Goal: Task Accomplishment & Management: Manage account settings

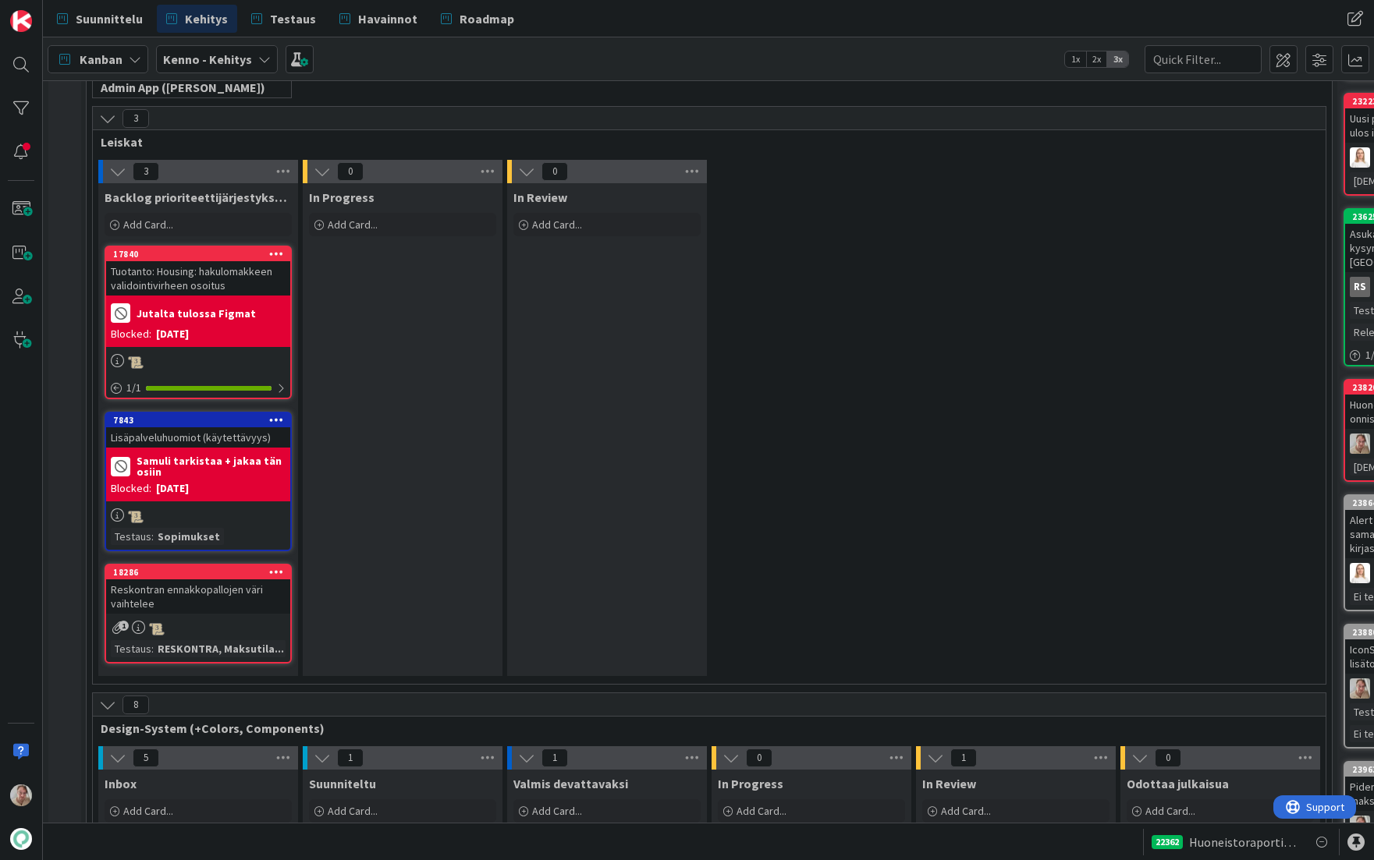
scroll to position [4844, 0]
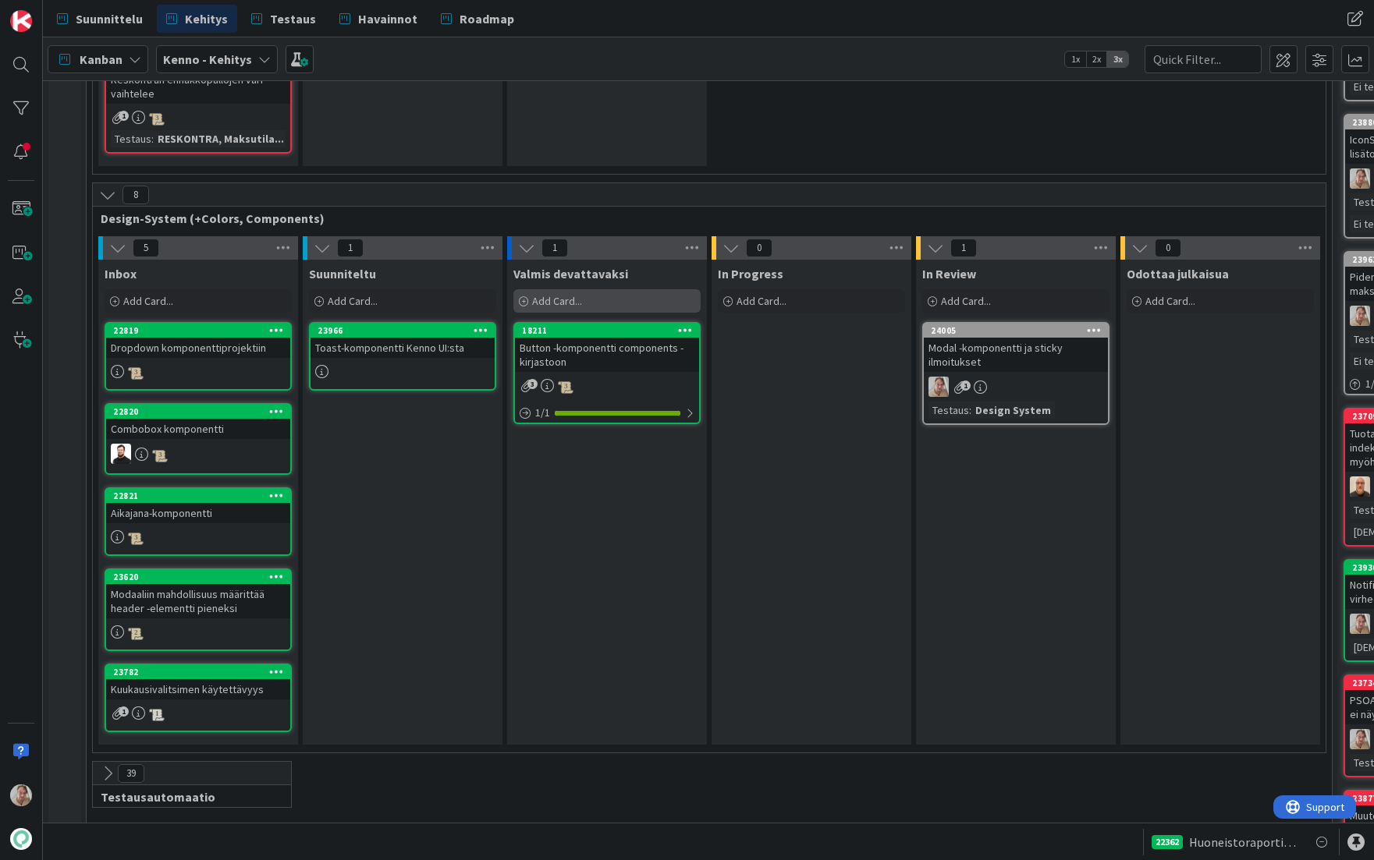
click at [565, 293] on div "Add Card..." at bounding box center [606, 300] width 187 height 23
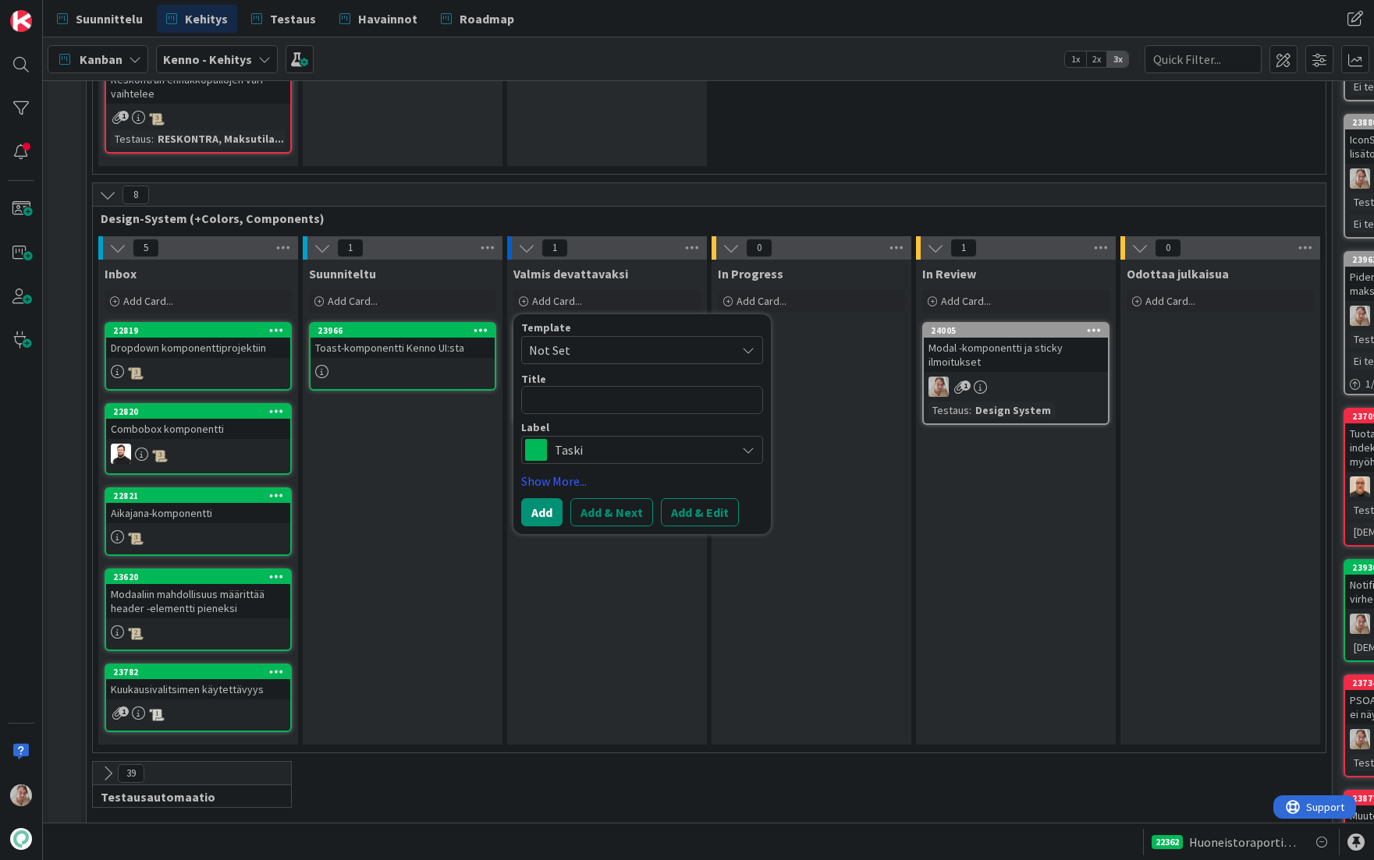
drag, startPoint x: 605, startPoint y: 375, endPoint x: 640, endPoint y: 380, distance: 35.4
click at [606, 386] on textarea at bounding box center [642, 400] width 242 height 28
type textarea "x"
type textarea "T"
type textarea "x"
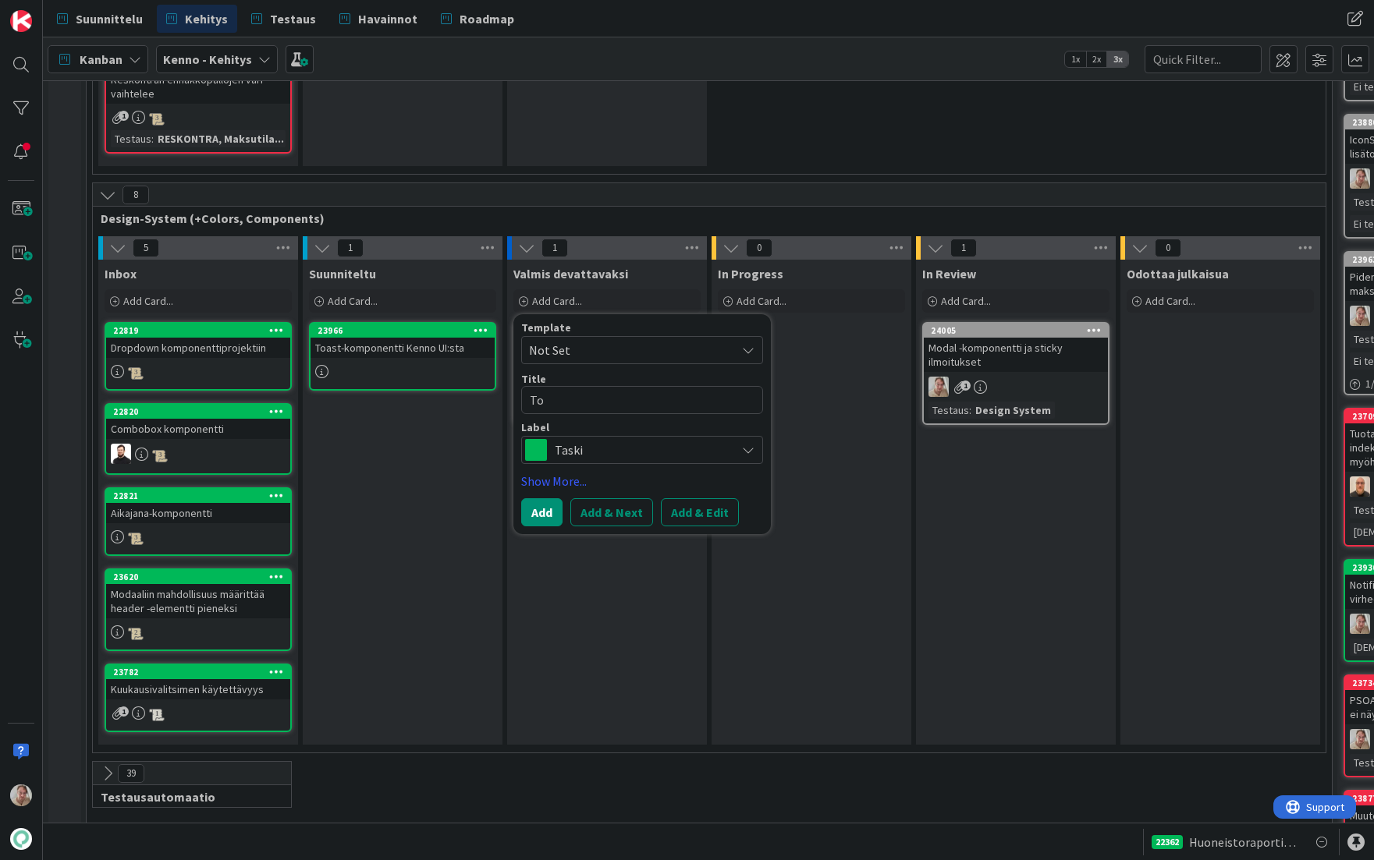
type textarea "Tog"
type textarea "x"
type textarea "Togg"
type textarea "x"
type textarea "Toggl"
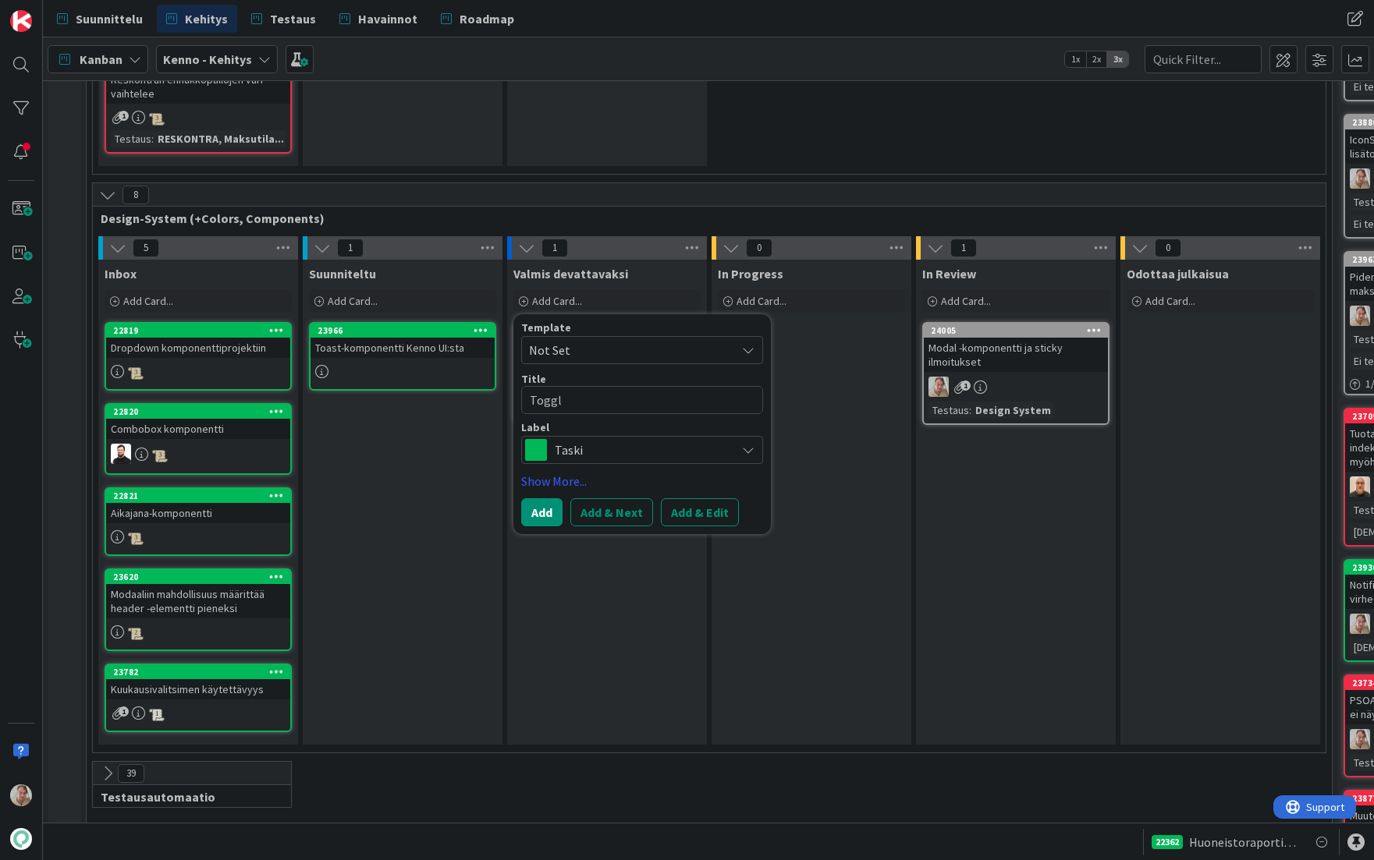
type textarea "x"
type textarea "Toggle"
type textarea "x"
type textarea "Toggle"
type textarea "x"
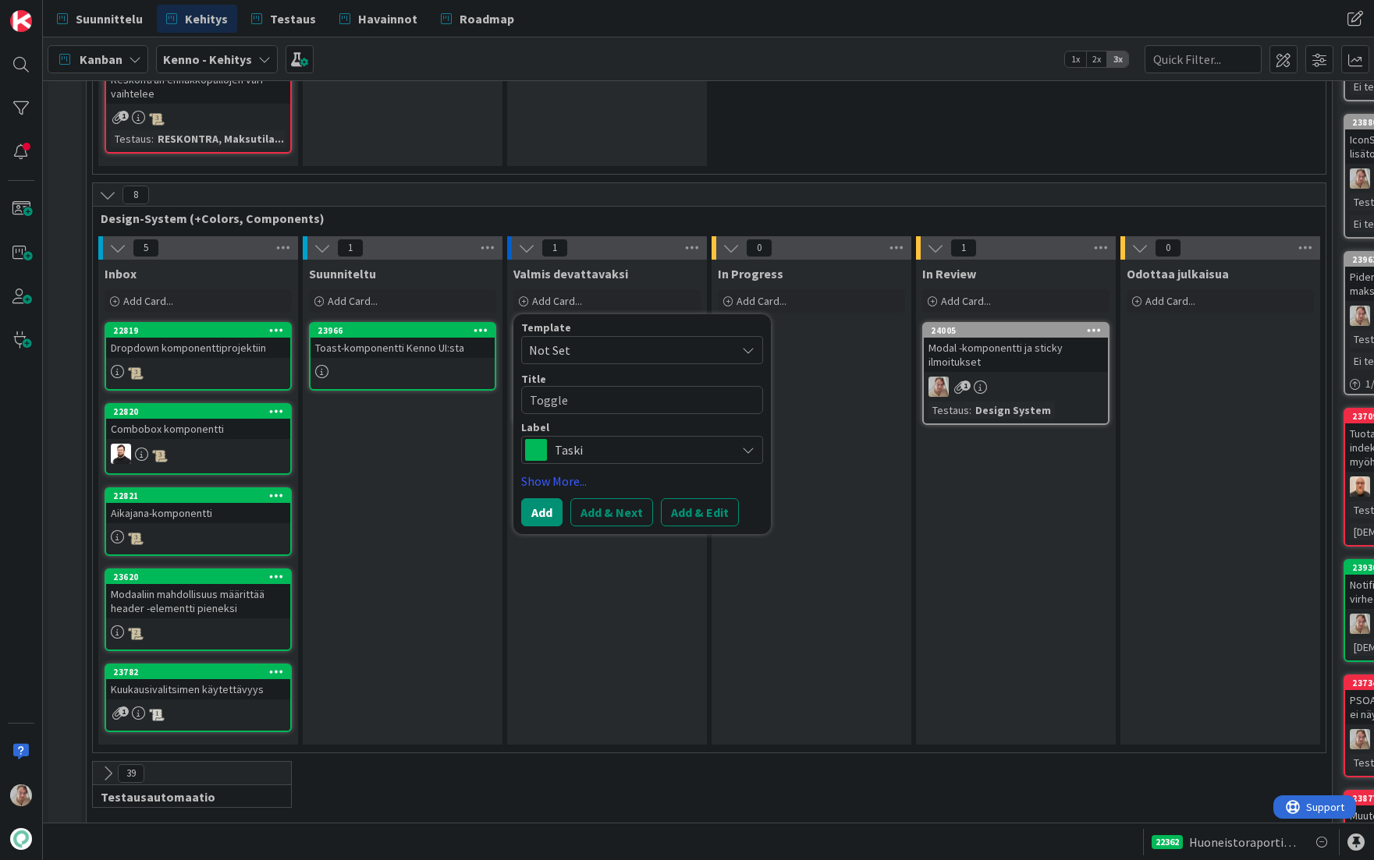
type textarea "Toggle -"
type textarea "x"
type textarea "Toggle -k"
type textarea "x"
type textarea "Toggle -kom"
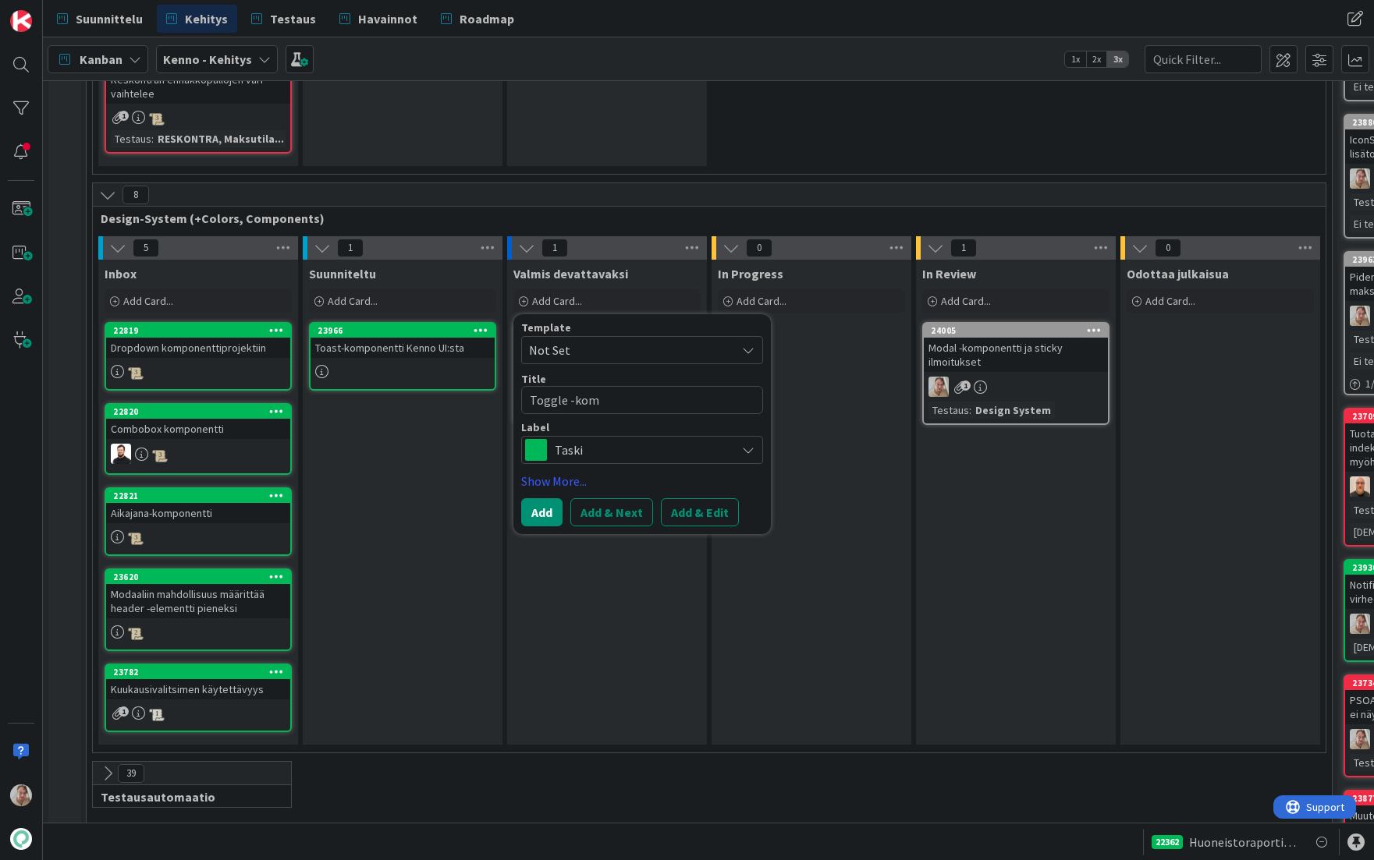
type textarea "x"
type textarea "Toggle -komp"
type textarea "x"
type textarea "Toggle -kompo"
type textarea "x"
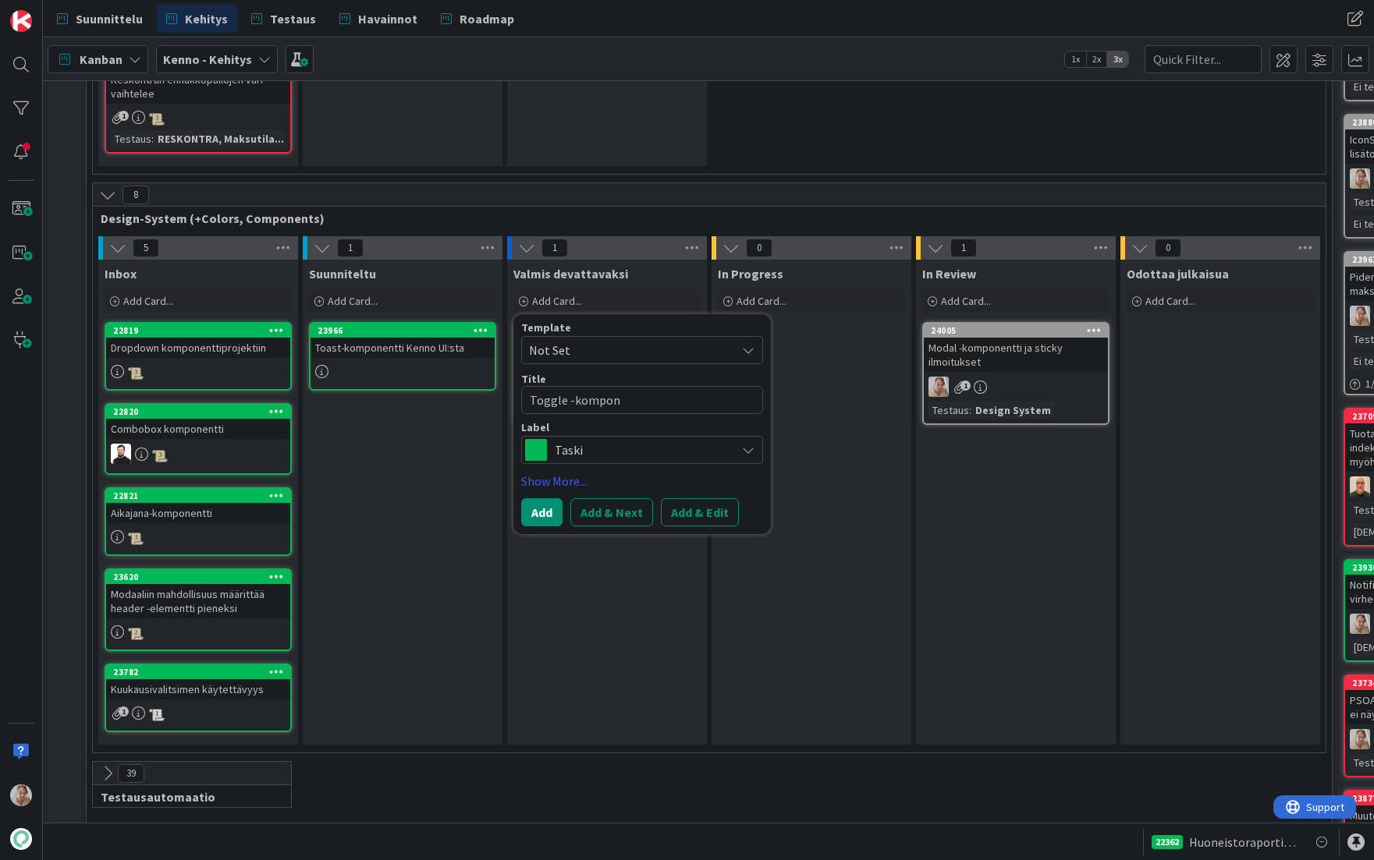
type textarea "Toggle -kompone"
type textarea "x"
type textarea "Toggle -komponen"
type textarea "x"
type textarea "Toggle -komponent"
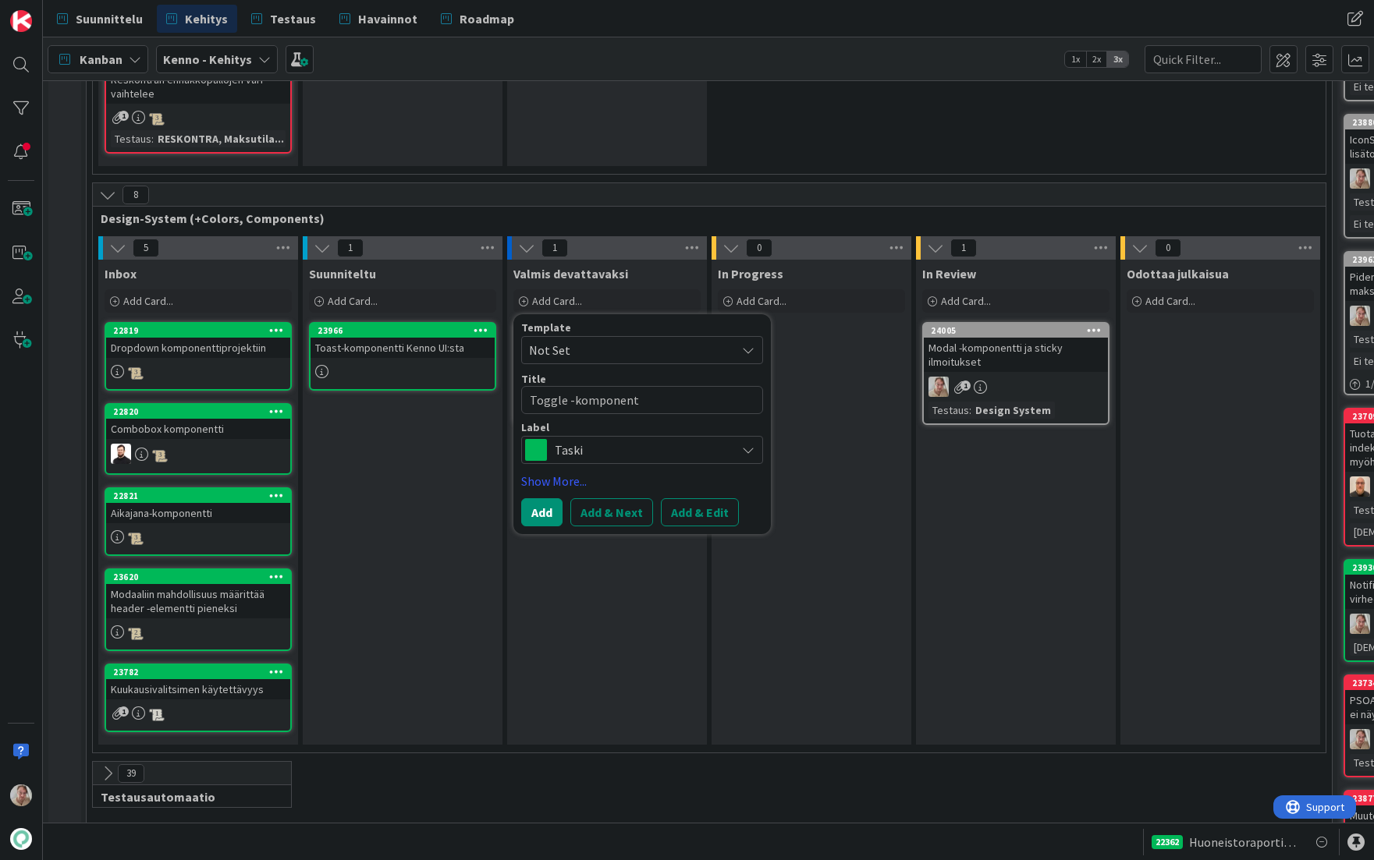
type textarea "x"
type textarea "Toggle -komponenti"
type textarea "x"
type textarea "Toggle -komponentin"
type textarea "x"
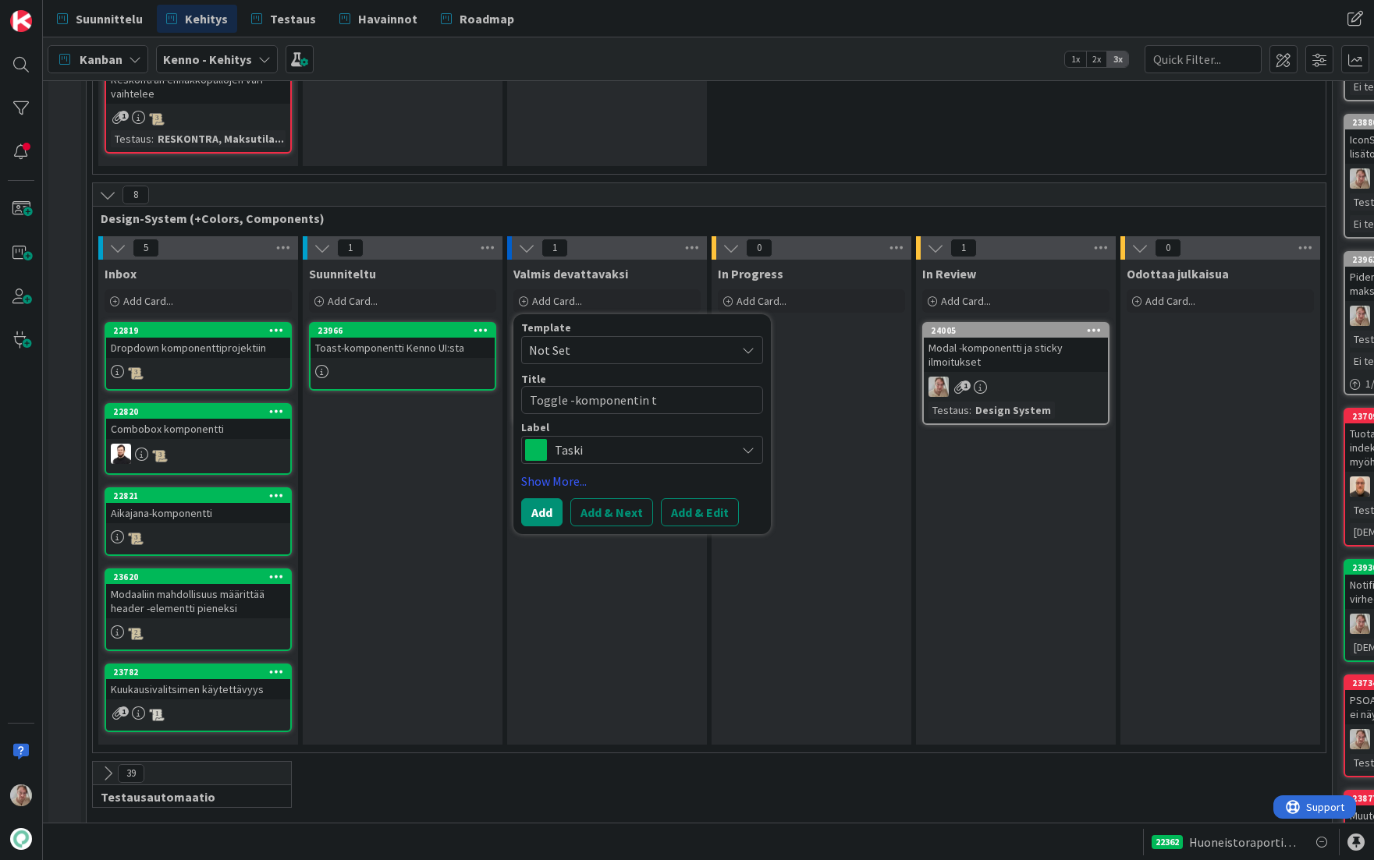
type textarea "Toggle -komponentin ti"
type textarea "x"
type textarea "Toggle -komponentin tit"
type textarea "x"
type textarea "Toggle -komponentin titt"
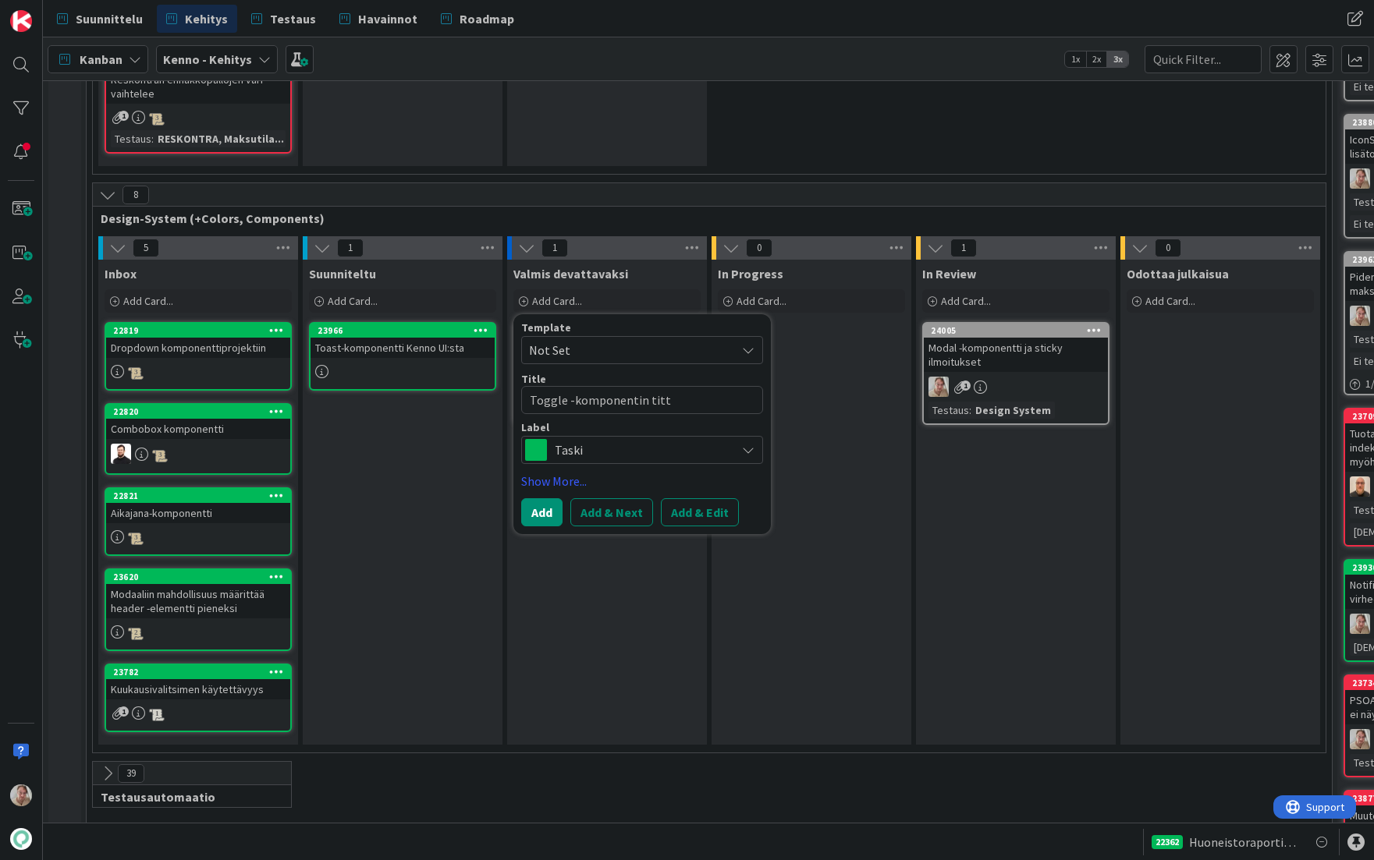
type textarea "x"
type textarea "Toggle -komponentin tittl"
type textarea "x"
type textarea "Toggle -komponentin tittle"
type textarea "x"
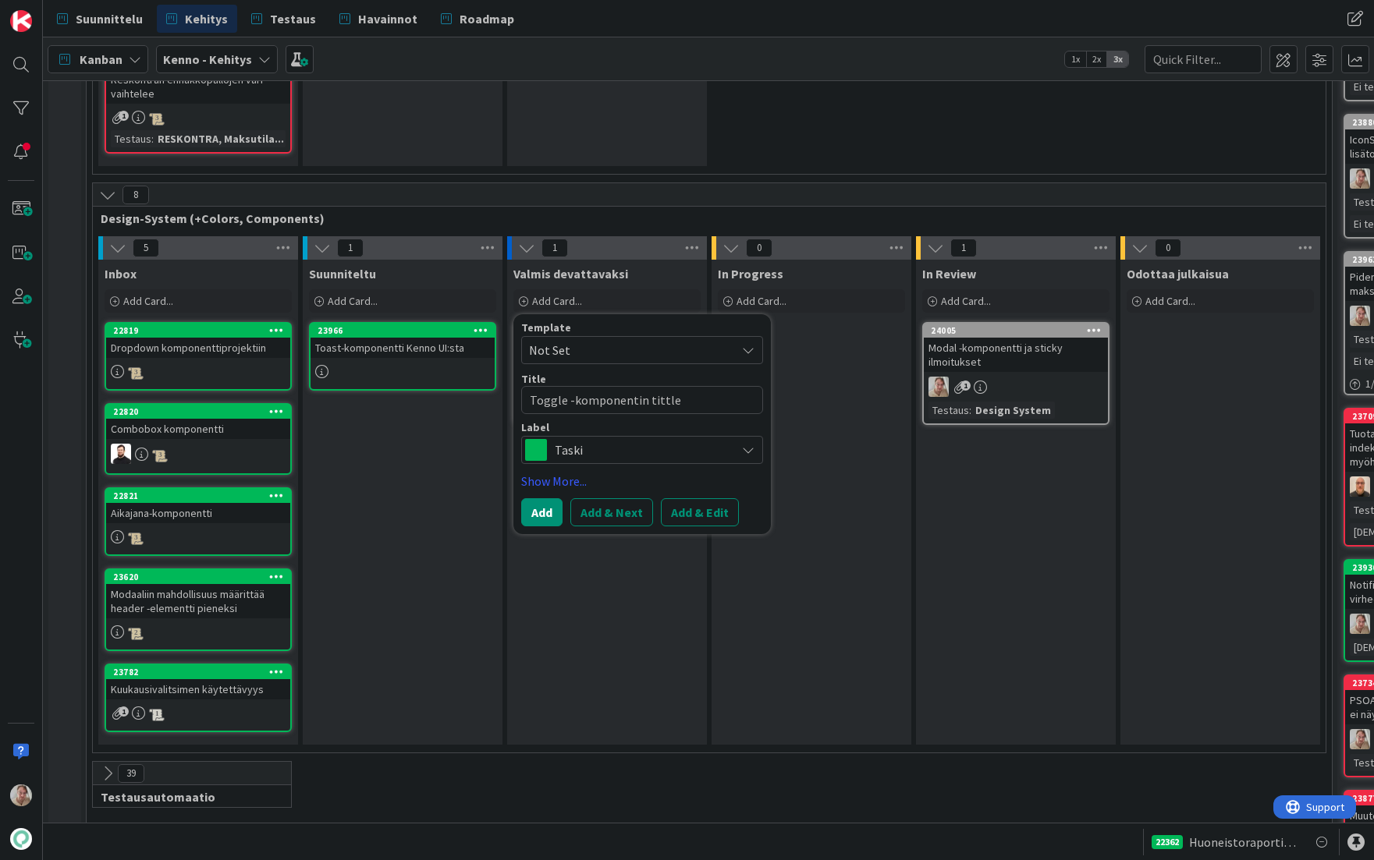
type textarea "Toggle -komponentin tittle"
type textarea "x"
type textarea "Toggle -komponentin tittle ei"
type textarea "x"
type textarea "Toggle -komponentin tittle ei"
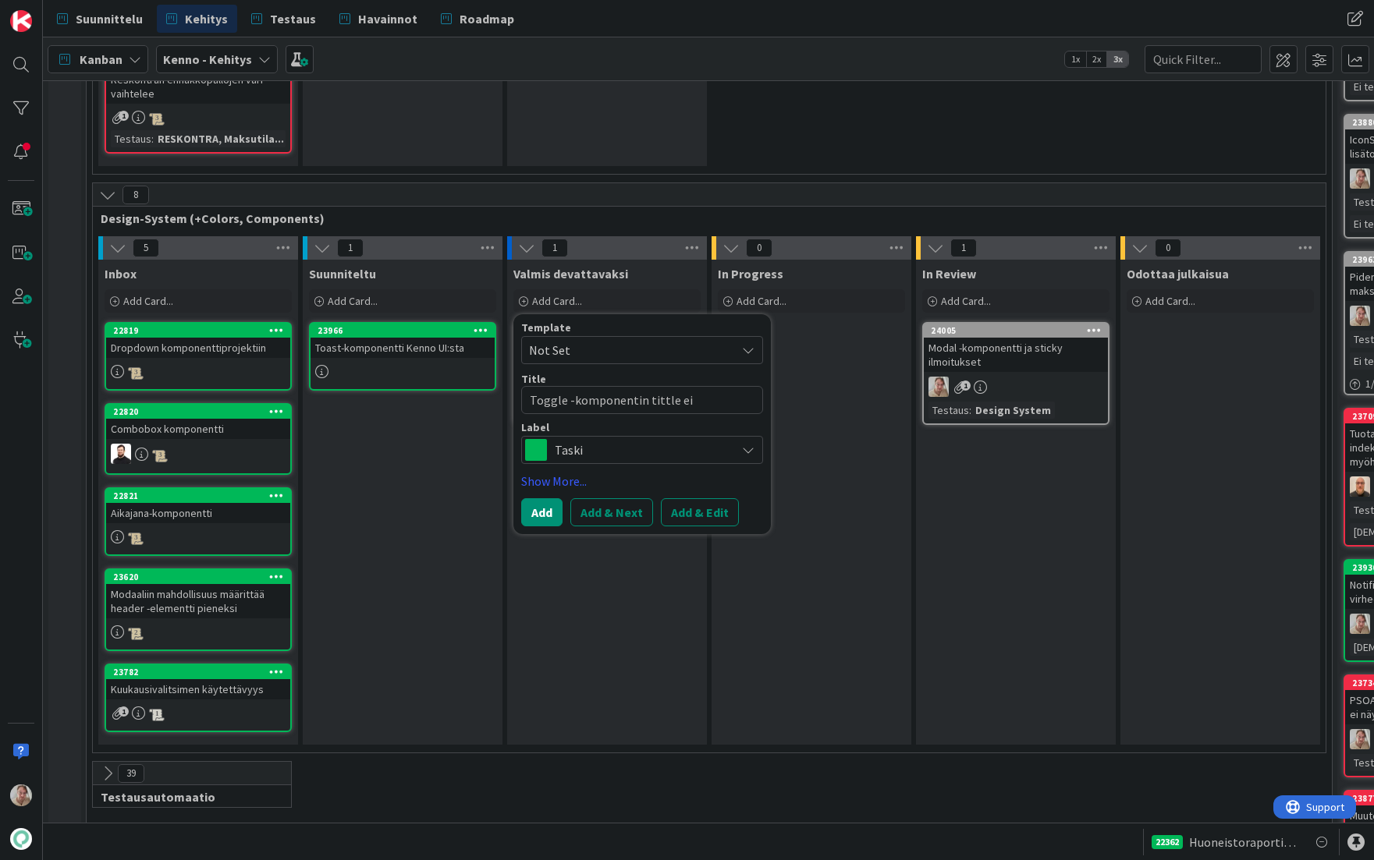
type textarea "x"
type textarea "Toggle -komponentin tittle ei t"
type textarea "x"
type textarea "Toggle -komponentin tittle ei to"
type textarea "x"
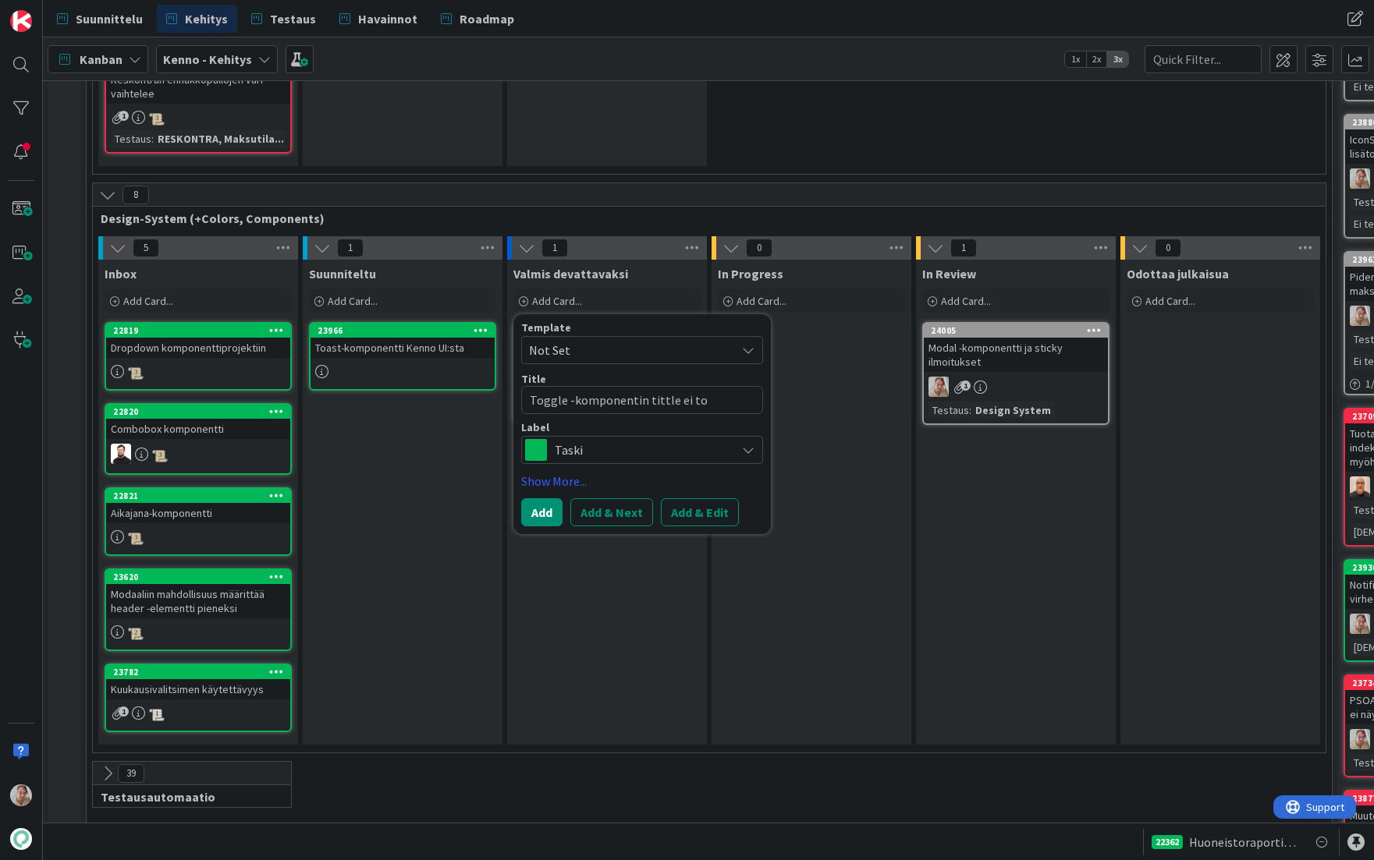
type textarea "Toggle -komponentin tittle ei toi"
type textarea "x"
type textarea "Toggle -komponentin tittle ei toim"
type textarea "x"
type textarea "Toggle -komponentin tittle ei toimi"
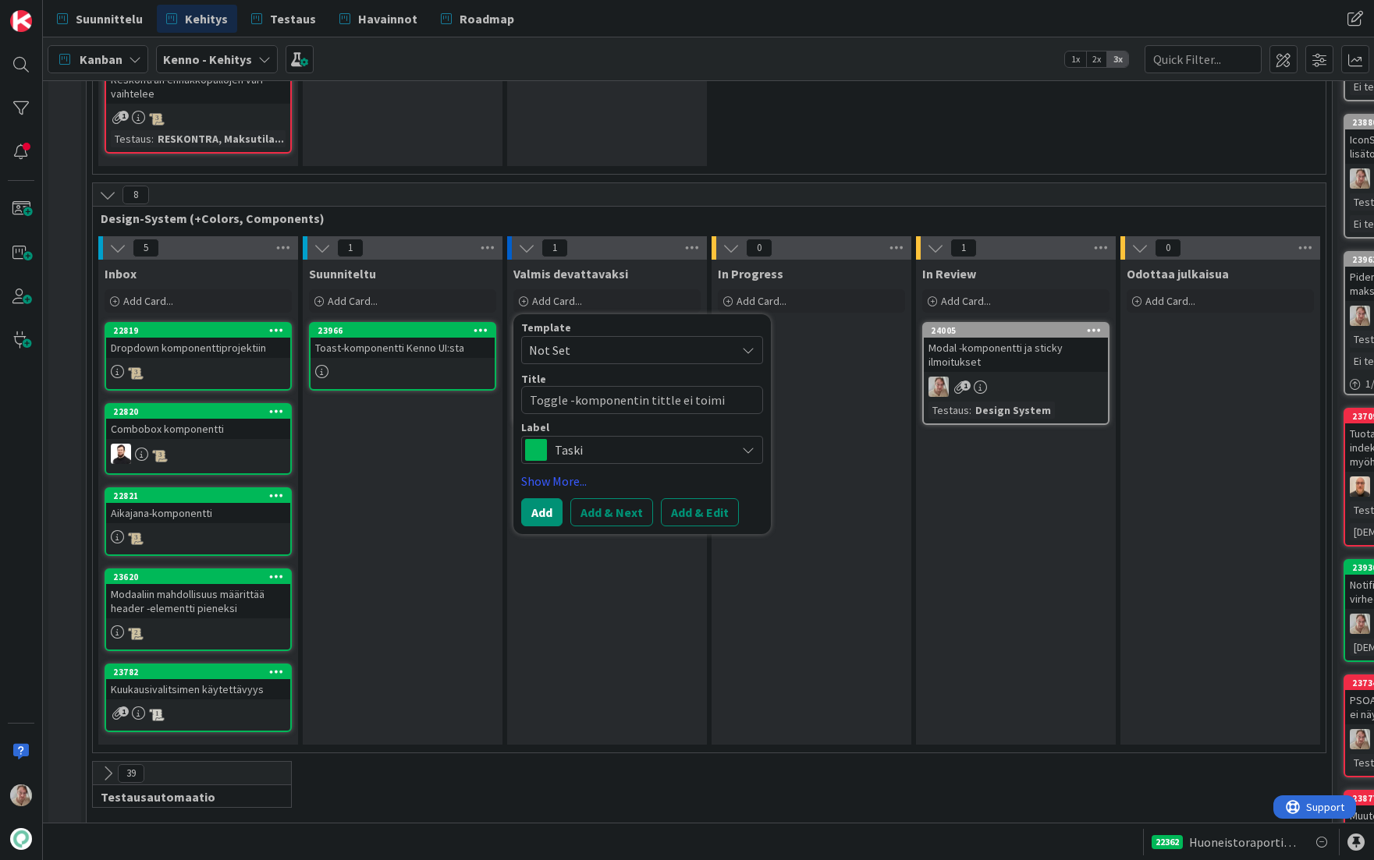
type textarea "x"
type textarea "Toggle -komponentin tittle ei toimi"
type textarea "x"
type textarea "Toggle -komponentin tittle ei toimi o"
type textarea "x"
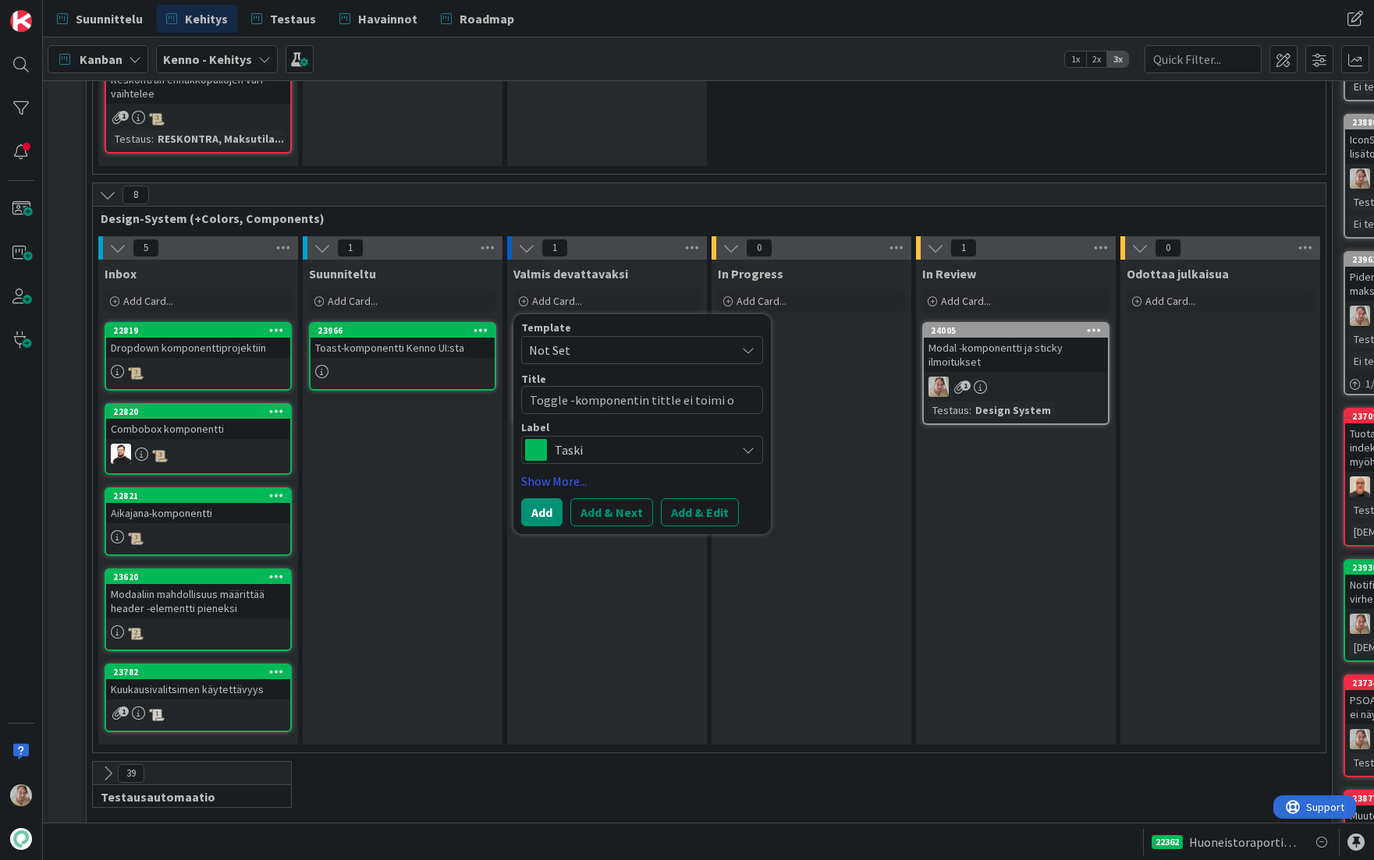
type textarea "Toggle -komponentin tittle ei toimi oi"
type textarea "x"
type textarea "Toggle -komponentin tittle ei toimi oik"
type textarea "x"
type textarea "Toggle -komponentin tittle ei toimi oike"
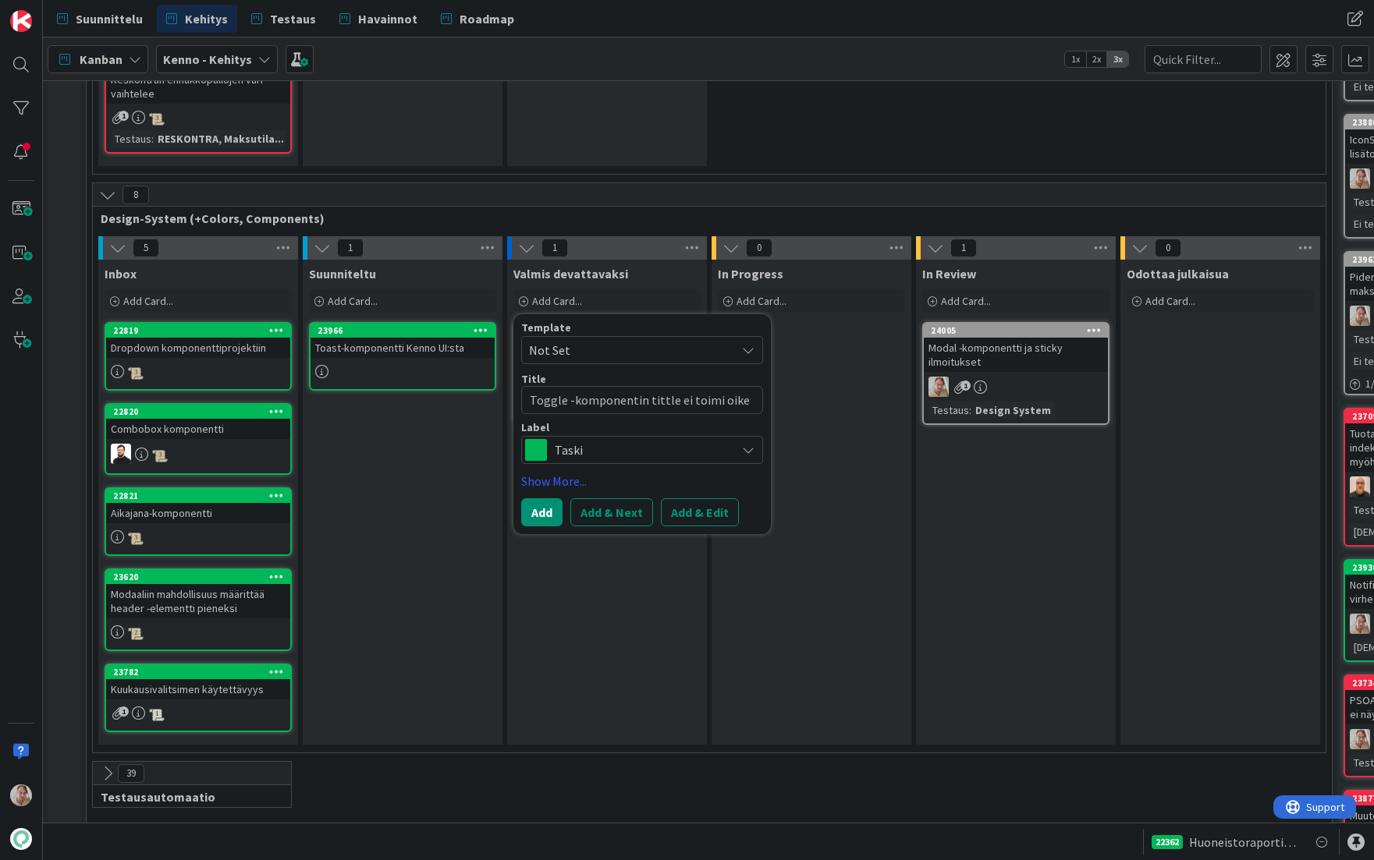
type textarea "x"
type textarea "Toggle -komponentin tittle ei toimi oikei"
type textarea "x"
type textarea "Toggle -komponentin tittle ei toimi oikein"
type textarea "x"
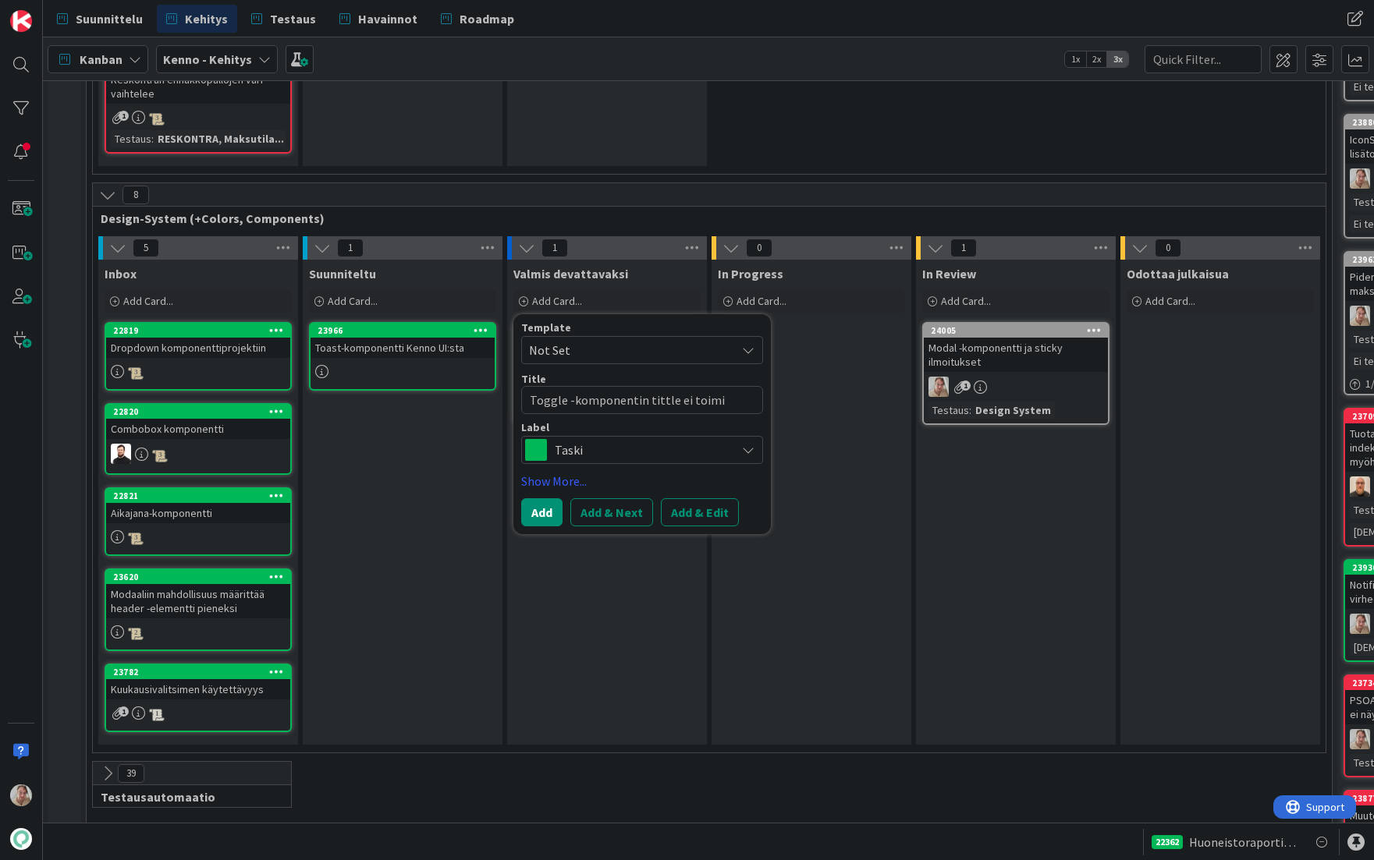
type textarea "Toggle -komponentin tittle ei toimi oikein"
type textarea "x"
type textarea "Toggle -komponentin tittle ei toimi oikein k"
type textarea "x"
type textarea "Toggle -komponentin tittle ei toimi oikein ko"
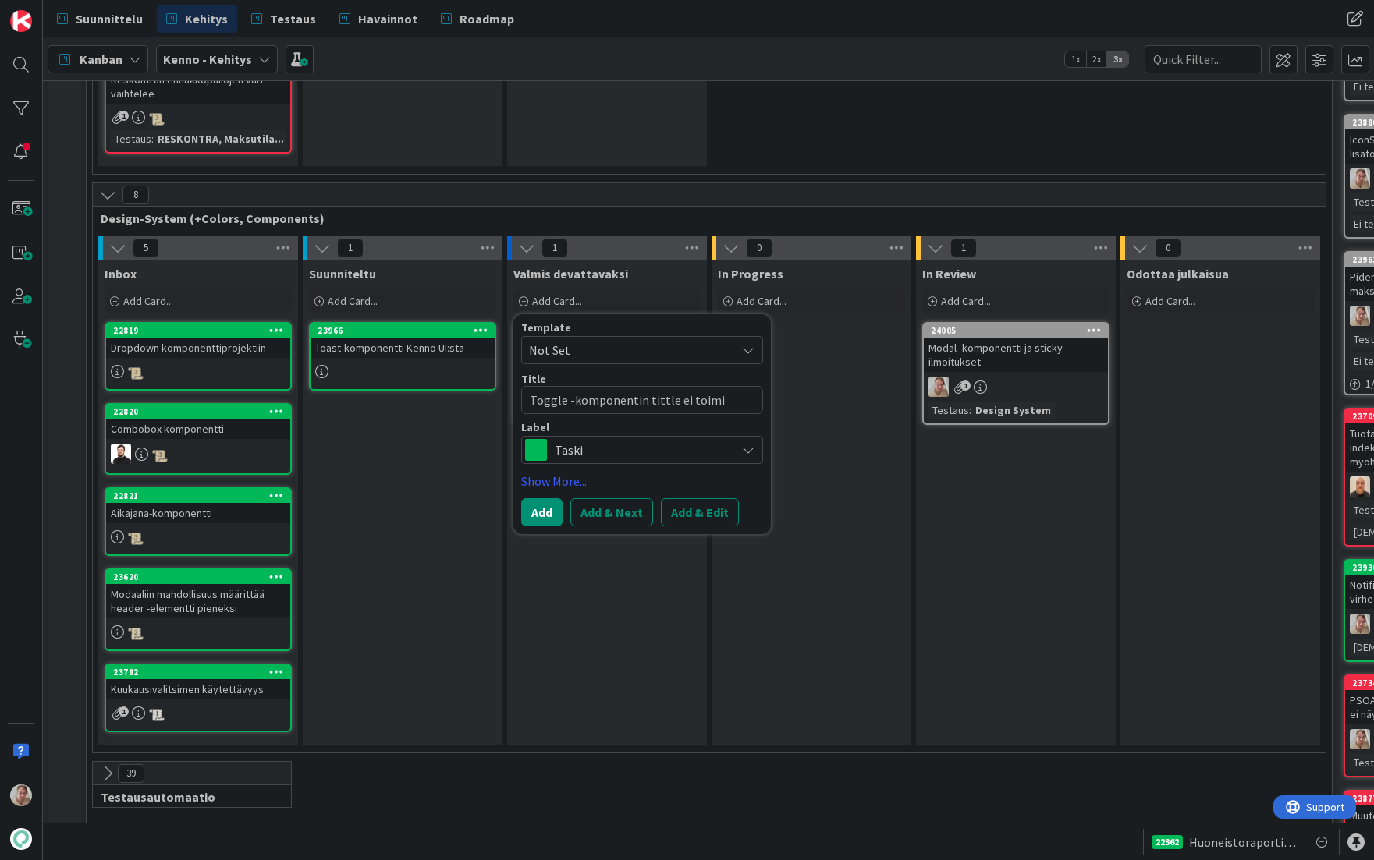
type textarea "x"
type textarea "Toggle -komponentin tittle ei toimi oikein kom"
type textarea "x"
type textarea "Toggle -komponentin tittle ei toimi oikein komp"
type textarea "x"
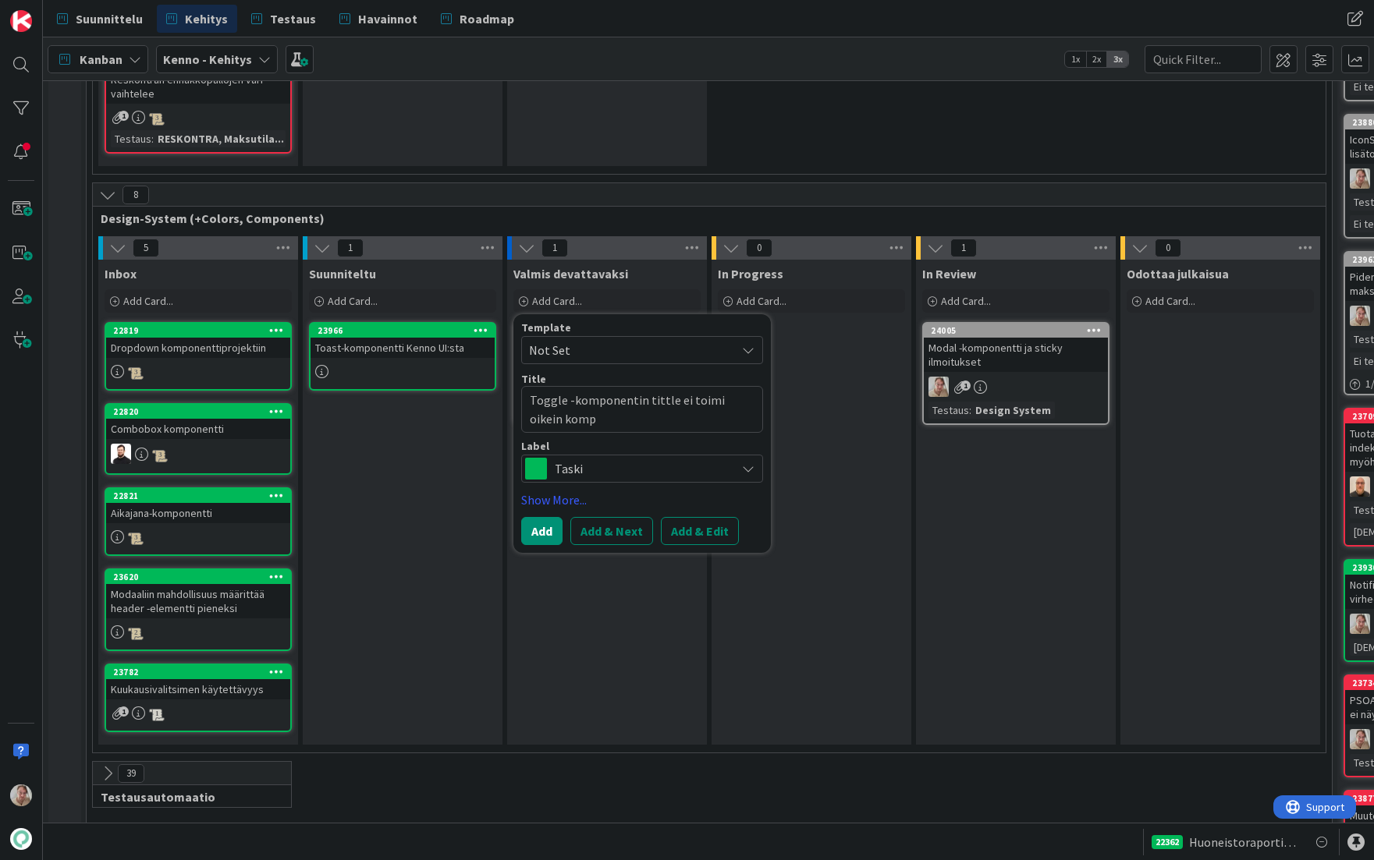
type textarea "Toggle -komponentin tittle ei toimi oikein kompo"
type textarea "x"
type textarea "Toggle -komponentin tittle ei toimi oikein kompon"
type textarea "x"
type textarea "Toggle -komponentin tittle ei toimi oikein kompone"
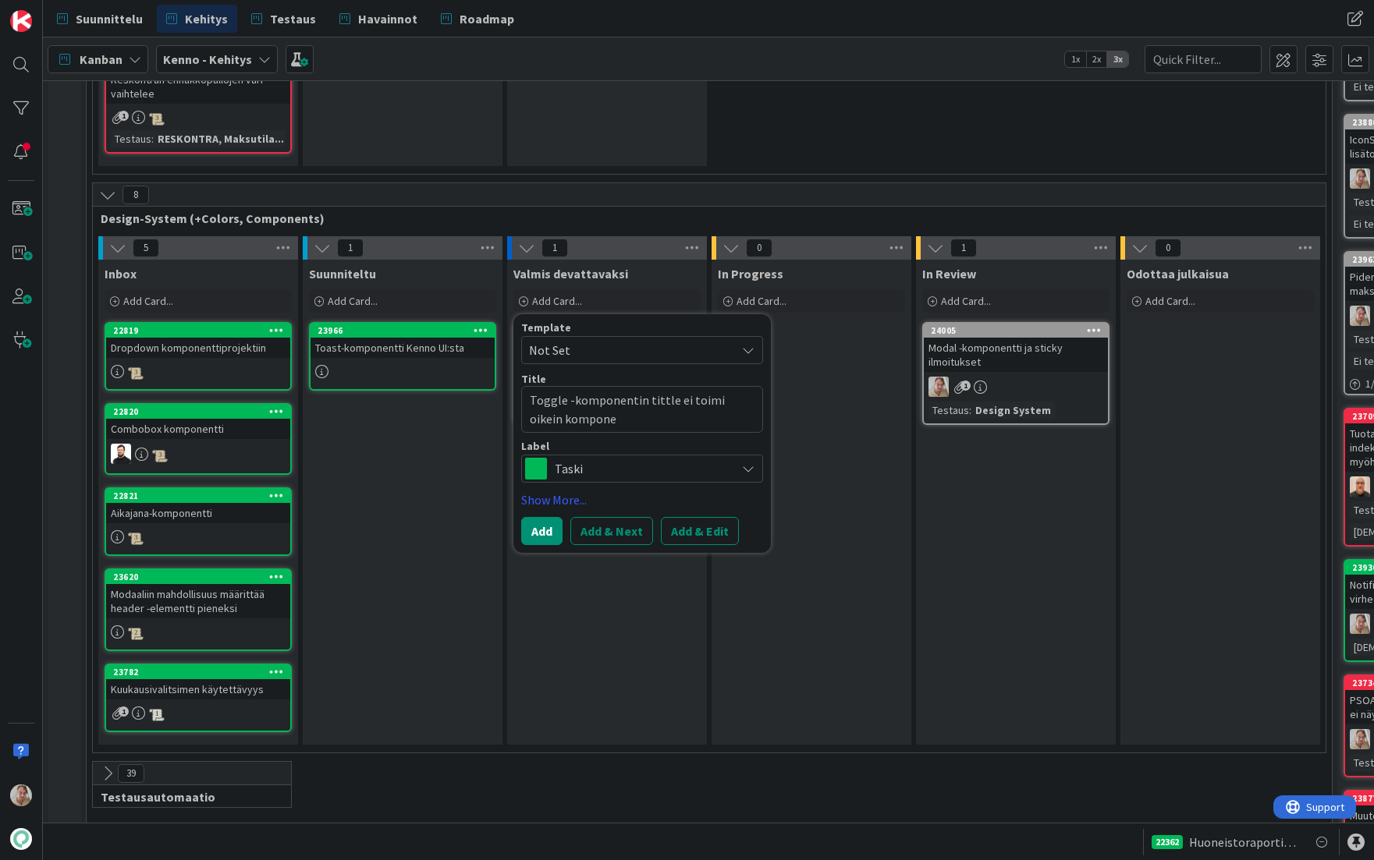
type textarea "x"
type textarea "Toggle -komponentin tittle ei toimi oikein komponen"
type textarea "x"
type textarea "Toggle -komponentin tittle ei toimi oikein komponent"
type textarea "x"
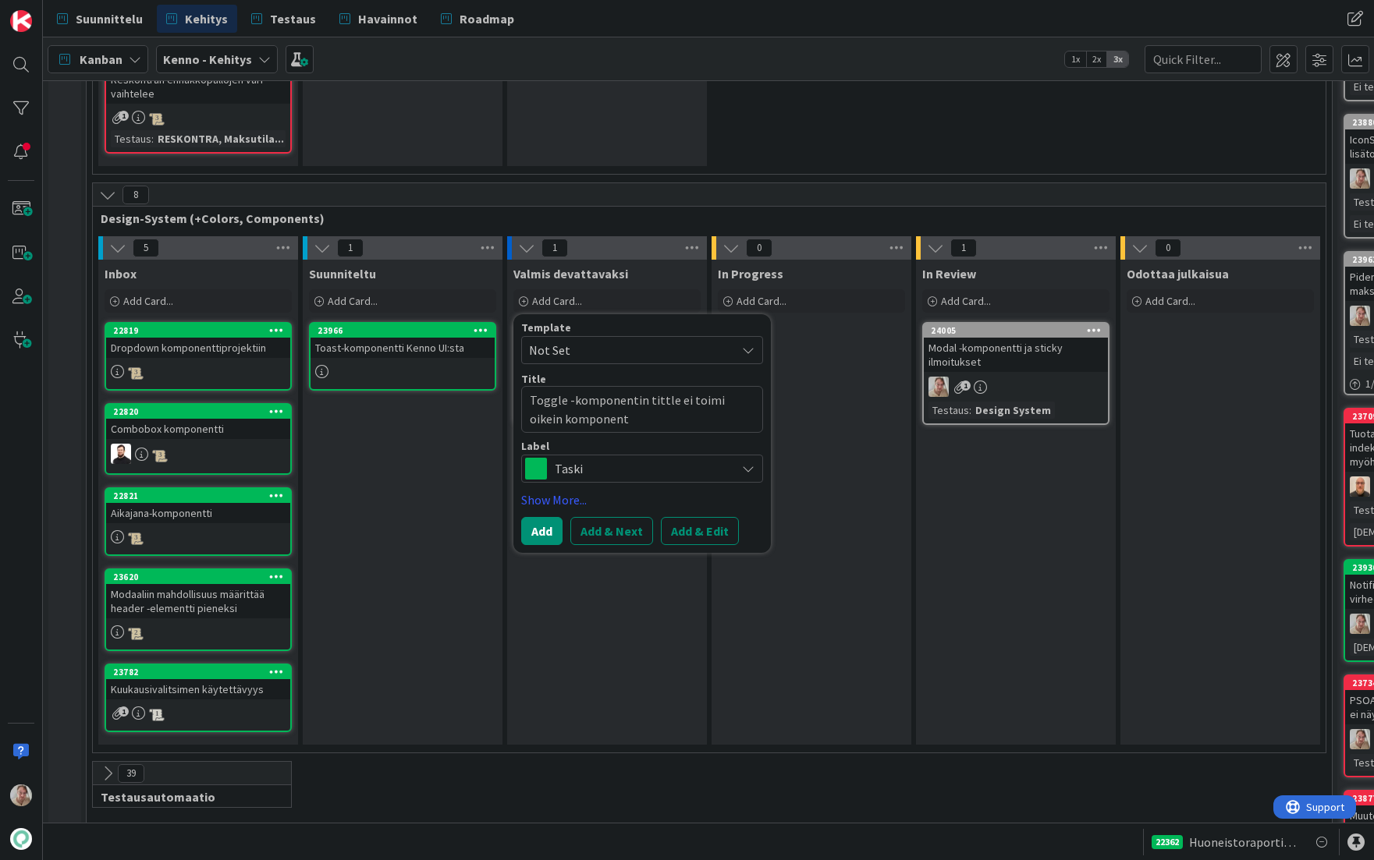
type textarea "Toggle -komponentin tittle ei toimi oikein komponentt"
type textarea "x"
type textarea "Toggle -komponentin tittle ei toimi oikein komponentti"
type textarea "x"
type textarea "Toggle -komponentin tittle ei toimi oikein komponenttik"
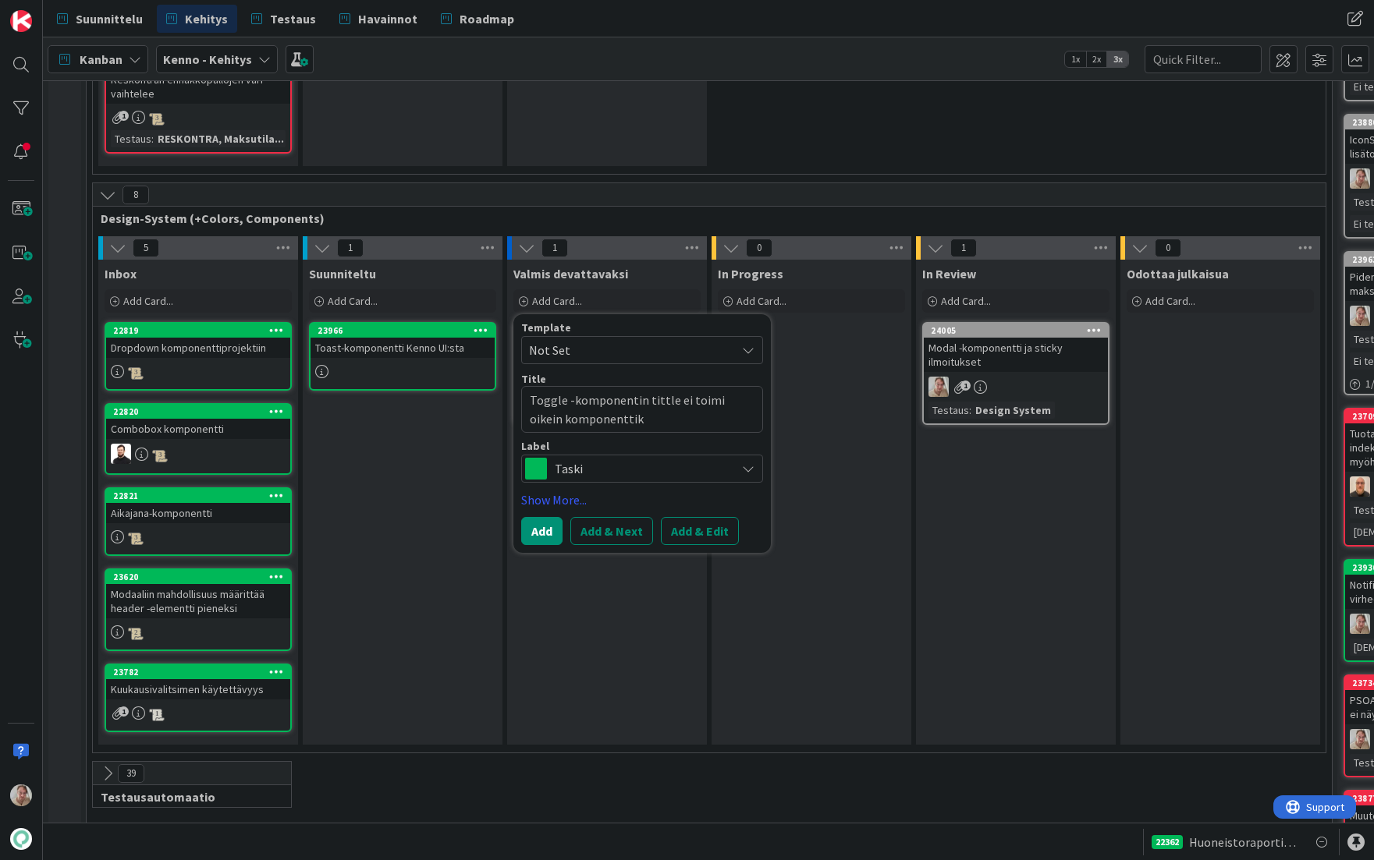
type textarea "x"
type textarea "Toggle -komponentin tittle ei toimi oikein komponenttiki"
type textarea "x"
type textarea "Toggle -komponentin tittle ei toimi oikein komponenttikir"
type textarea "x"
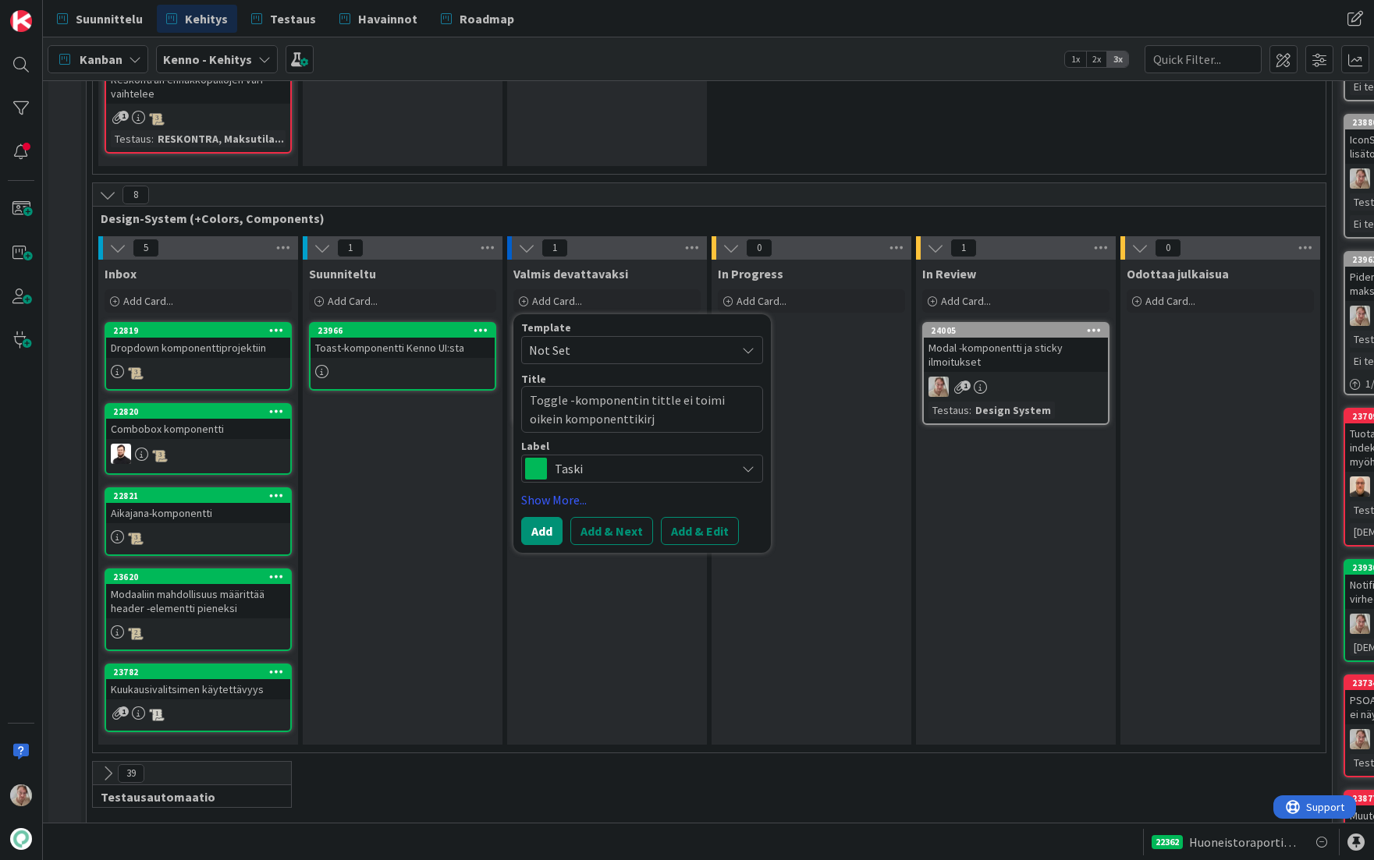
type textarea "Toggle -komponentin tittle ei toimi oikein komponenttikirja"
type textarea "x"
type textarea "Toggle -komponentin tittle ei toimi oikein komponenttikirjas"
type textarea "x"
type textarea "Toggle -komponentin tittle ei toimi oikein komponenttikirjasto"
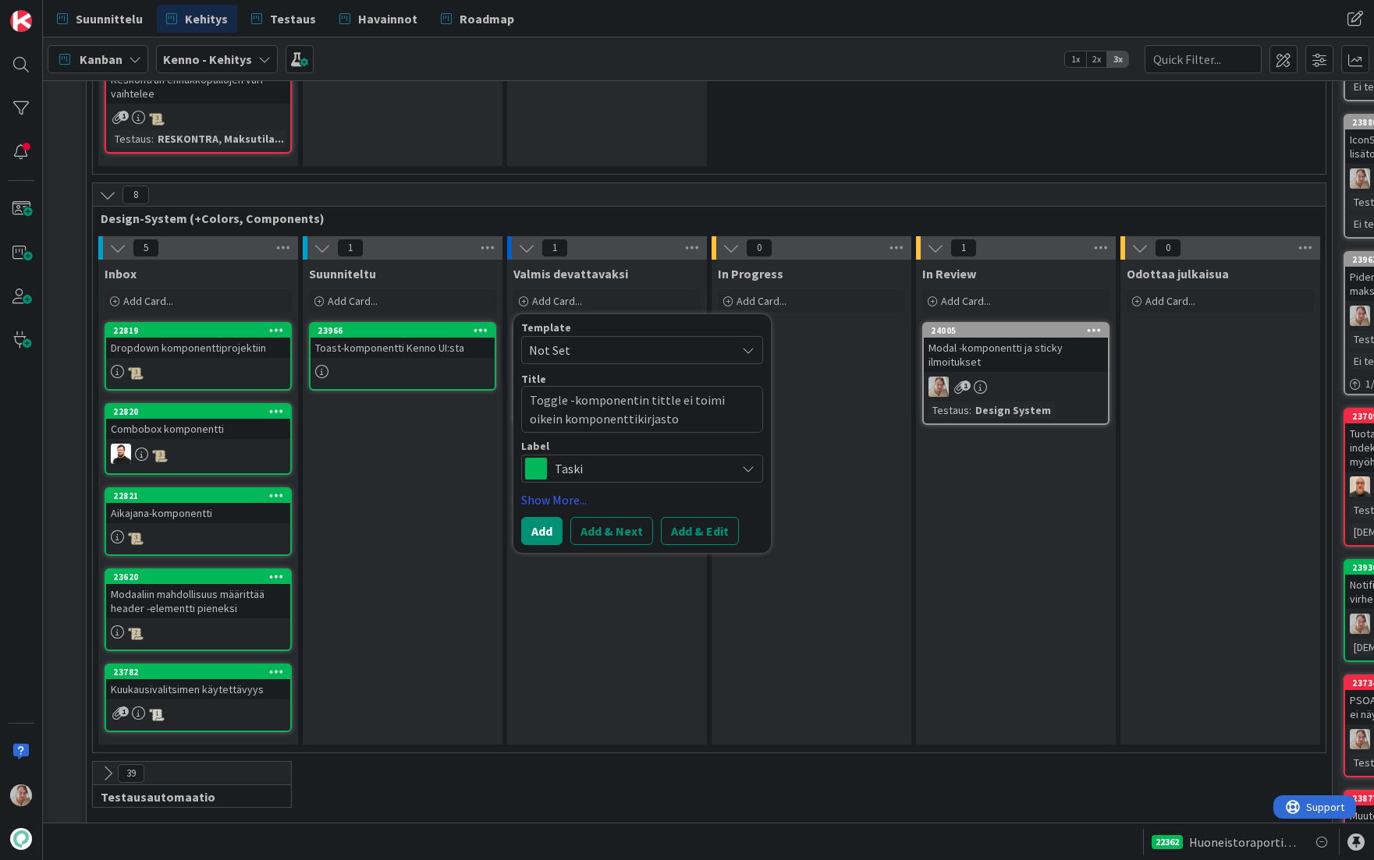
type textarea "x"
type textarea "Toggle -komponentin tittle ei toimi oikein komponenttikirjastos"
type textarea "x"
type textarea "Toggle -komponentin tittle ei toimi oikein komponenttikirjastoss"
type textarea "x"
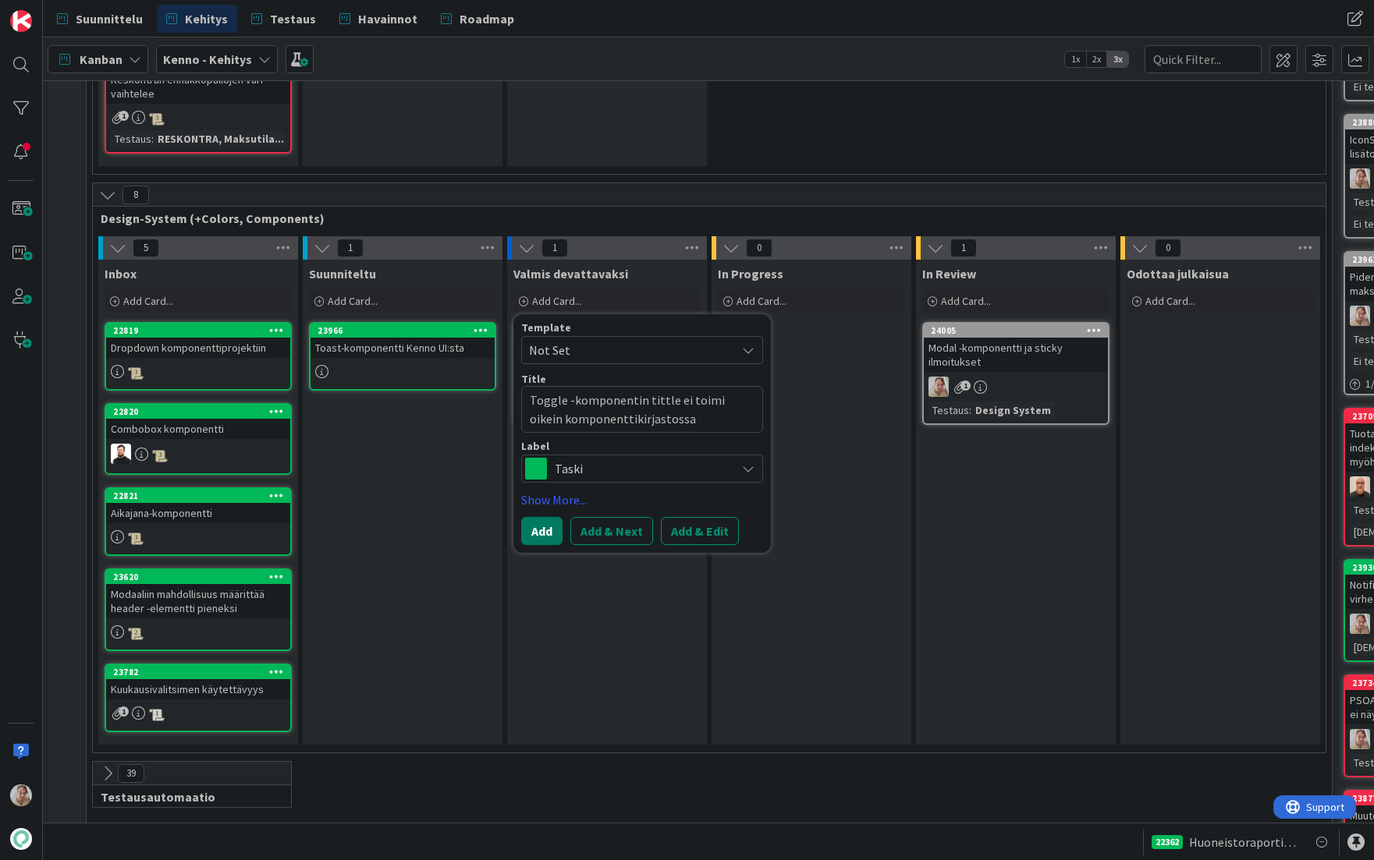
type textarea "Toggle -komponentin tittle ei toimi oikein komponenttikirjastossa"
click at [545, 517] on button "Add" at bounding box center [541, 531] width 41 height 28
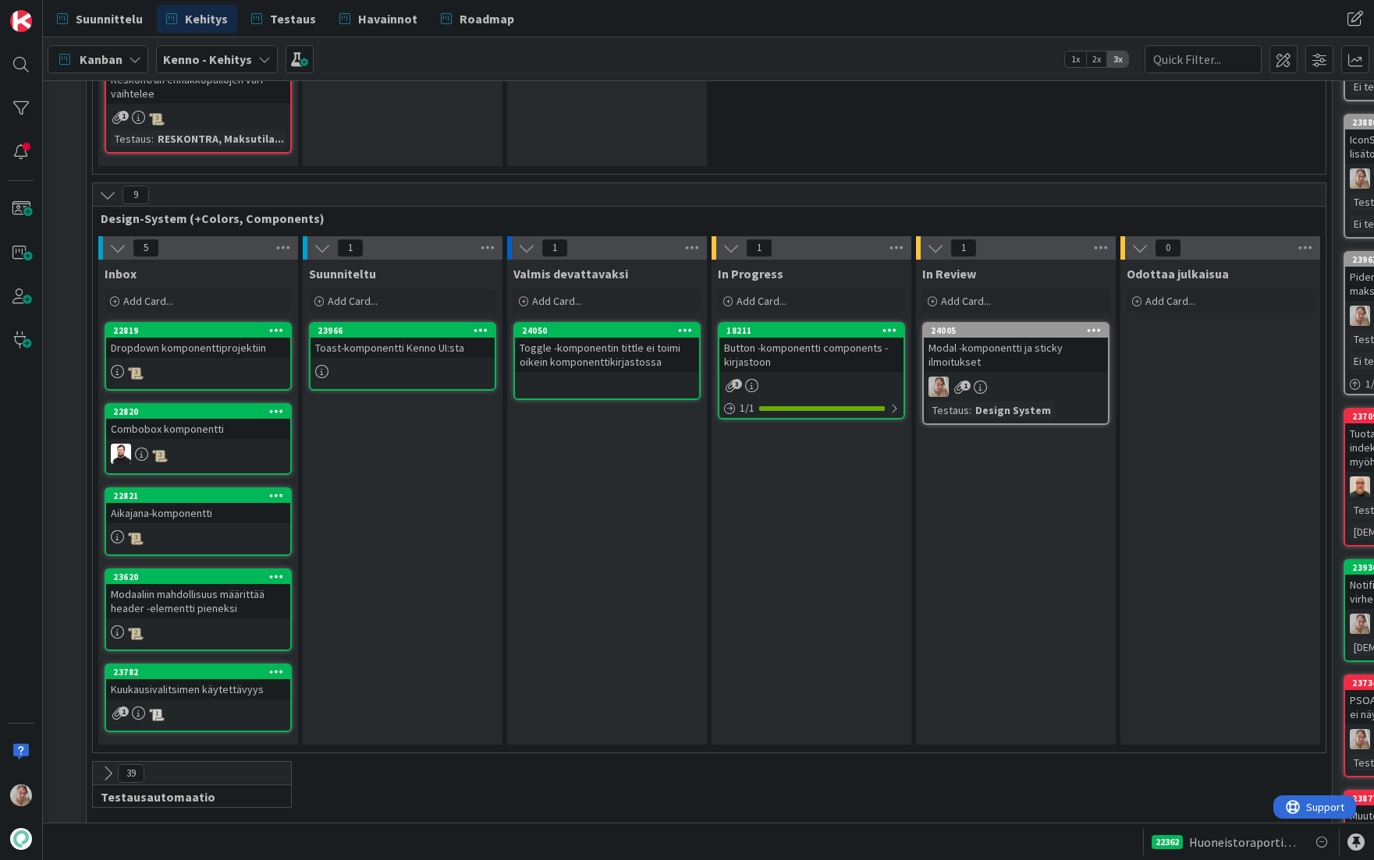
click at [818, 350] on div "Button -komponentti components -kirjastoon" at bounding box center [811, 355] width 184 height 34
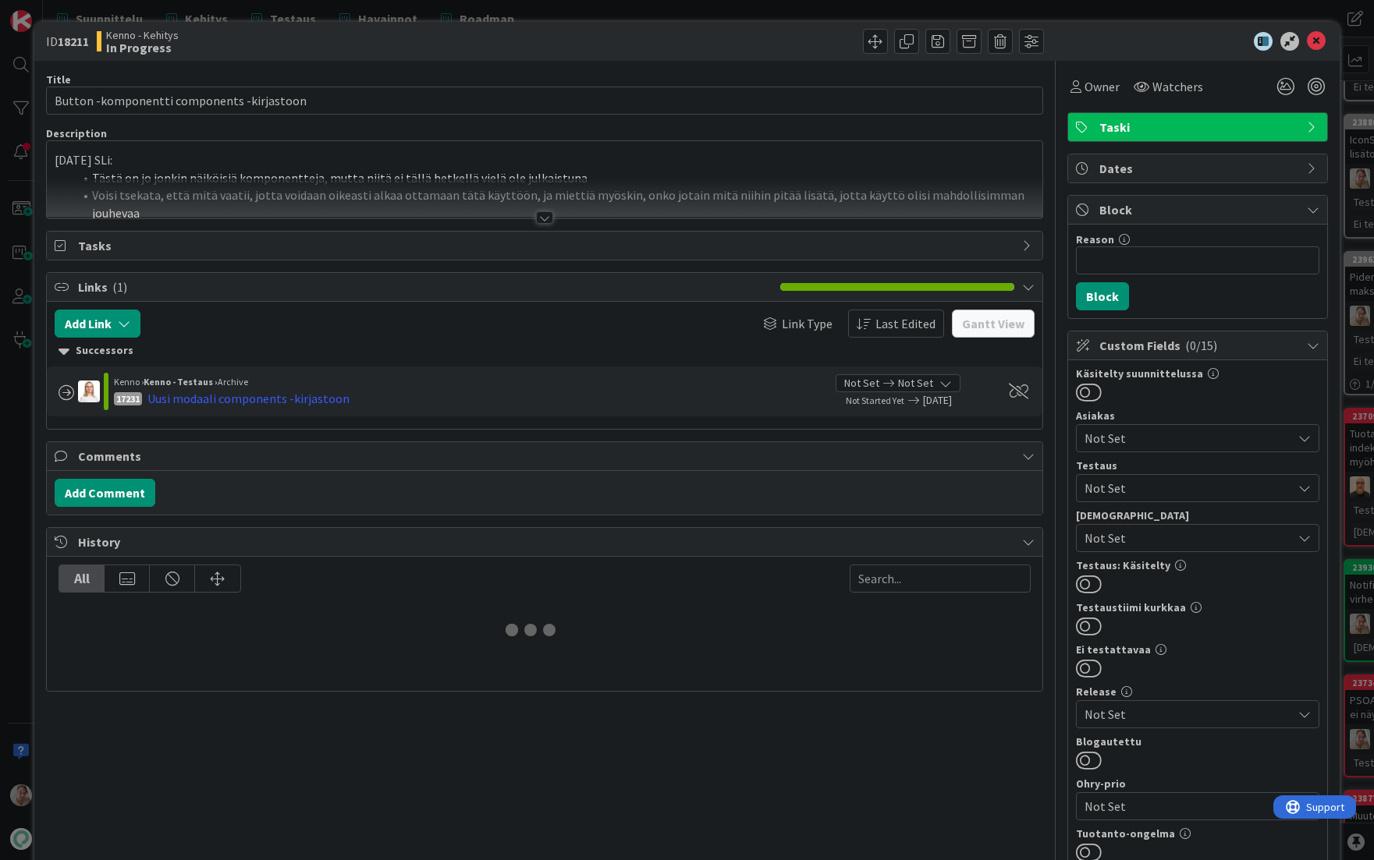
click at [614, 175] on li "Tästä on jo jonkin näiköisiä komponentteja, mutta niitä ei tällä hetkellä vielä…" at bounding box center [553, 178] width 961 height 18
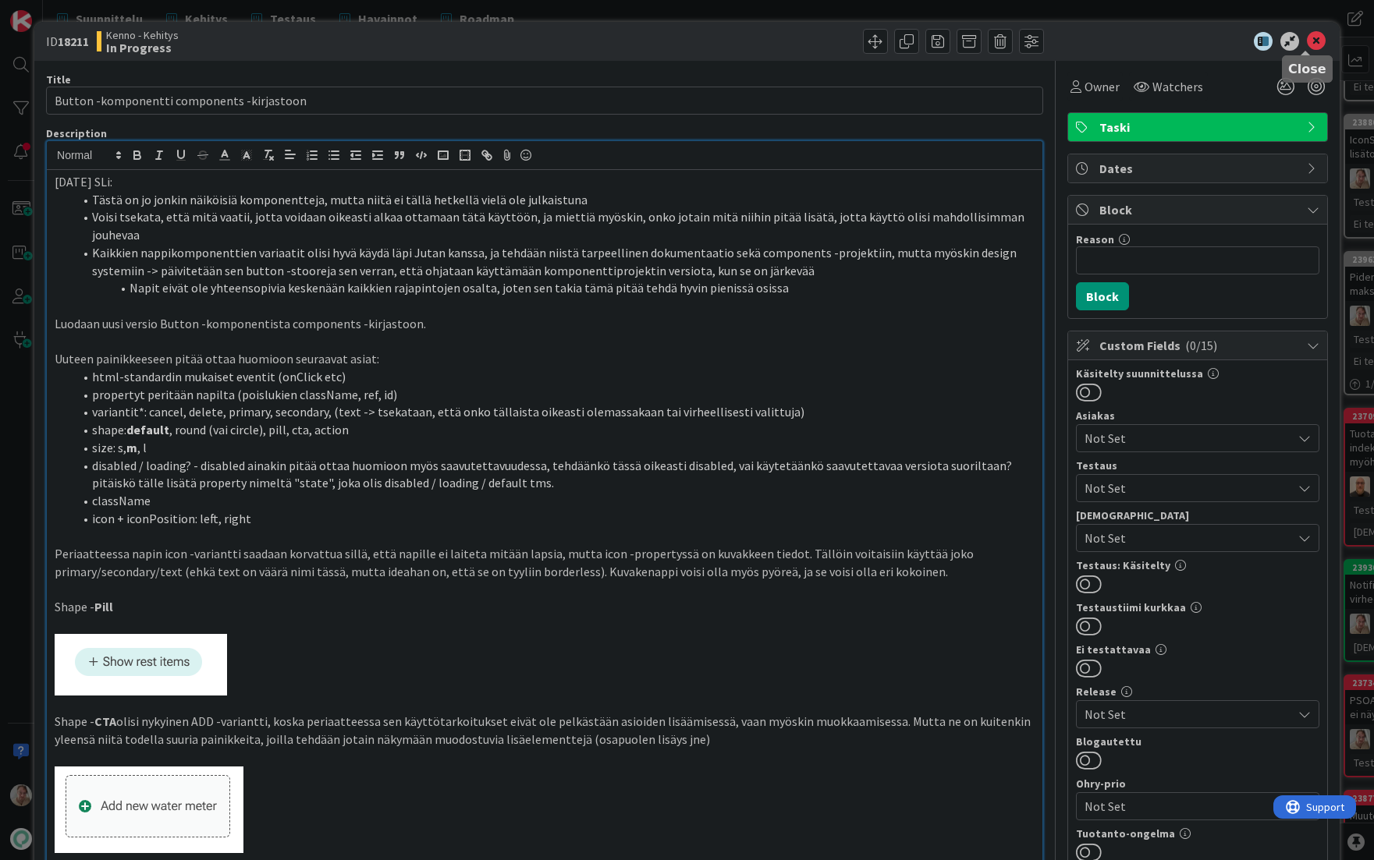
click at [1307, 41] on icon at bounding box center [1316, 41] width 19 height 19
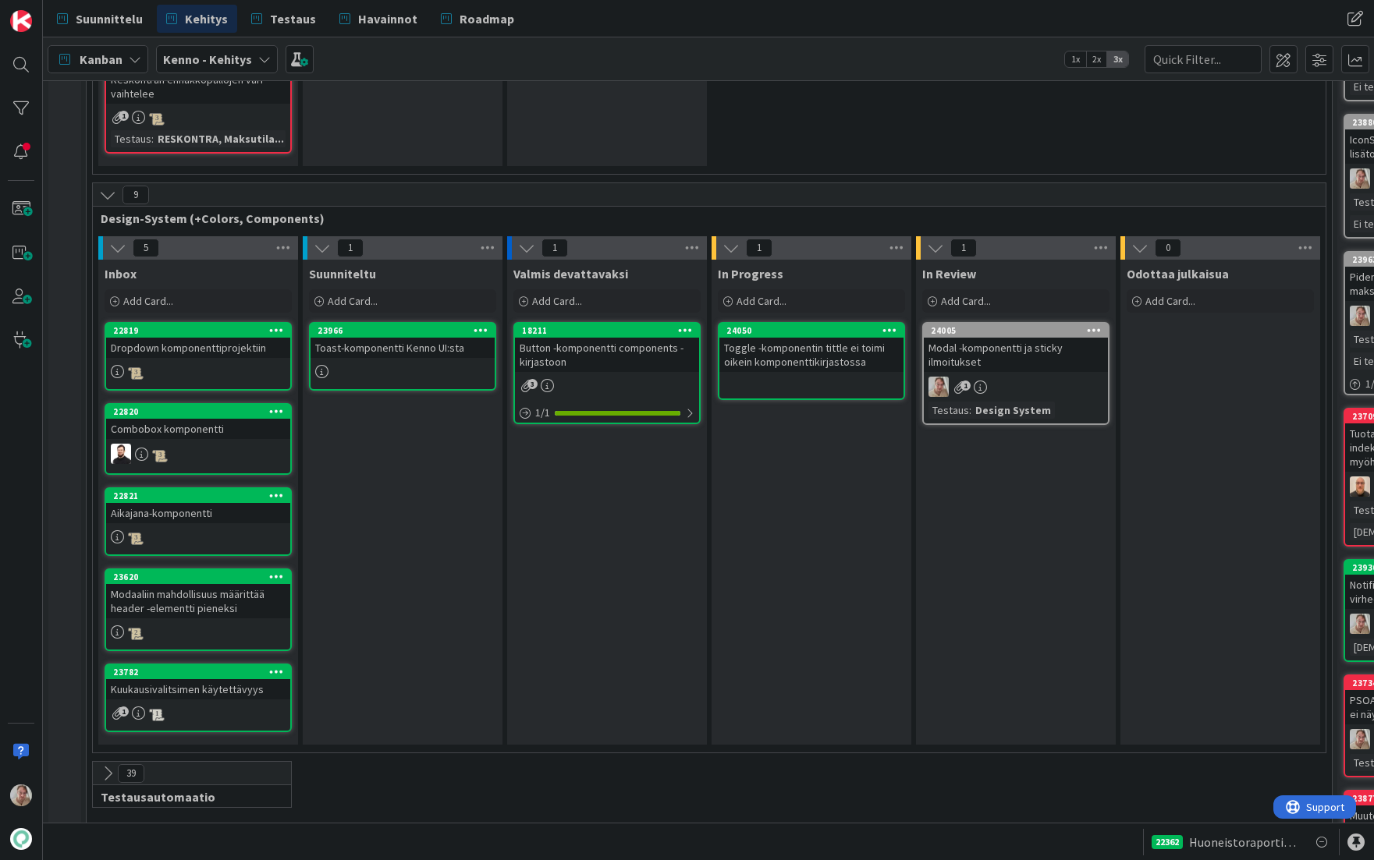
drag, startPoint x: 590, startPoint y: 346, endPoint x: 40, endPoint y: 376, distance: 550.8
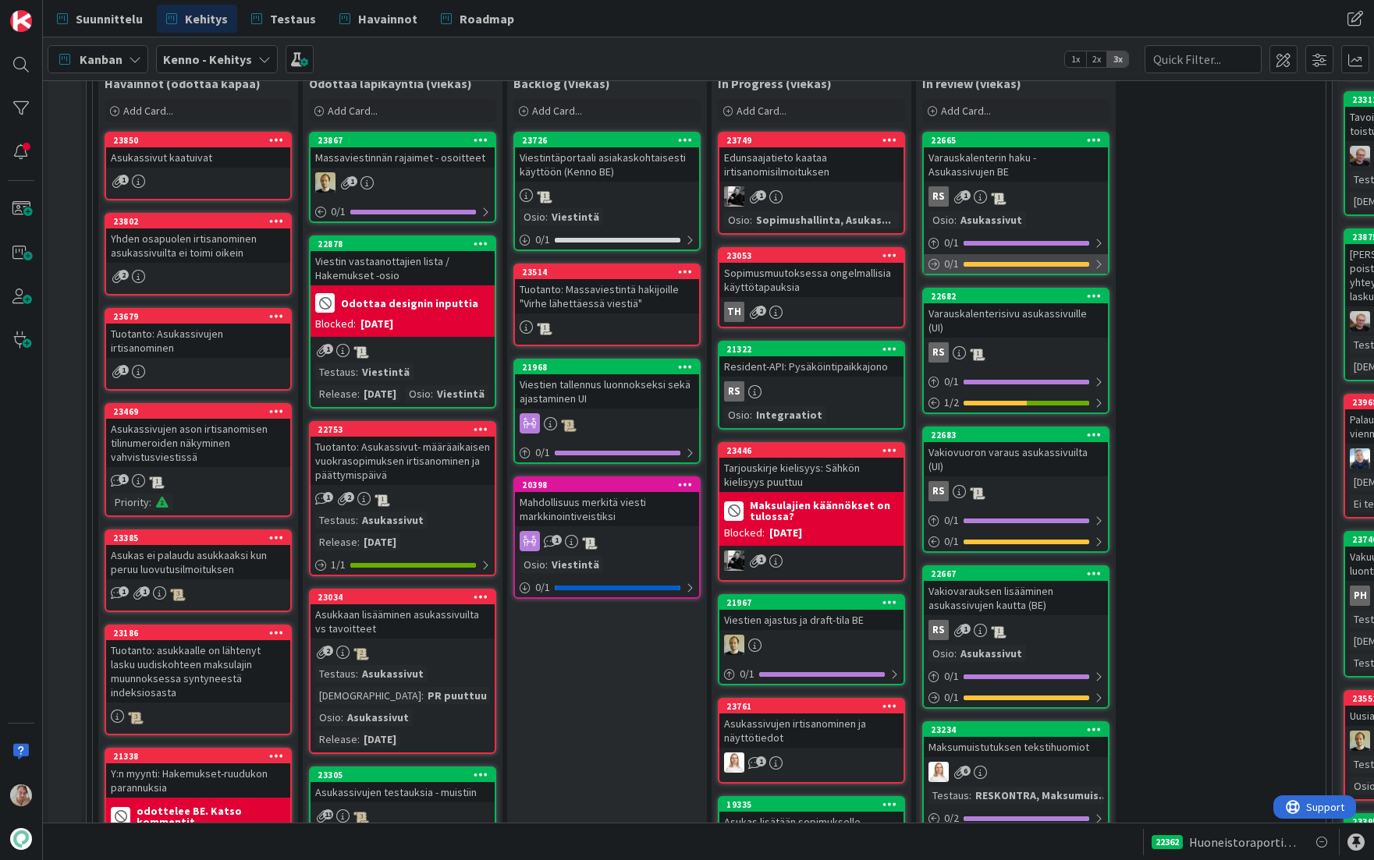
scroll to position [460, 0]
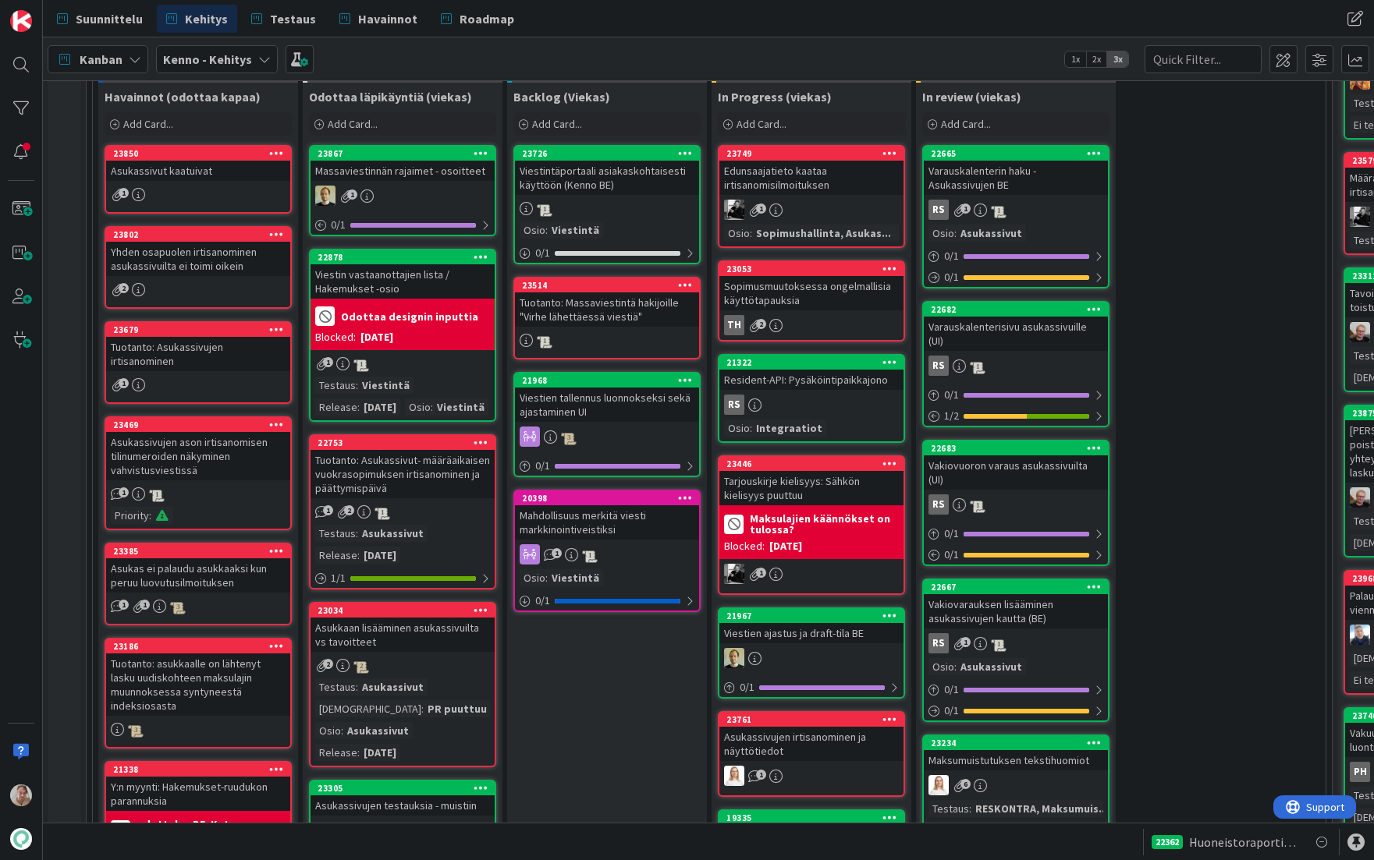
drag, startPoint x: 594, startPoint y: 313, endPoint x: 96, endPoint y: 245, distance: 502.3
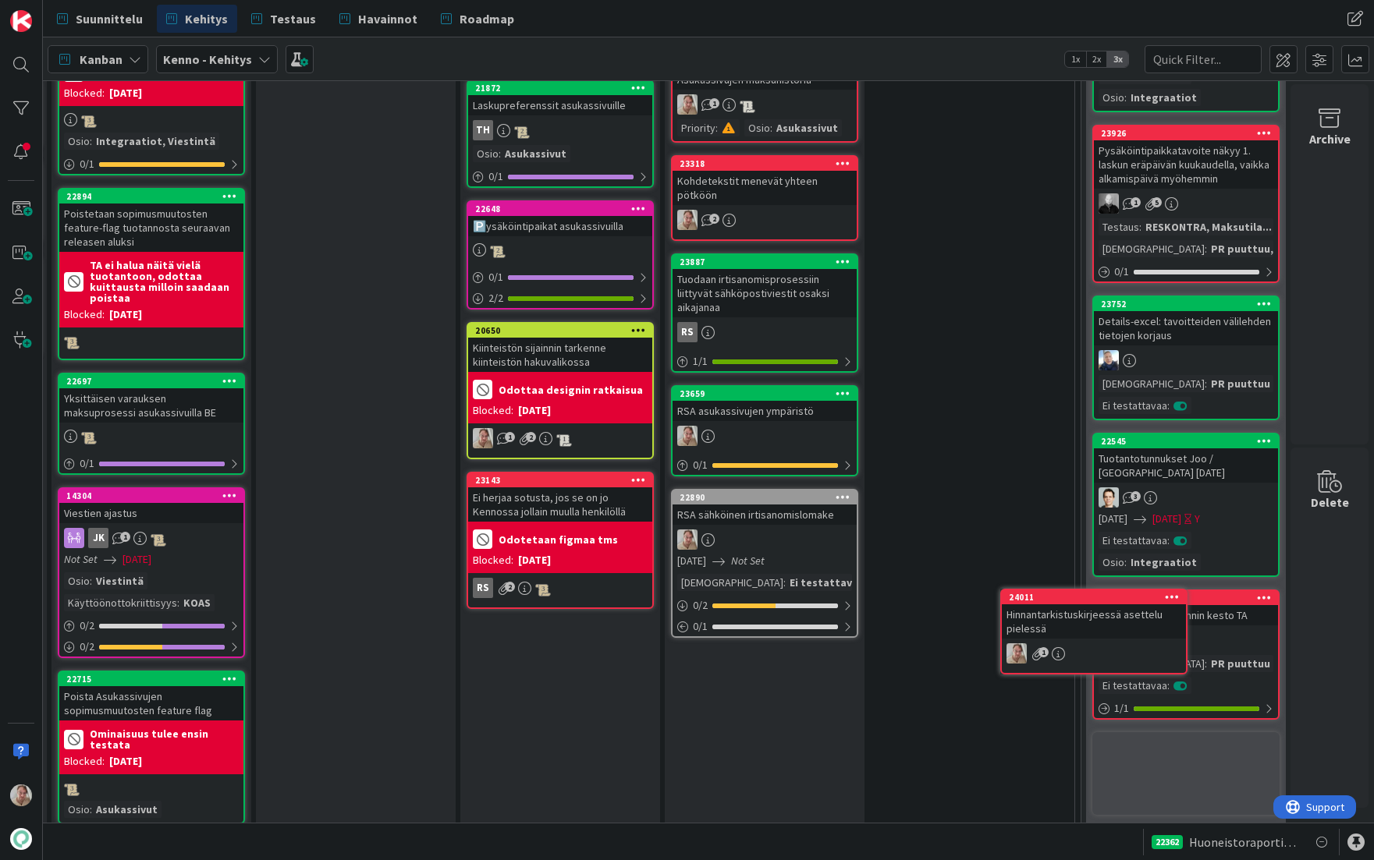
scroll to position [1786, 263]
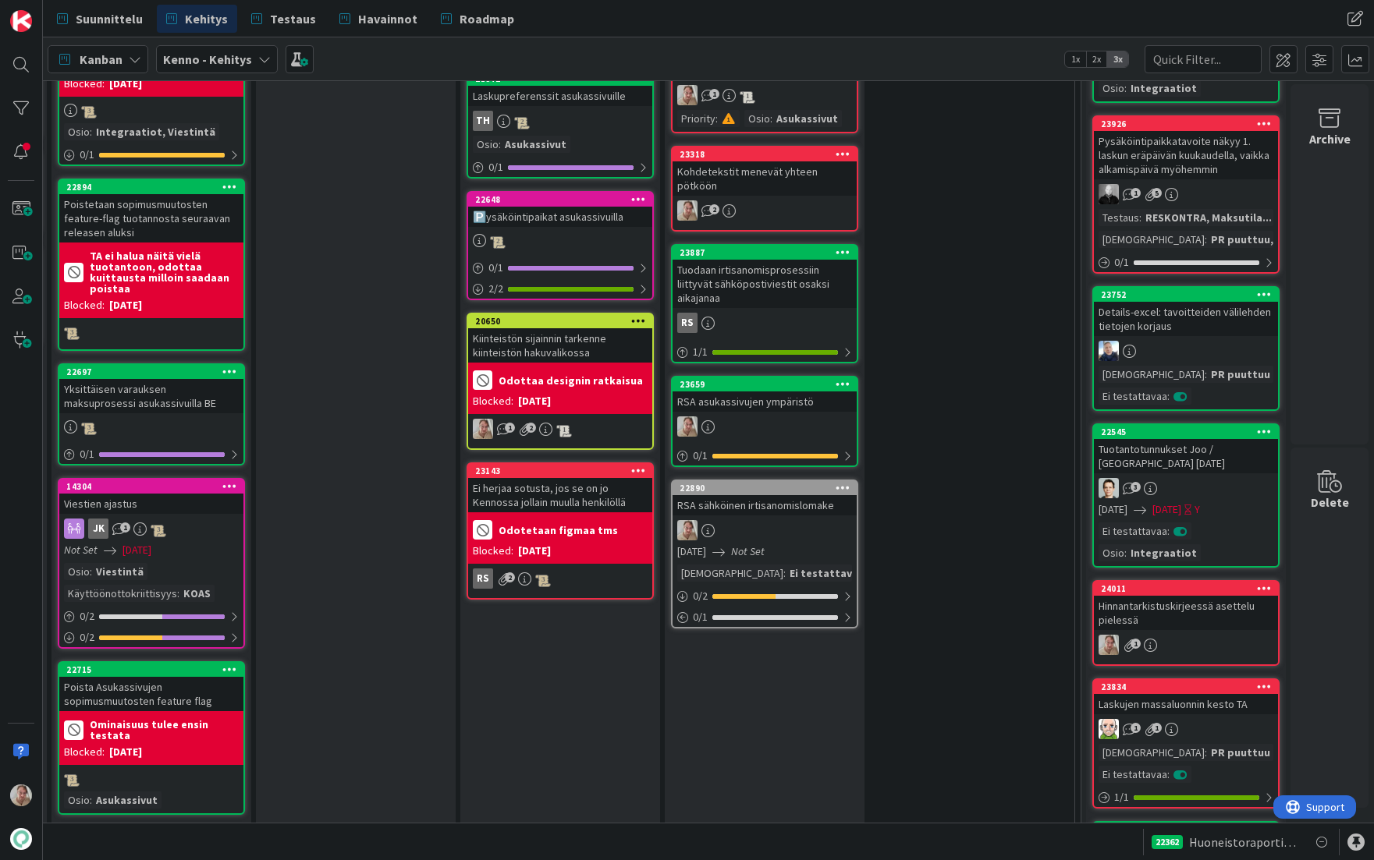
click at [1257, 583] on icon at bounding box center [1264, 588] width 15 height 11
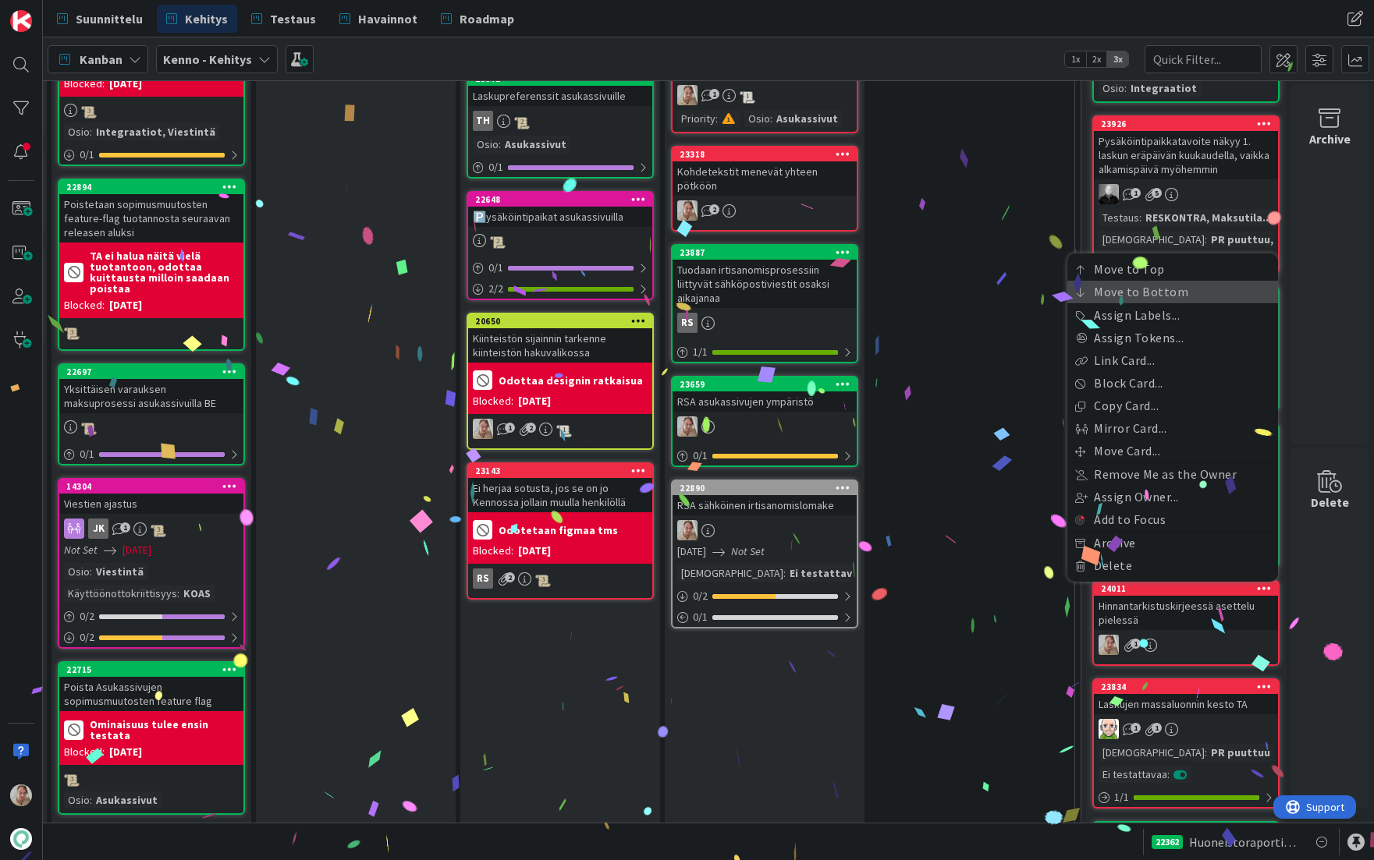
click at [1154, 281] on link "Move to Bottom" at bounding box center [1172, 292] width 211 height 23
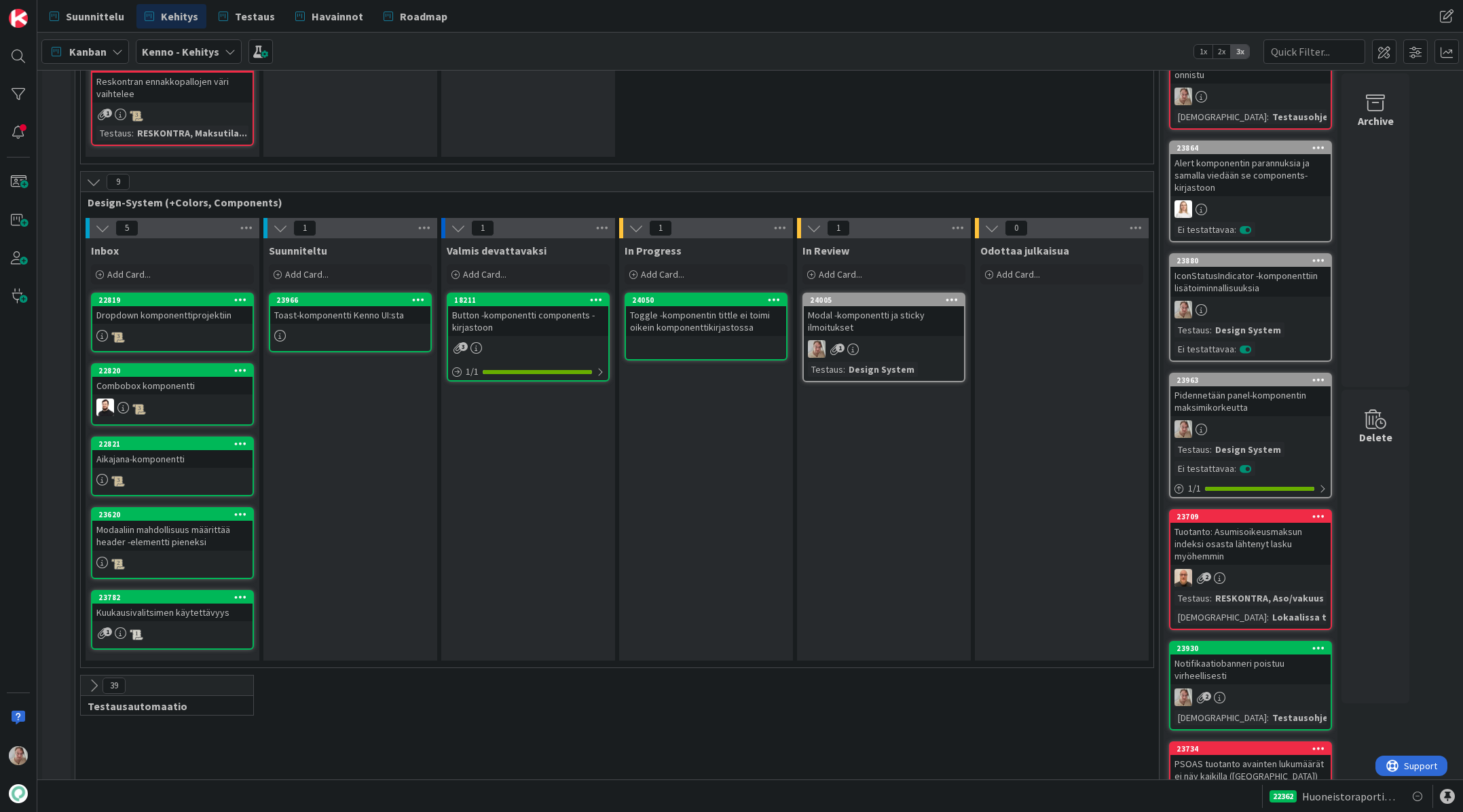
scroll to position [4202, 0]
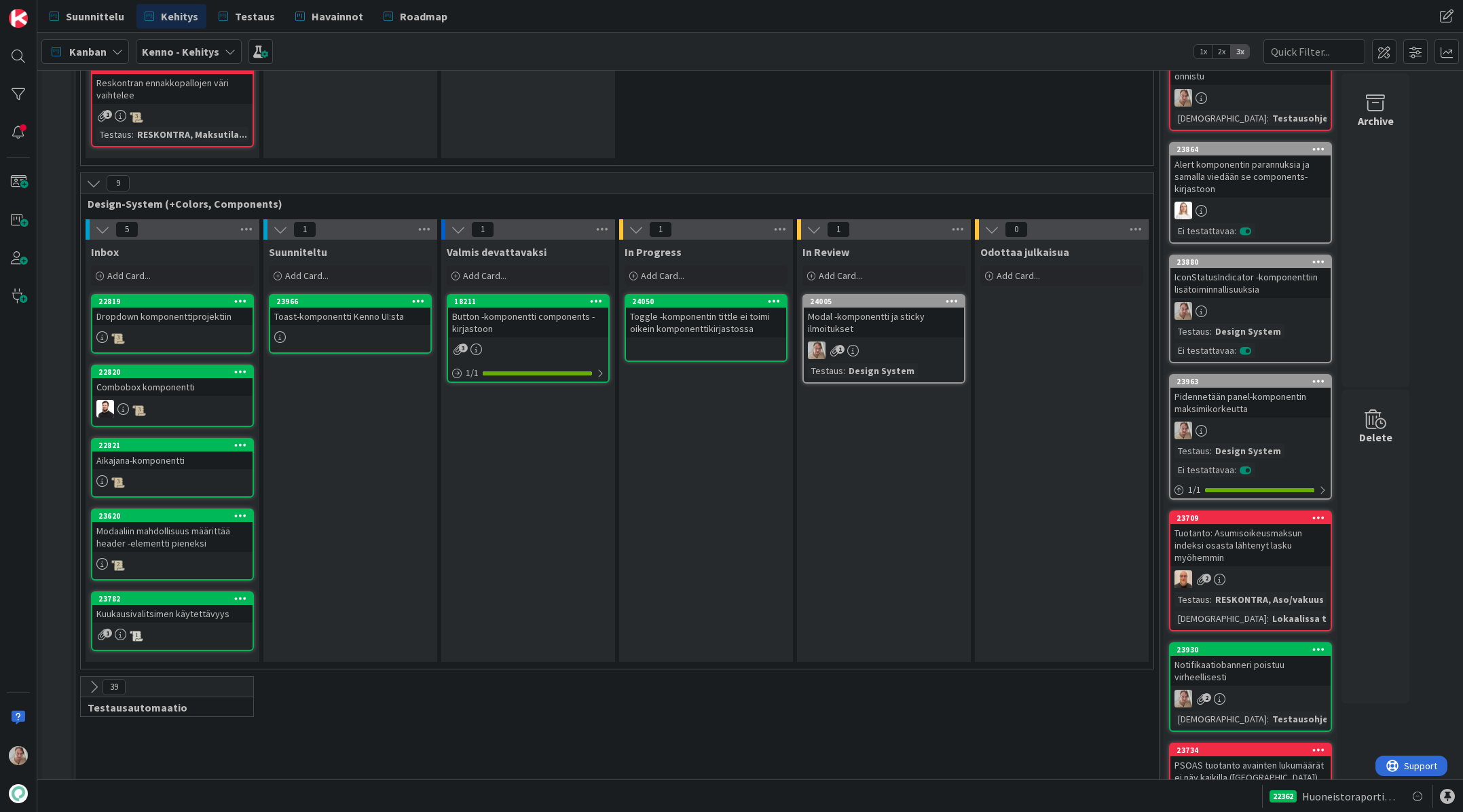
click at [672, 297] on div "24050" at bounding box center [708, 301] width 154 height 10
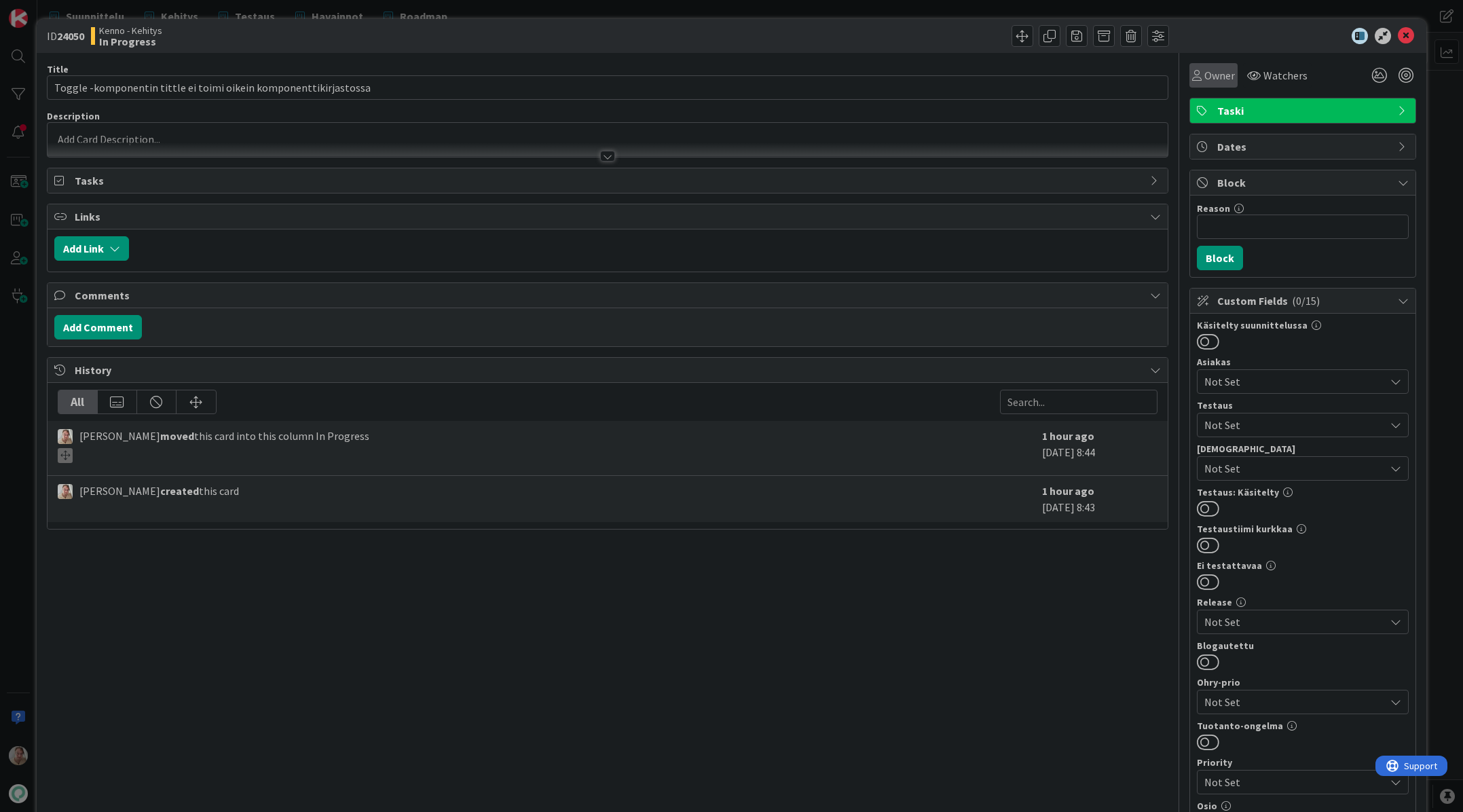
click at [1195, 76] on span "Owner" at bounding box center [1219, 75] width 30 height 17
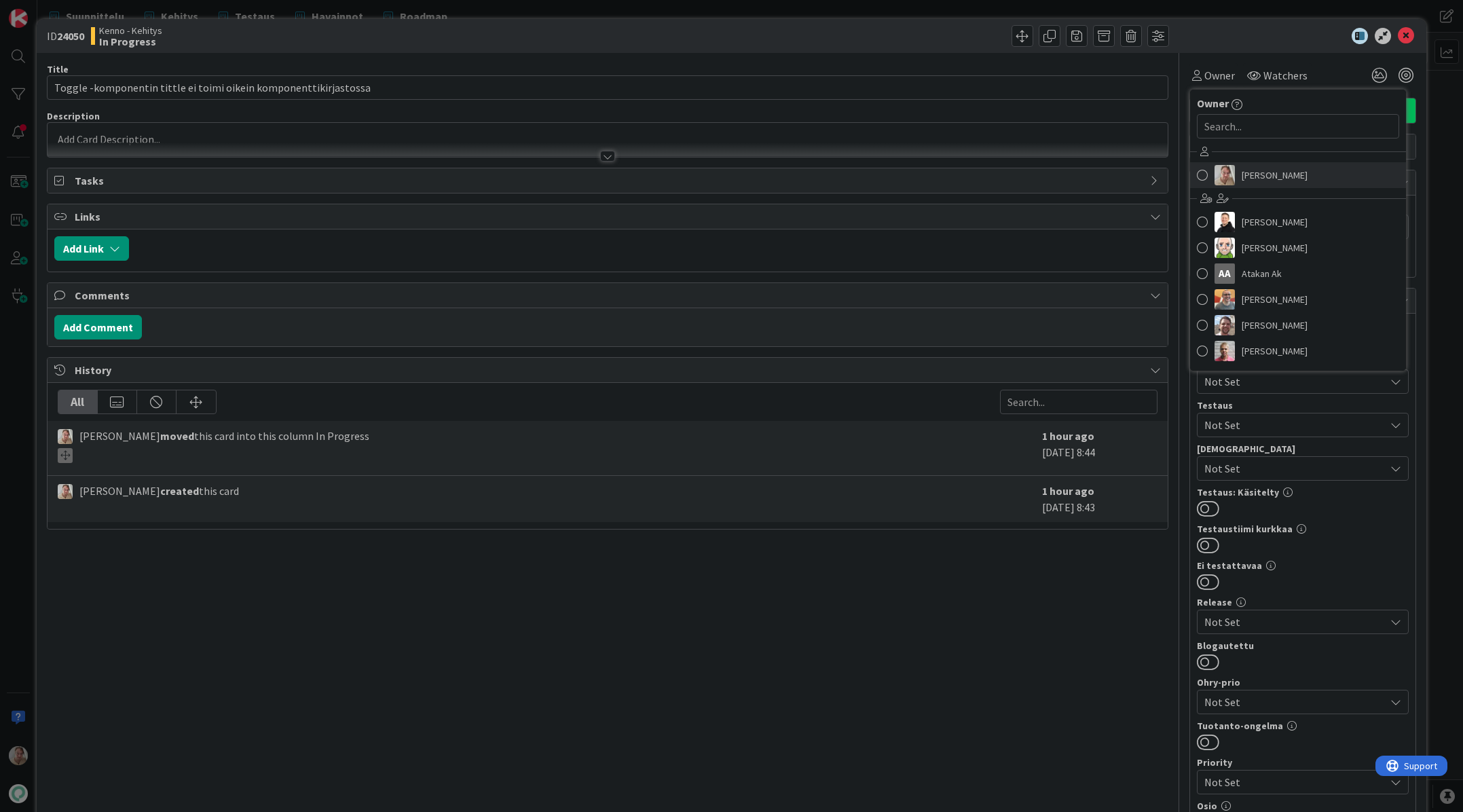
click at [1195, 171] on span "[PERSON_NAME]" at bounding box center [1275, 175] width 66 height 20
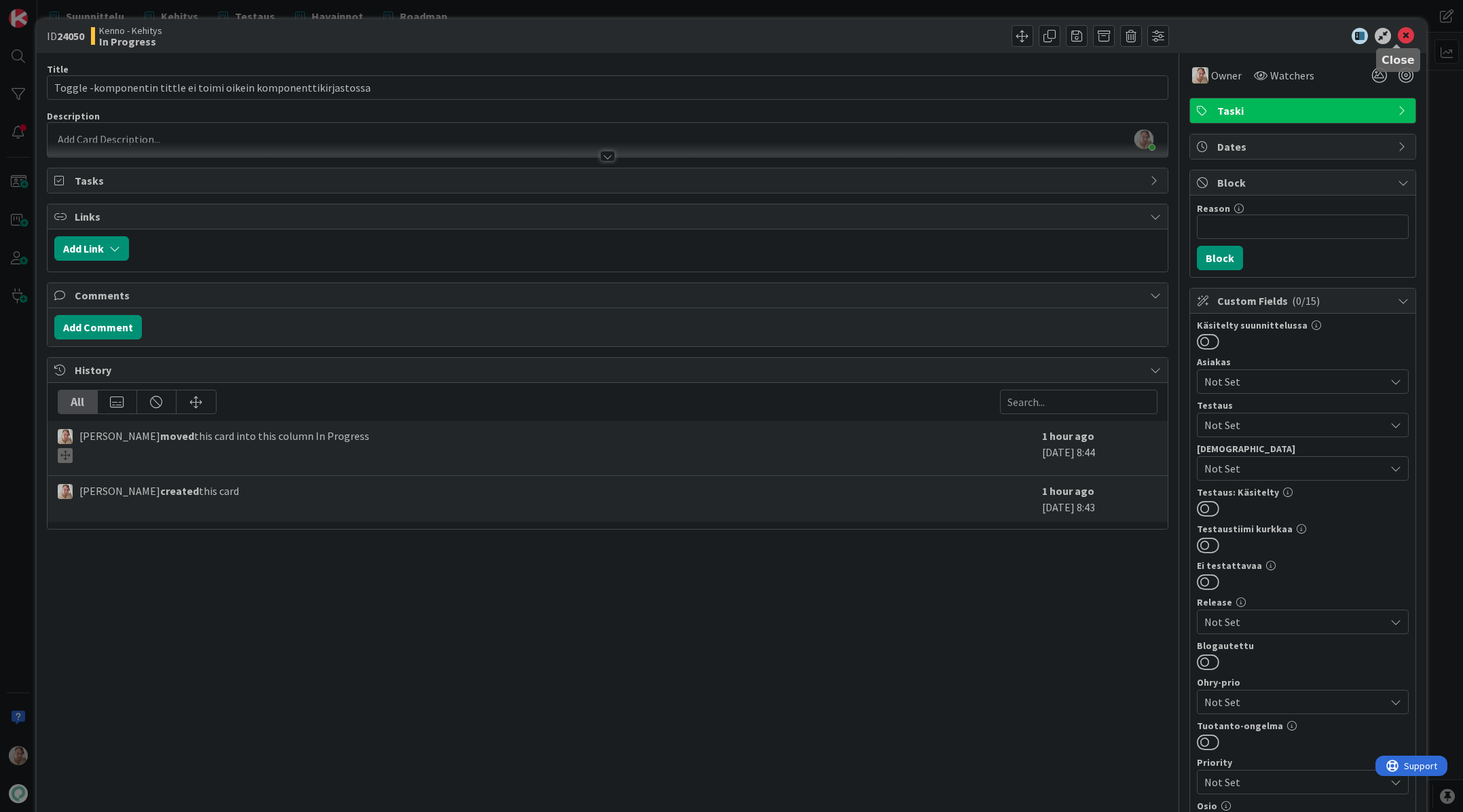
click at [1195, 37] on icon at bounding box center [1406, 36] width 17 height 17
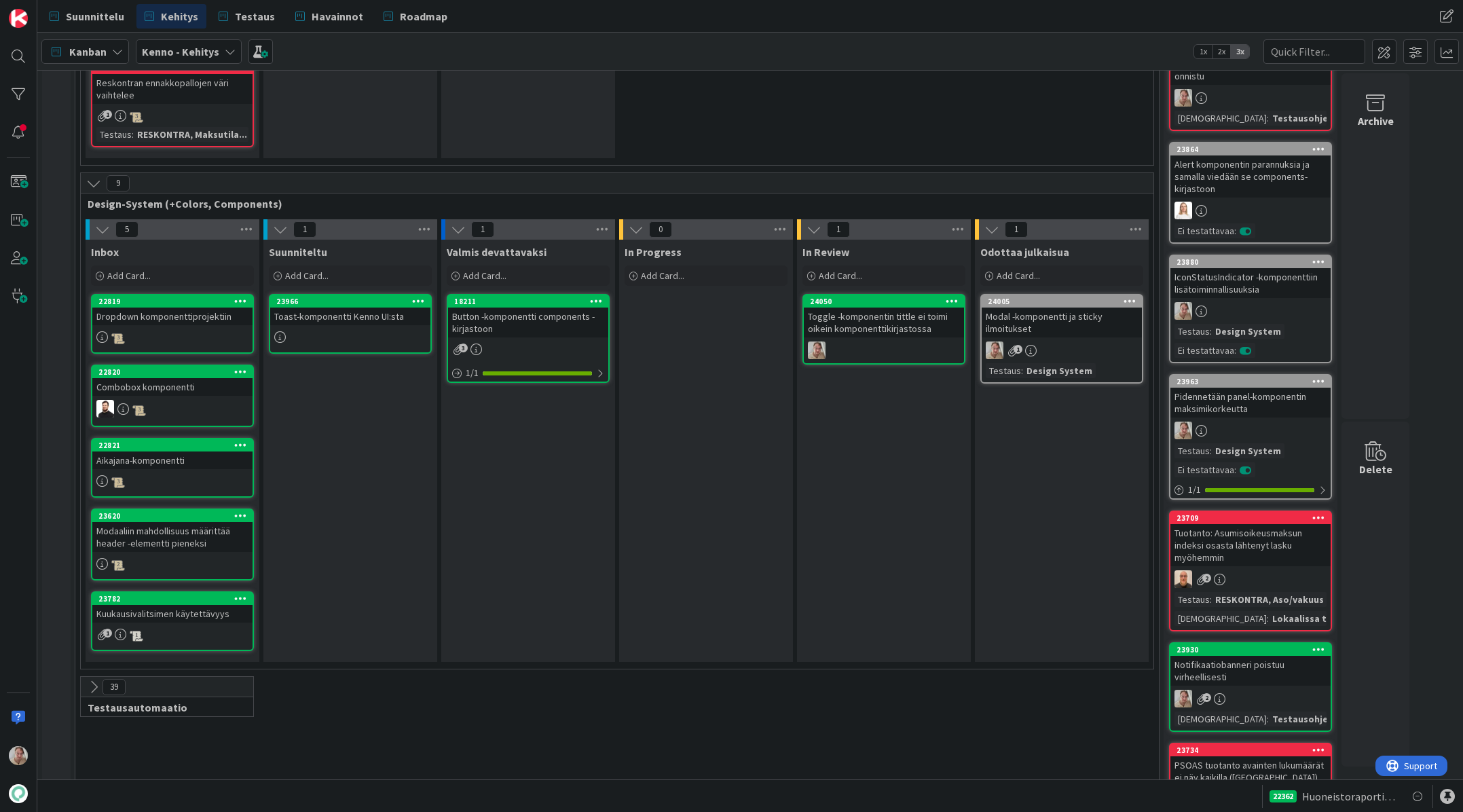
click at [952, 296] on icon at bounding box center [952, 300] width 13 height 10
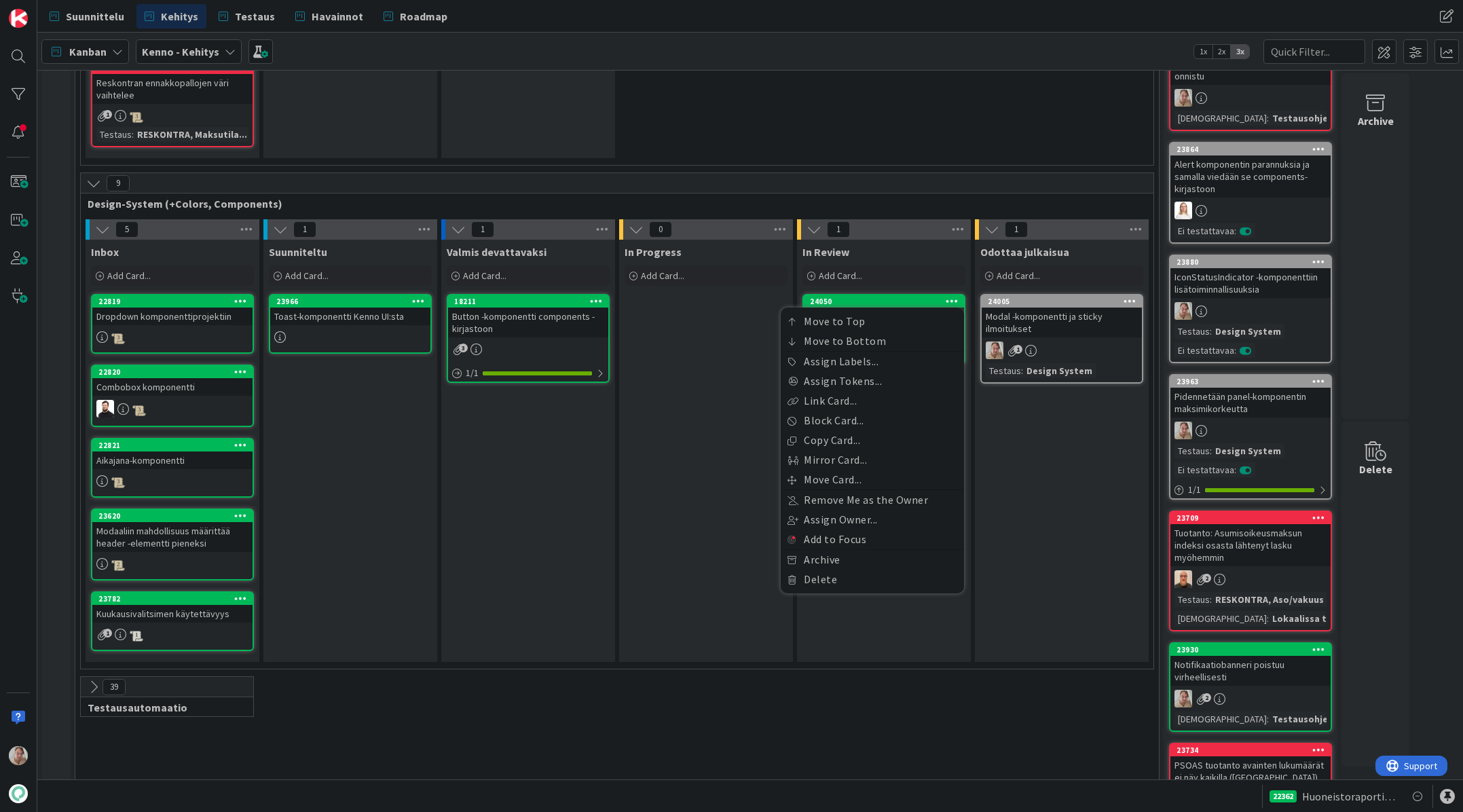
click at [935, 278] on div "In Review Add Card... 24050 Move to Top Move to Bottom Assign Labels... Assign …" at bounding box center [884, 450] width 174 height 422
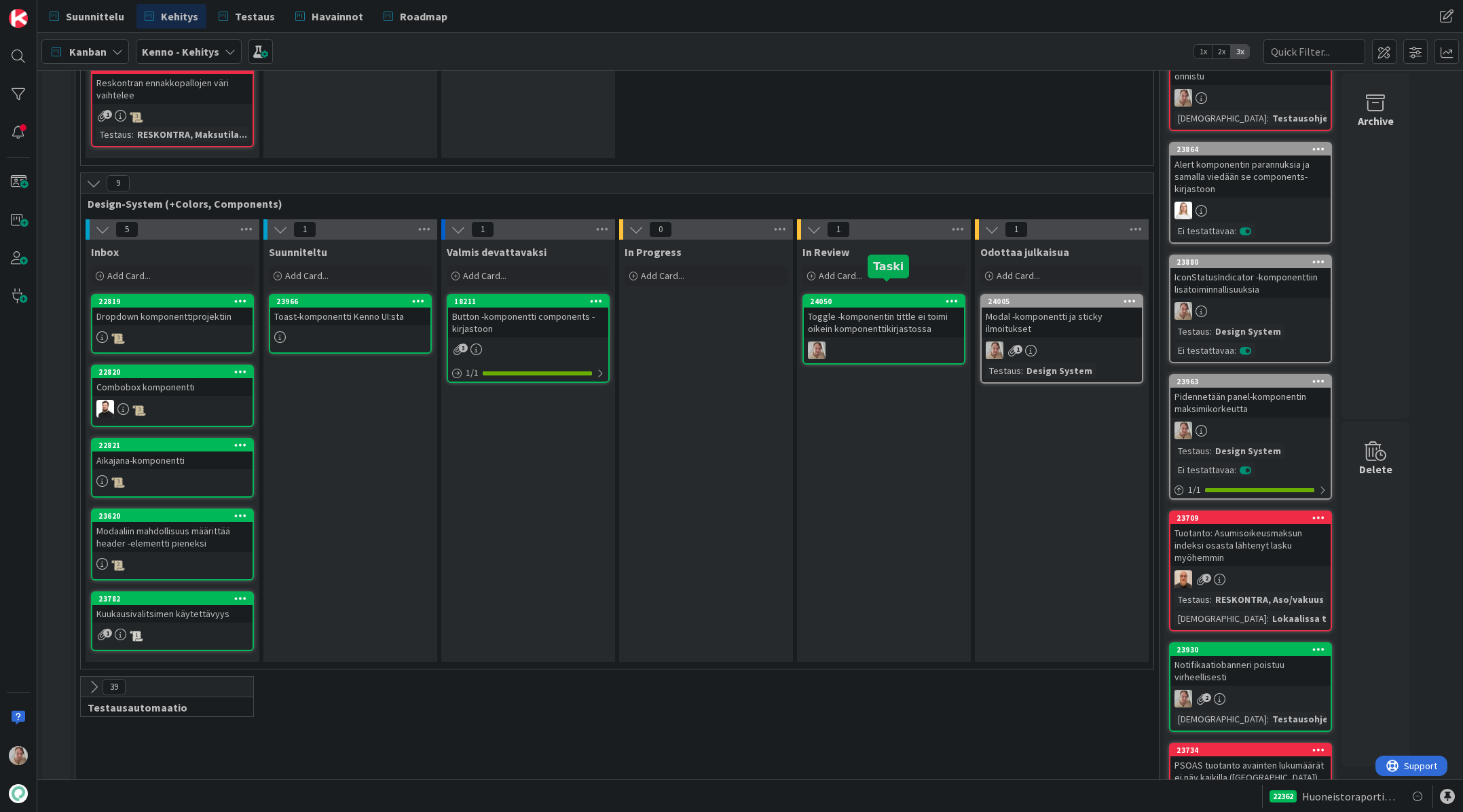
click at [919, 297] on div "24050" at bounding box center [887, 301] width 154 height 10
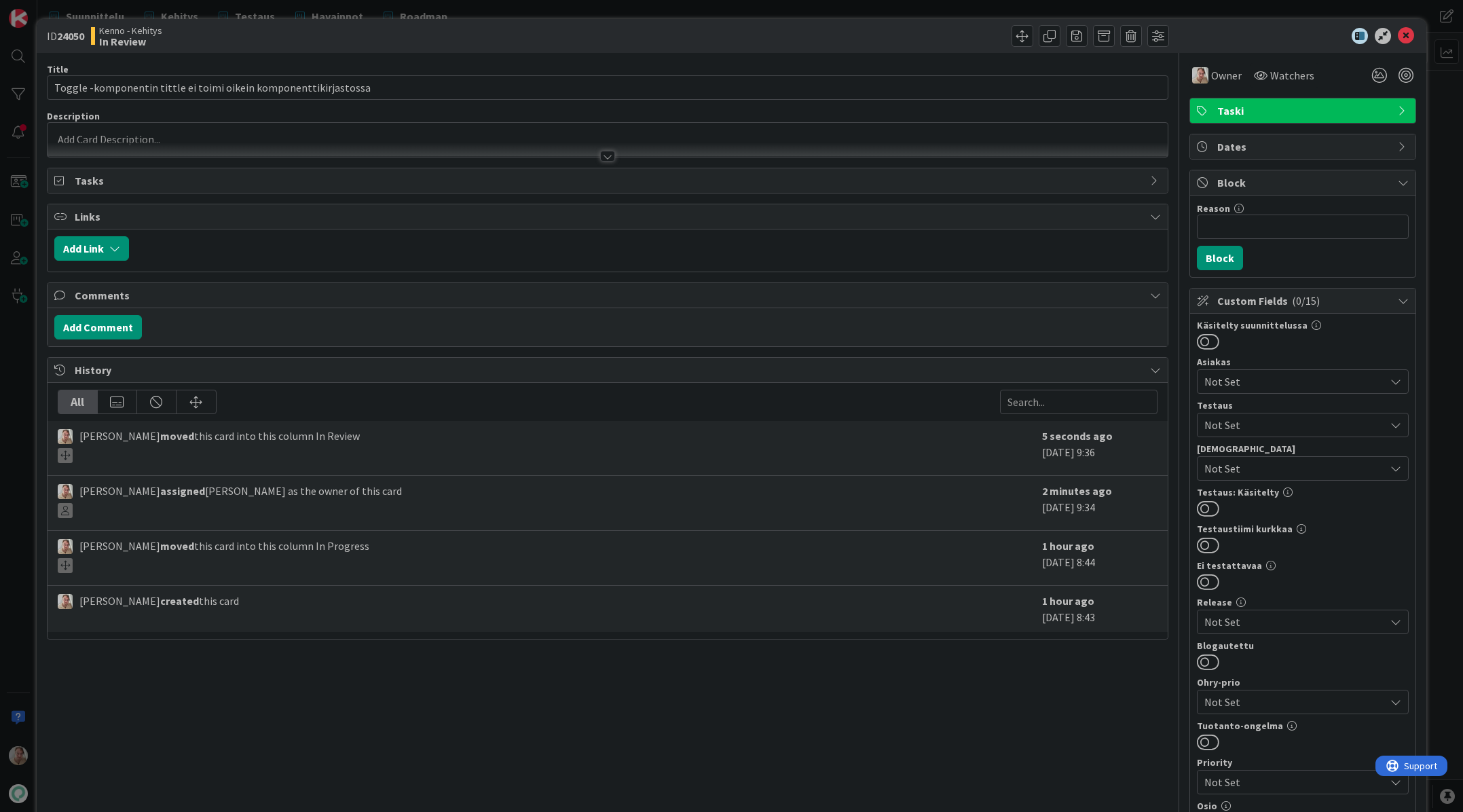
click at [1195, 105] on span "Taski" at bounding box center [1305, 111] width 174 height 17
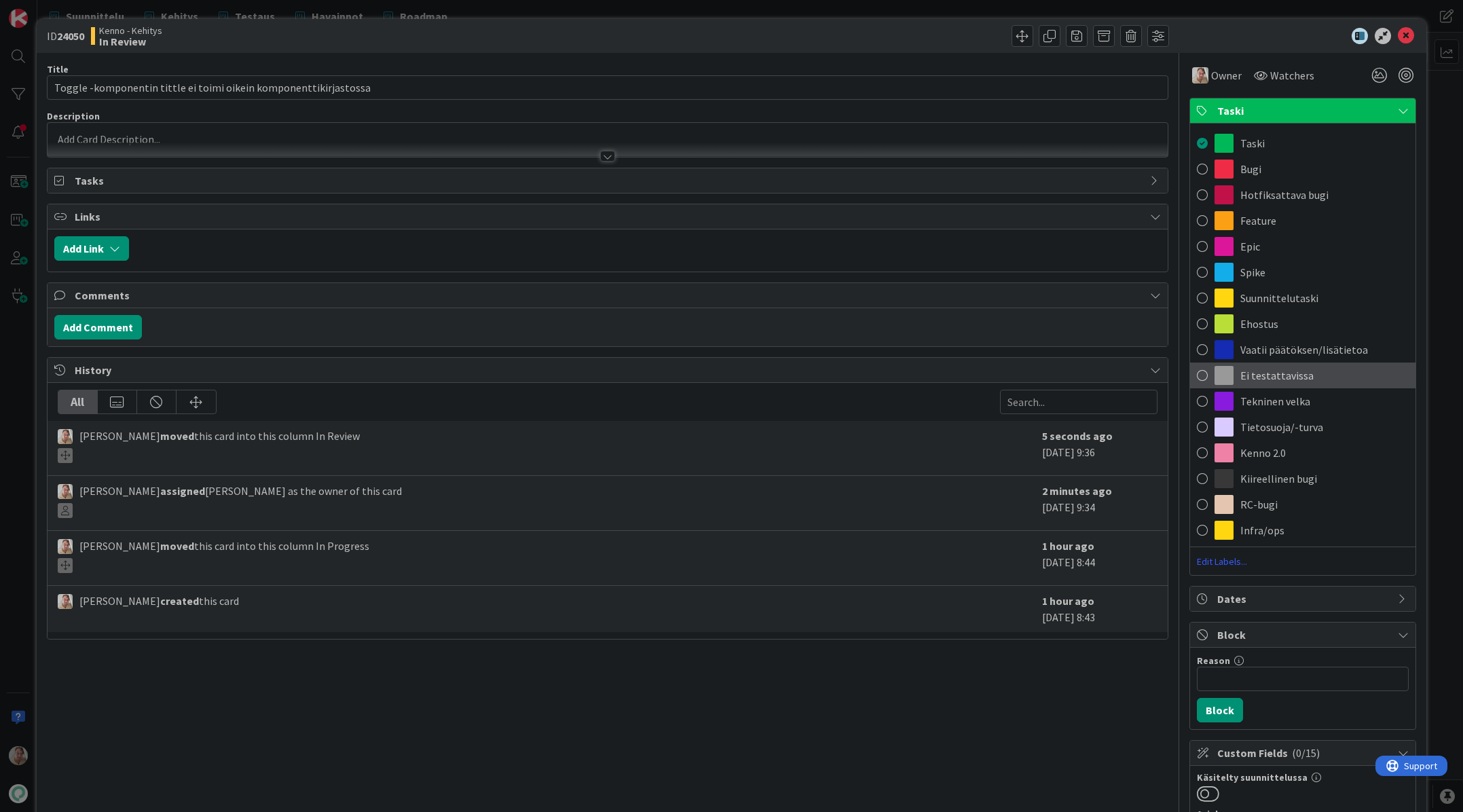
click at [1195, 370] on span "Ei testattavissa" at bounding box center [1277, 375] width 73 height 17
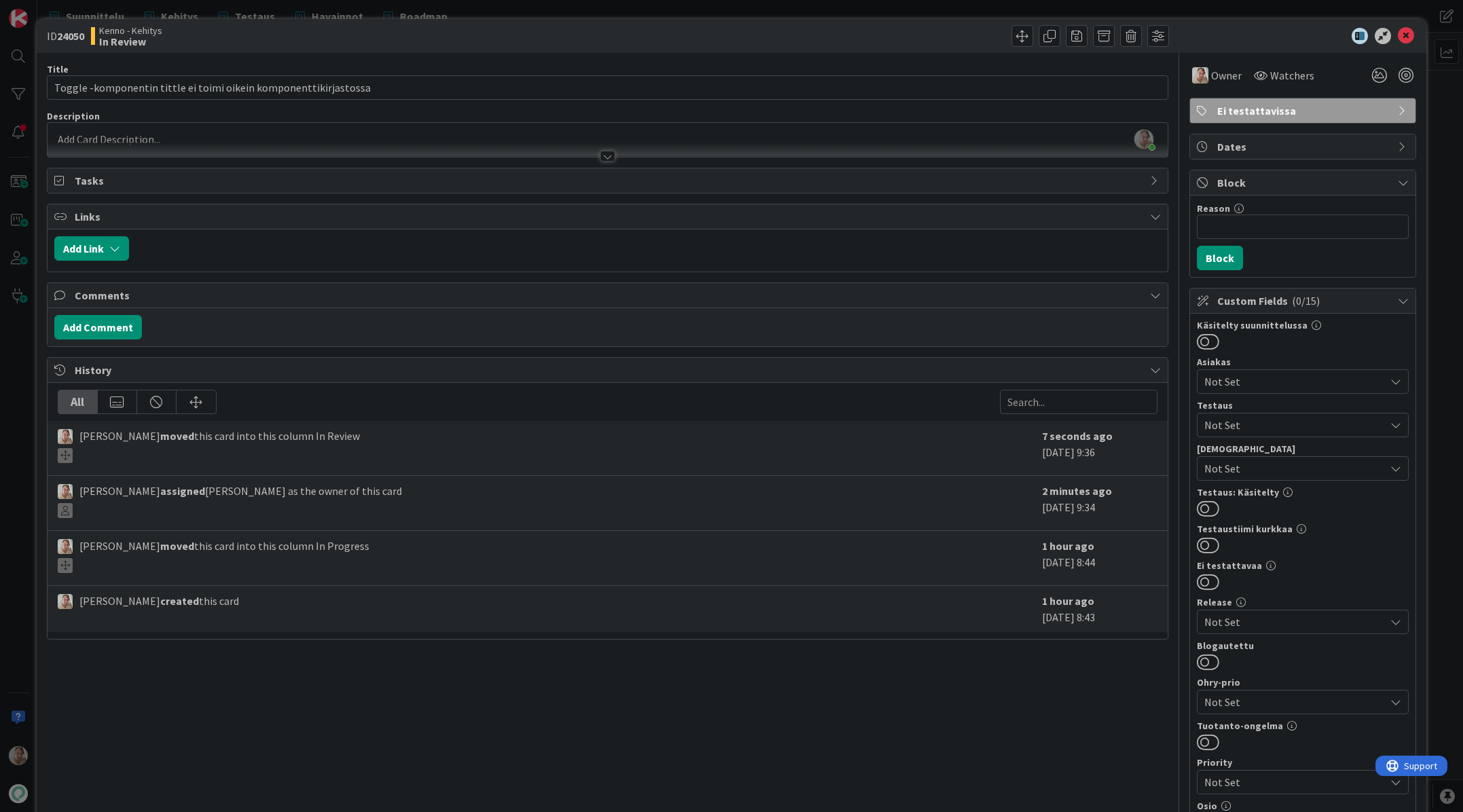
click at [1195, 427] on span "Not Set" at bounding box center [1295, 425] width 181 height 17
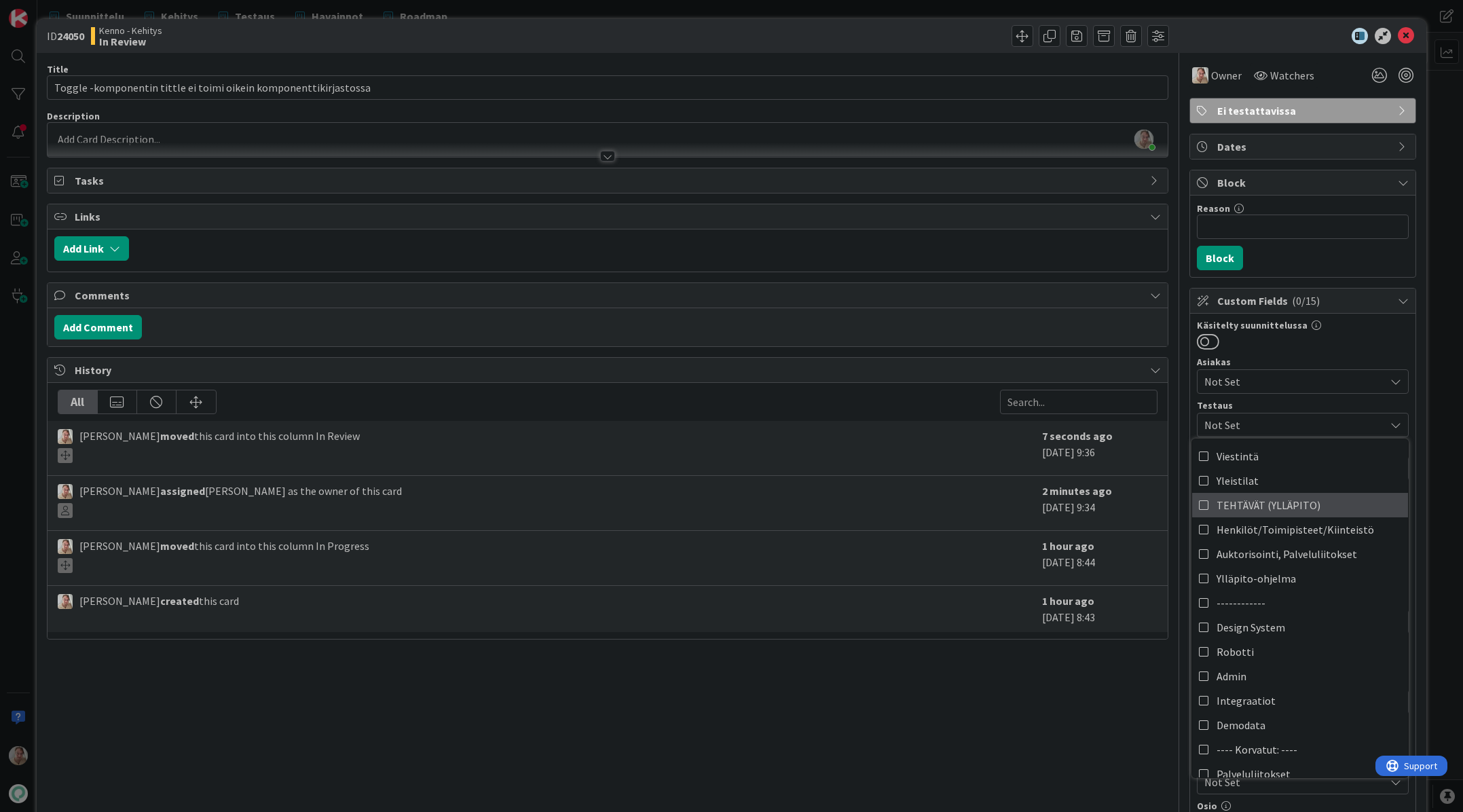
scroll to position [442, 0]
click at [1195, 626] on span "Design System" at bounding box center [1251, 626] width 69 height 20
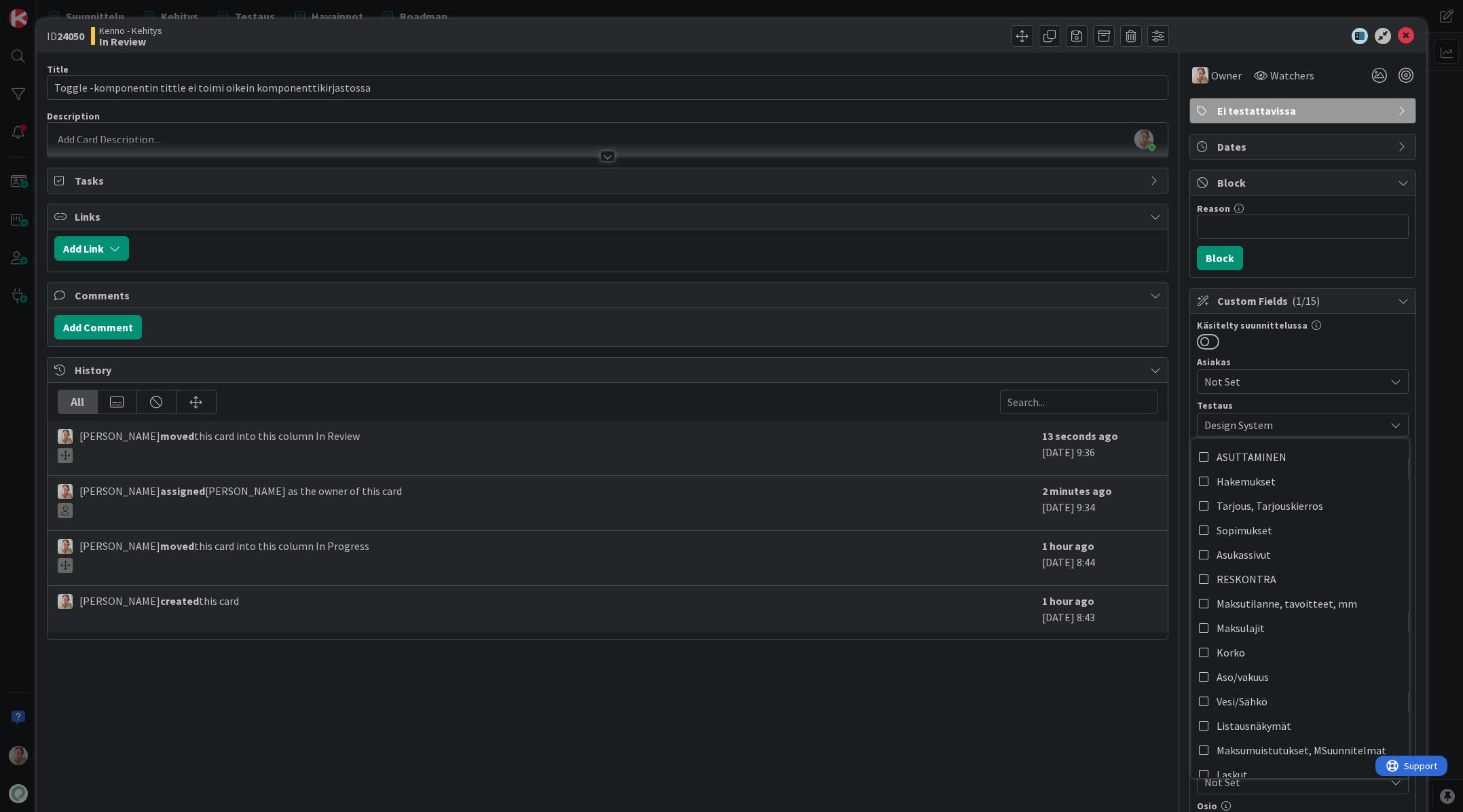
click at [1109, 708] on div "Title 65 / 128 Toggle -komponentin tittle ei toimi oikein komponenttikirjastoss…" at bounding box center [607, 570] width 1122 height 1034
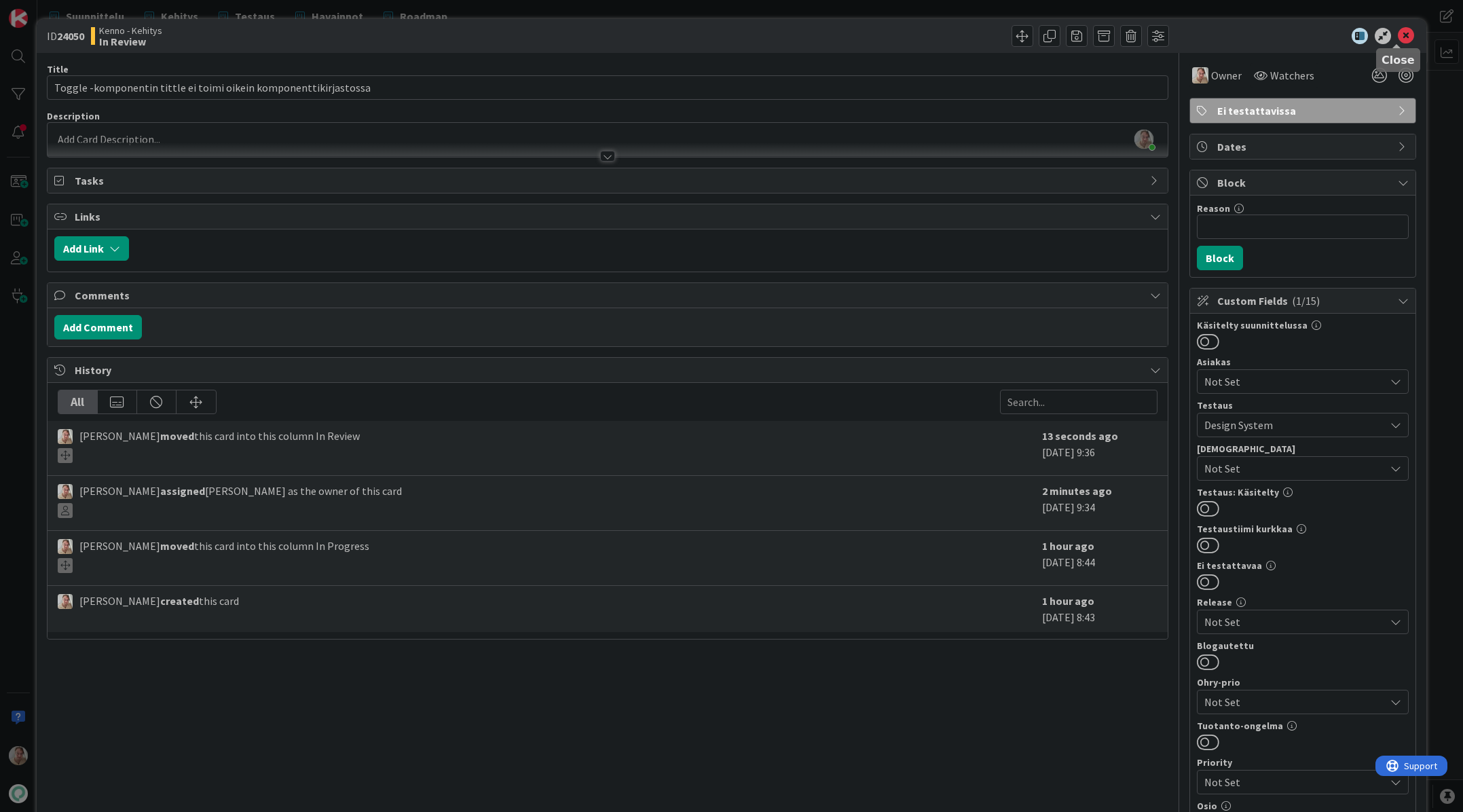
click at [1195, 32] on icon at bounding box center [1406, 36] width 17 height 17
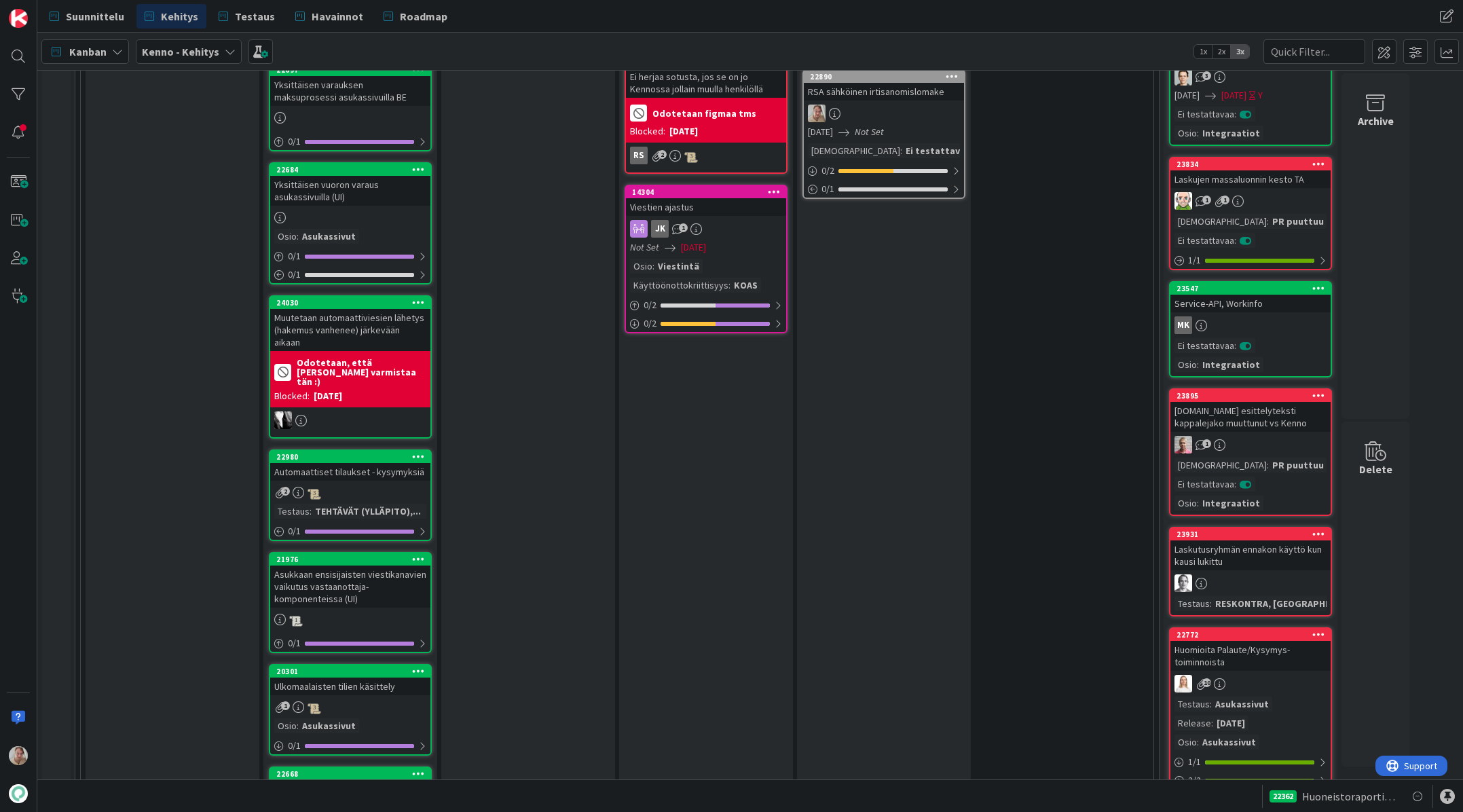
scroll to position [1981, 0]
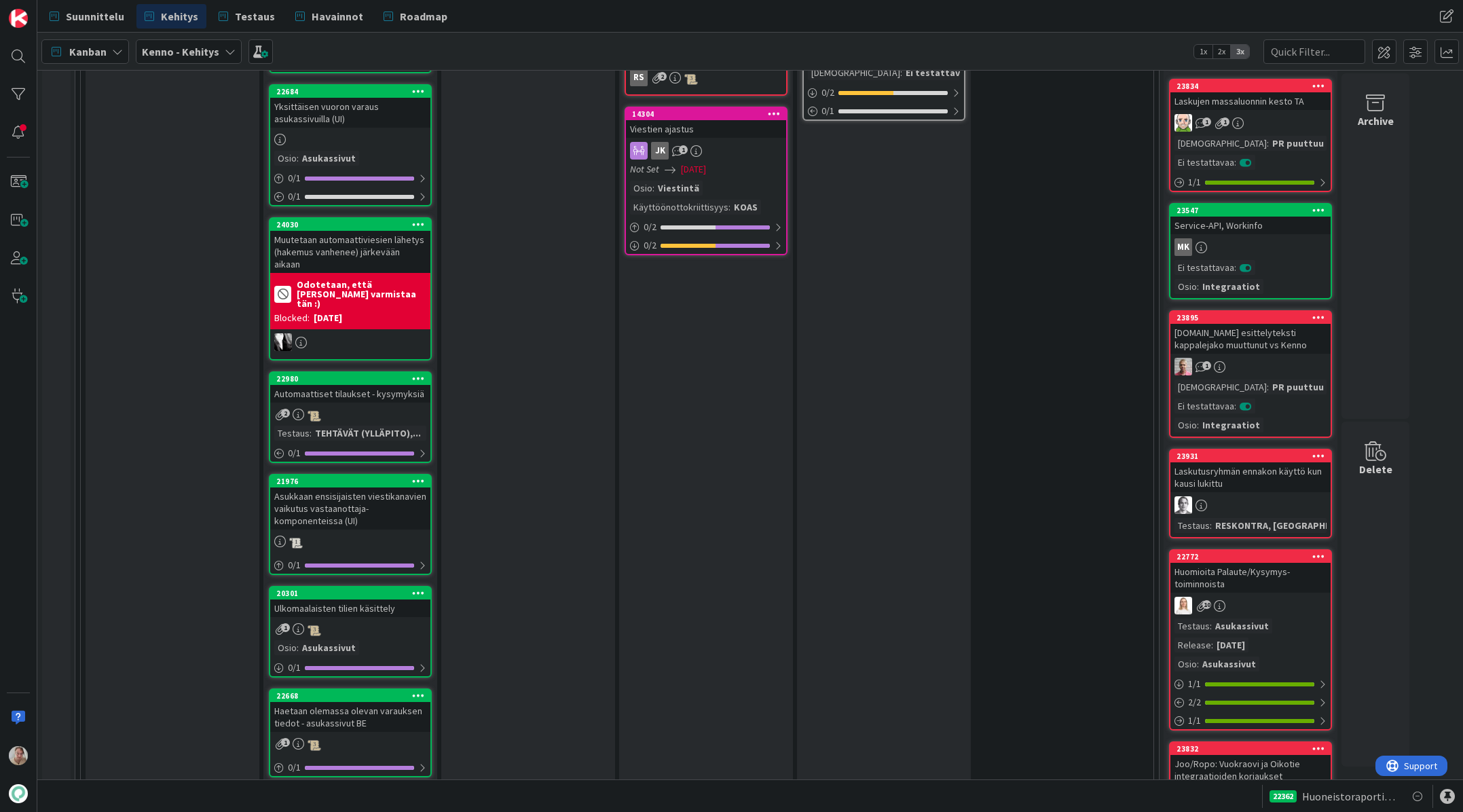
click at [363, 487] on div "Asukkaan ensisijaisten viestikanavien vaikutus vastaanottaja-komponenteissa (UI)" at bounding box center [350, 508] width 160 height 42
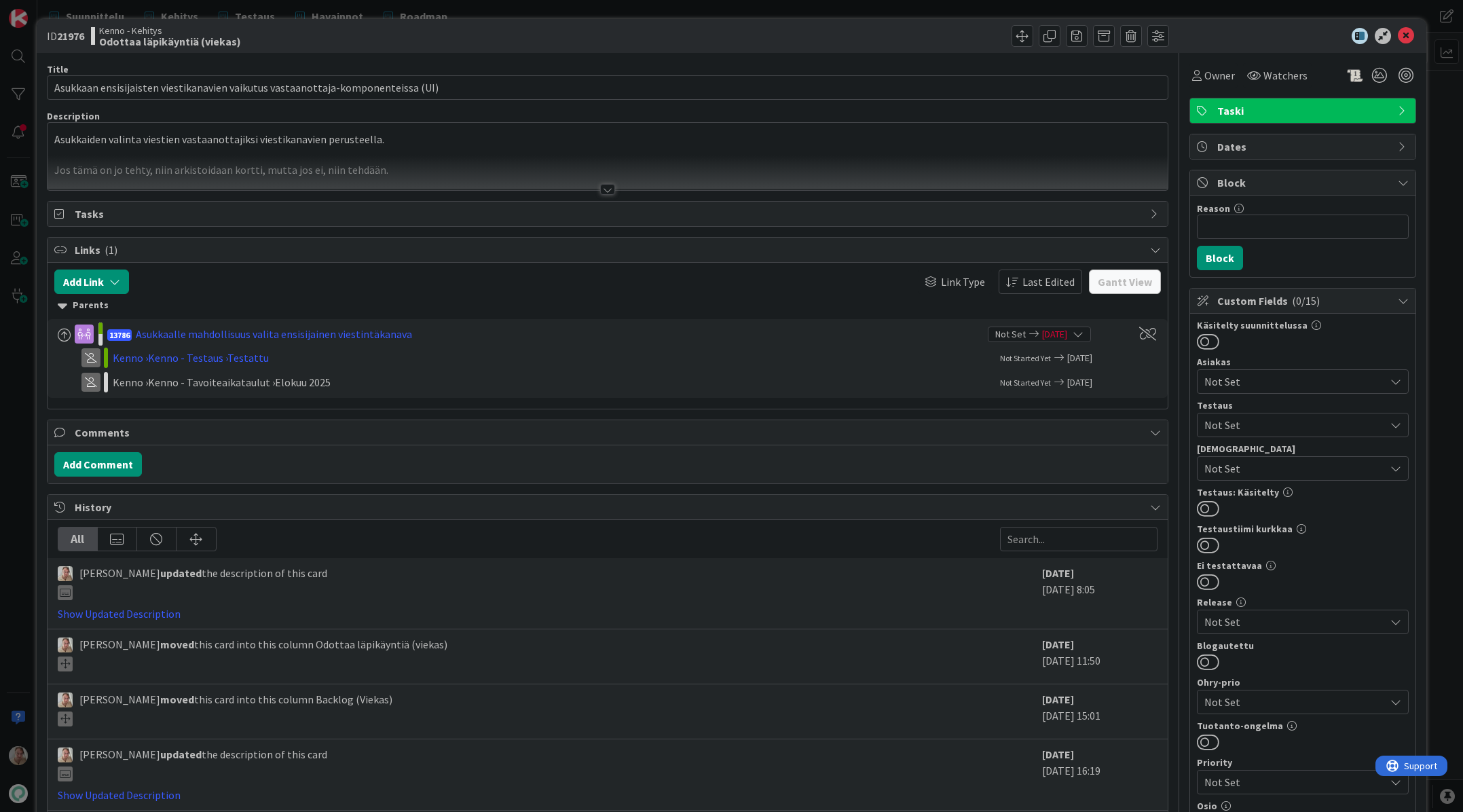
click at [427, 167] on div at bounding box center [607, 173] width 1120 height 35
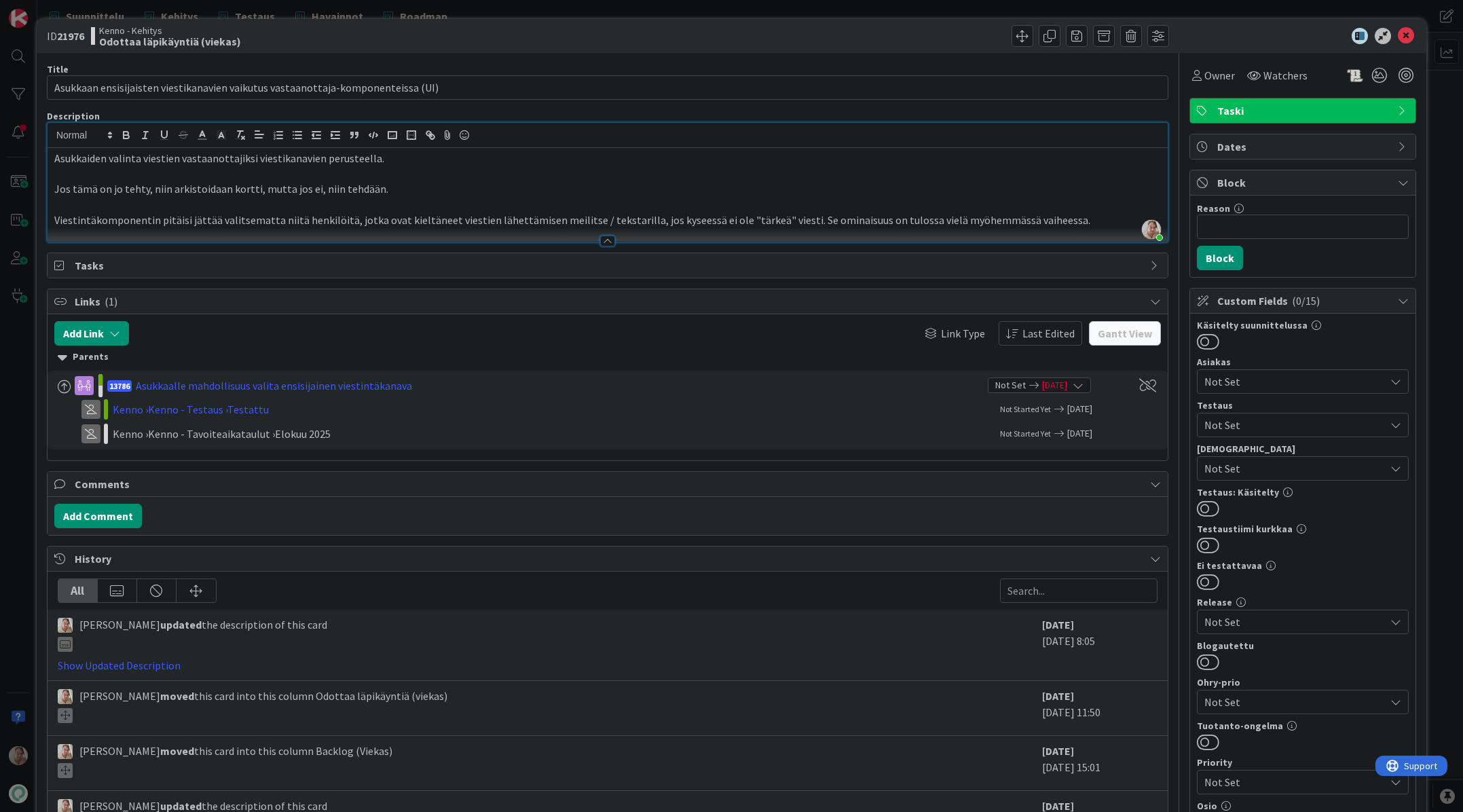
click at [1195, 32] on div at bounding box center [1296, 36] width 240 height 17
click at [1195, 32] on icon at bounding box center [1406, 36] width 17 height 17
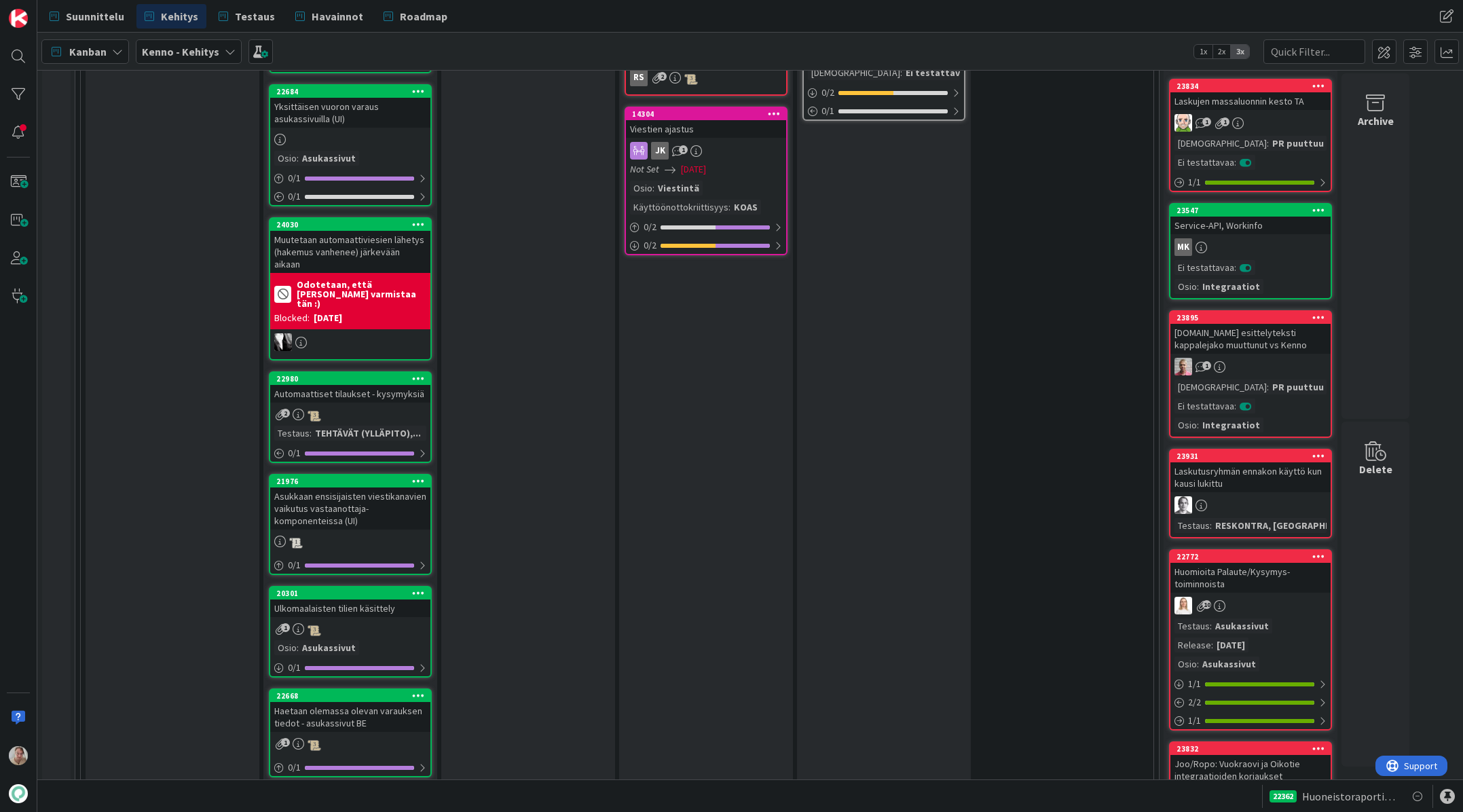
click at [1195, 32] on div "Kanban Kenno - Kehitys 1x 2x 3x" at bounding box center [750, 50] width 1426 height 37
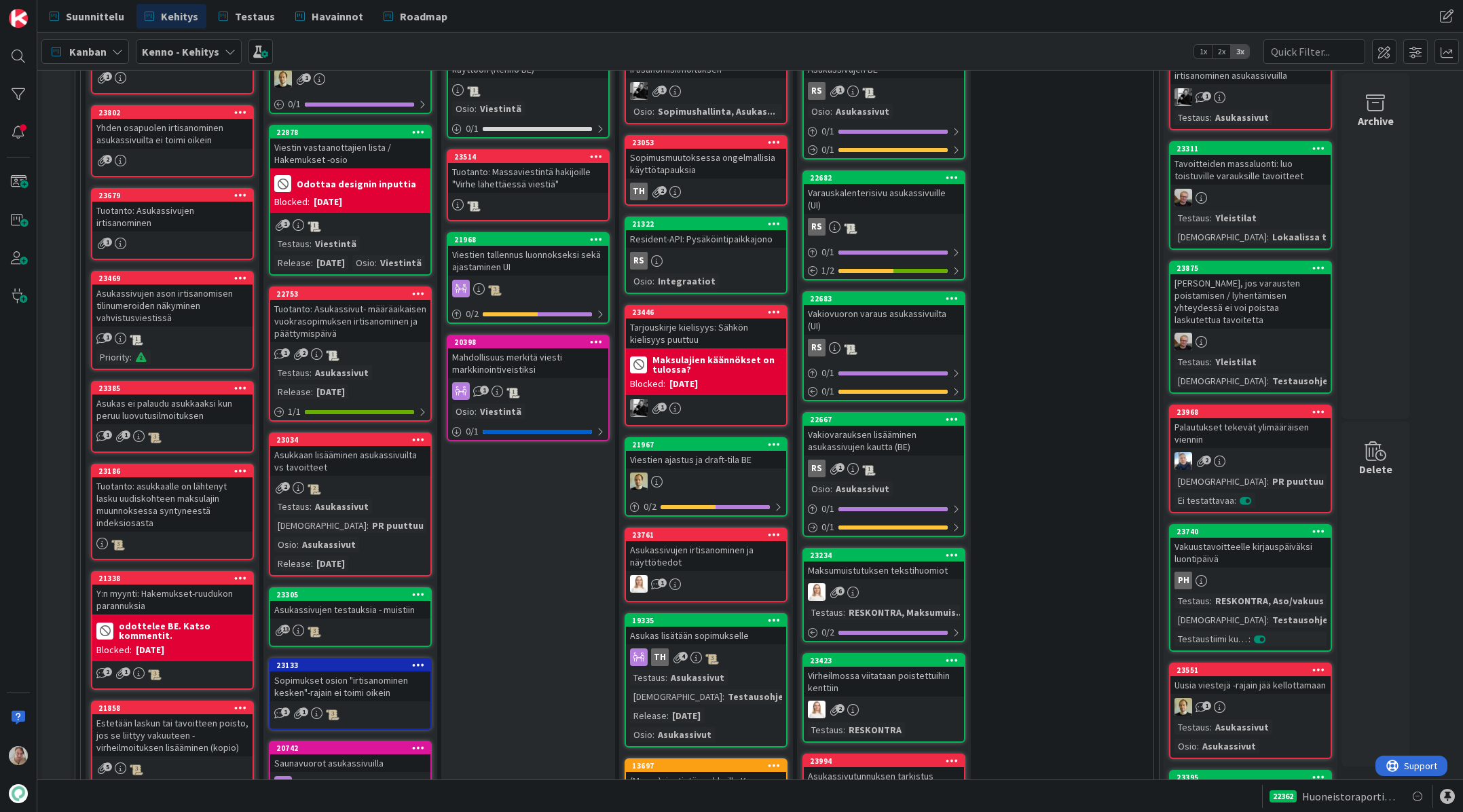
scroll to position [490, 0]
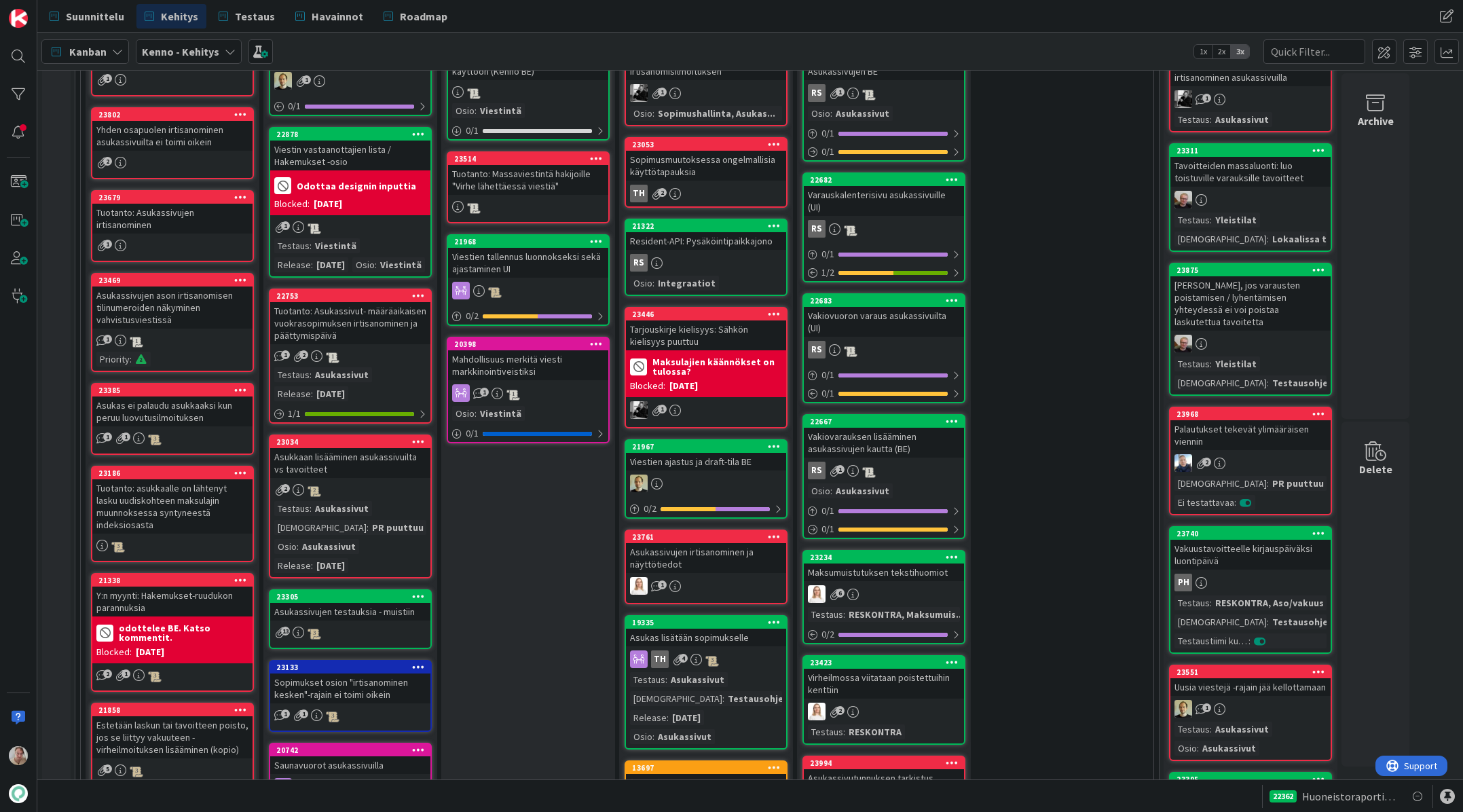
click at [357, 478] on div "Asukkaan lisääminen asukassivuilta vs tavoitteet" at bounding box center [350, 463] width 160 height 30
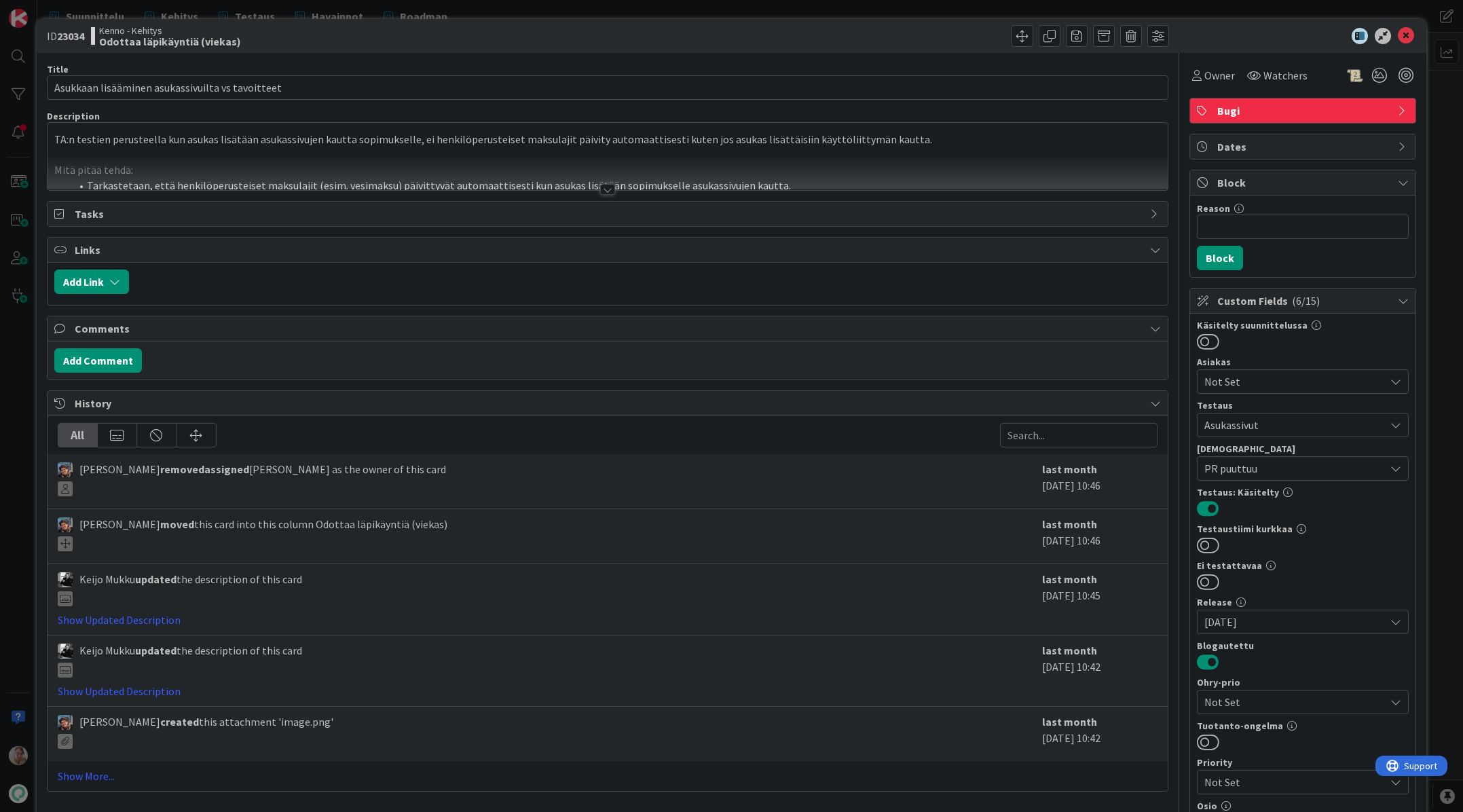
click at [366, 156] on div at bounding box center [607, 173] width 1120 height 35
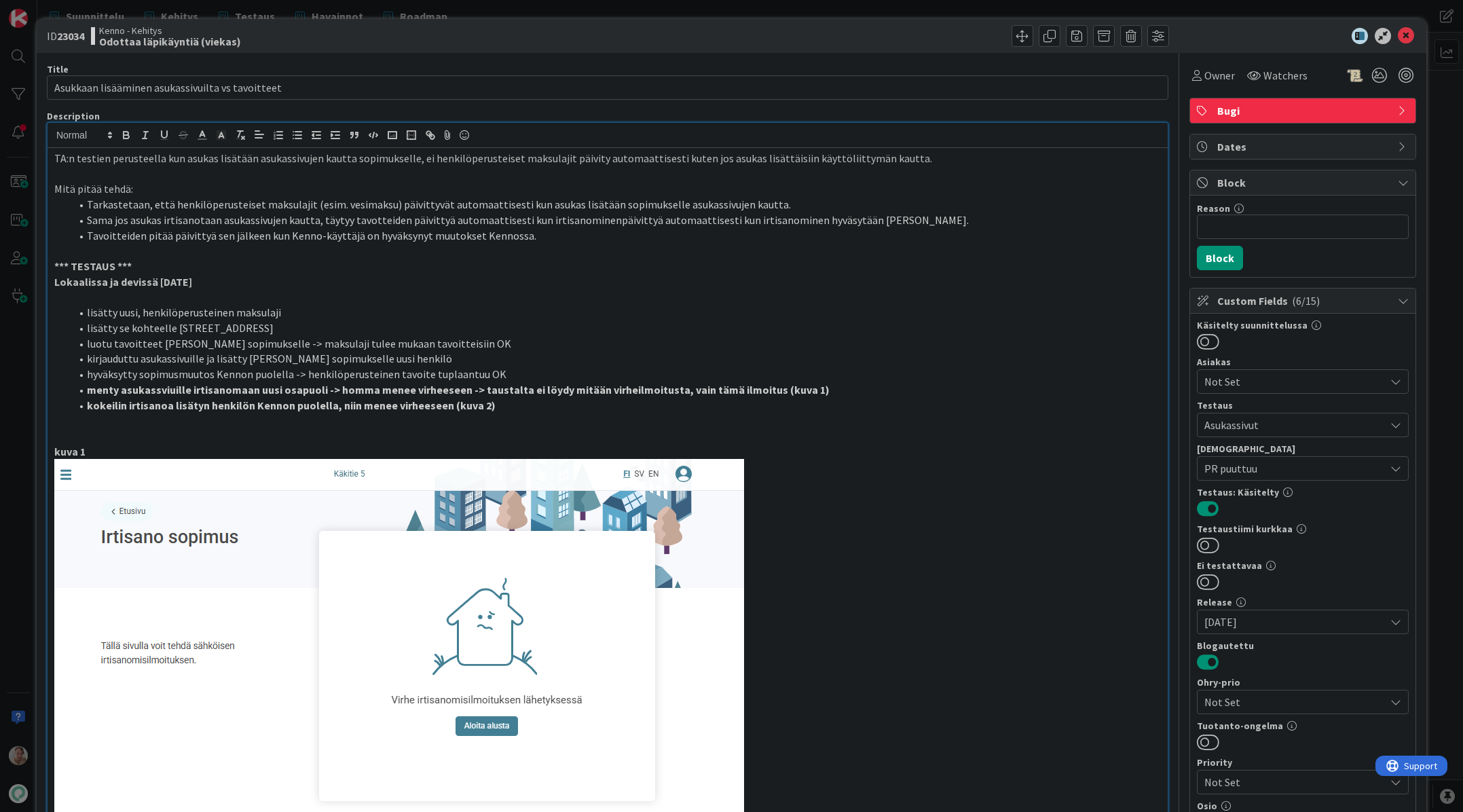
click at [762, 236] on li "Tavoitteiden pitää päivittyä sen jälkeen kun Kenno-käyttäjä on hyväksynyt muuto…" at bounding box center [615, 236] width 1091 height 16
click at [520, 410] on li "kokeilin irtisanoa lisätyn henkilön Kennon puolella, niin menee virheeseen (kuv…" at bounding box center [615, 406] width 1091 height 16
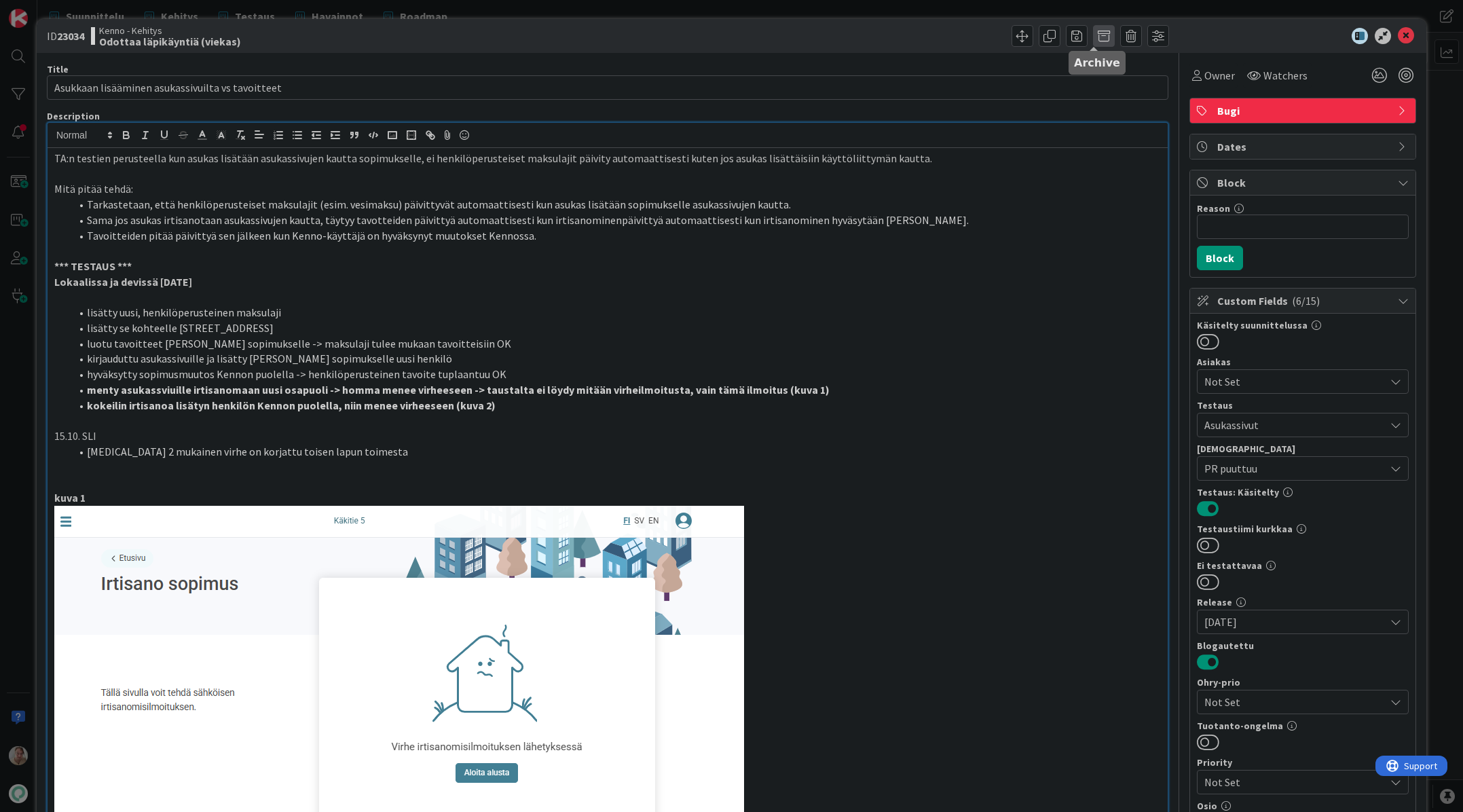
click at [1093, 34] on span at bounding box center [1104, 36] width 22 height 22
click at [1100, 104] on button "Archive" at bounding box center [1127, 100] width 54 height 24
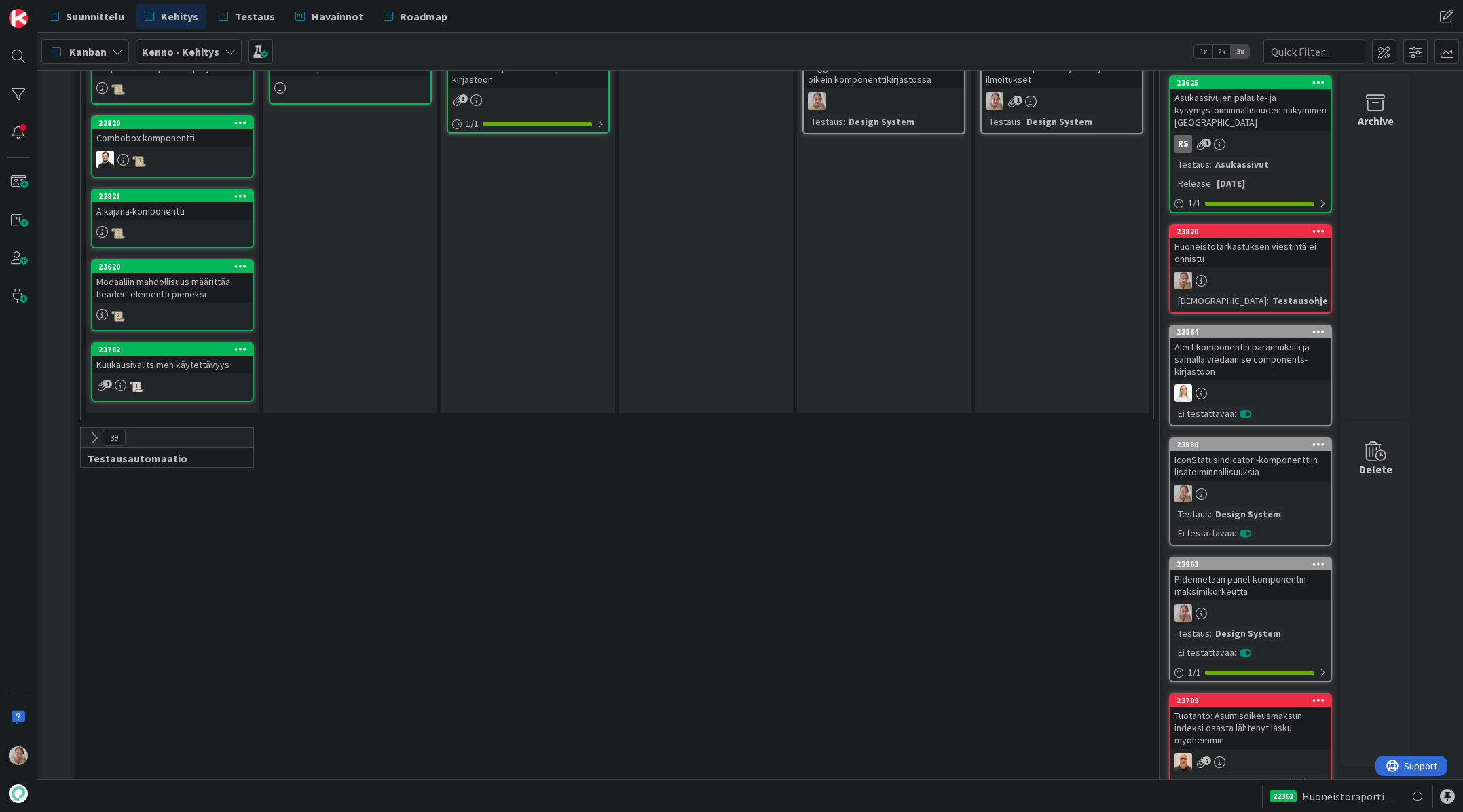
scroll to position [3822, 0]
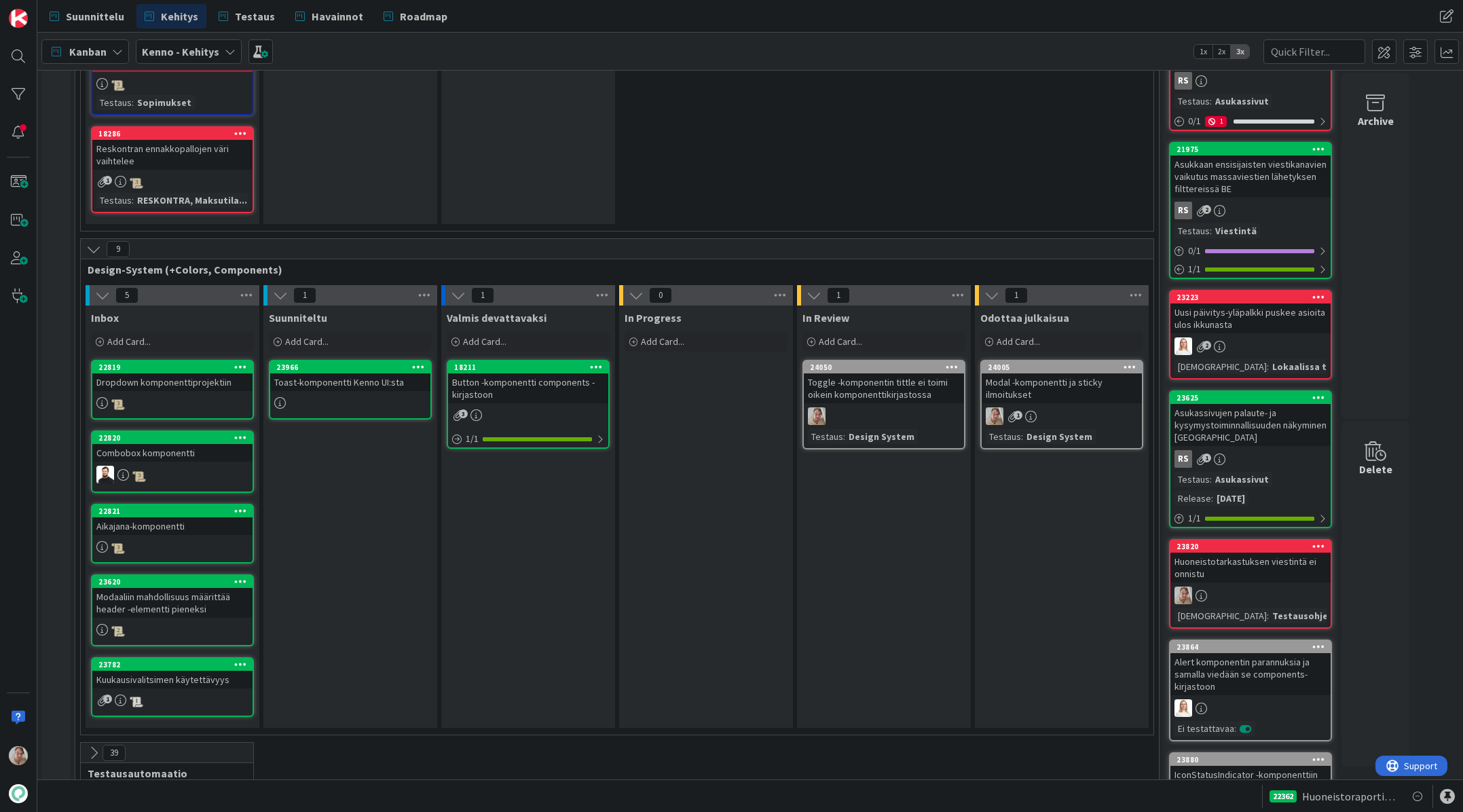
click at [926, 373] on div "Toggle -komponentin tittle ei toimi oikein komponenttikirjastossa" at bounding box center [884, 388] width 160 height 30
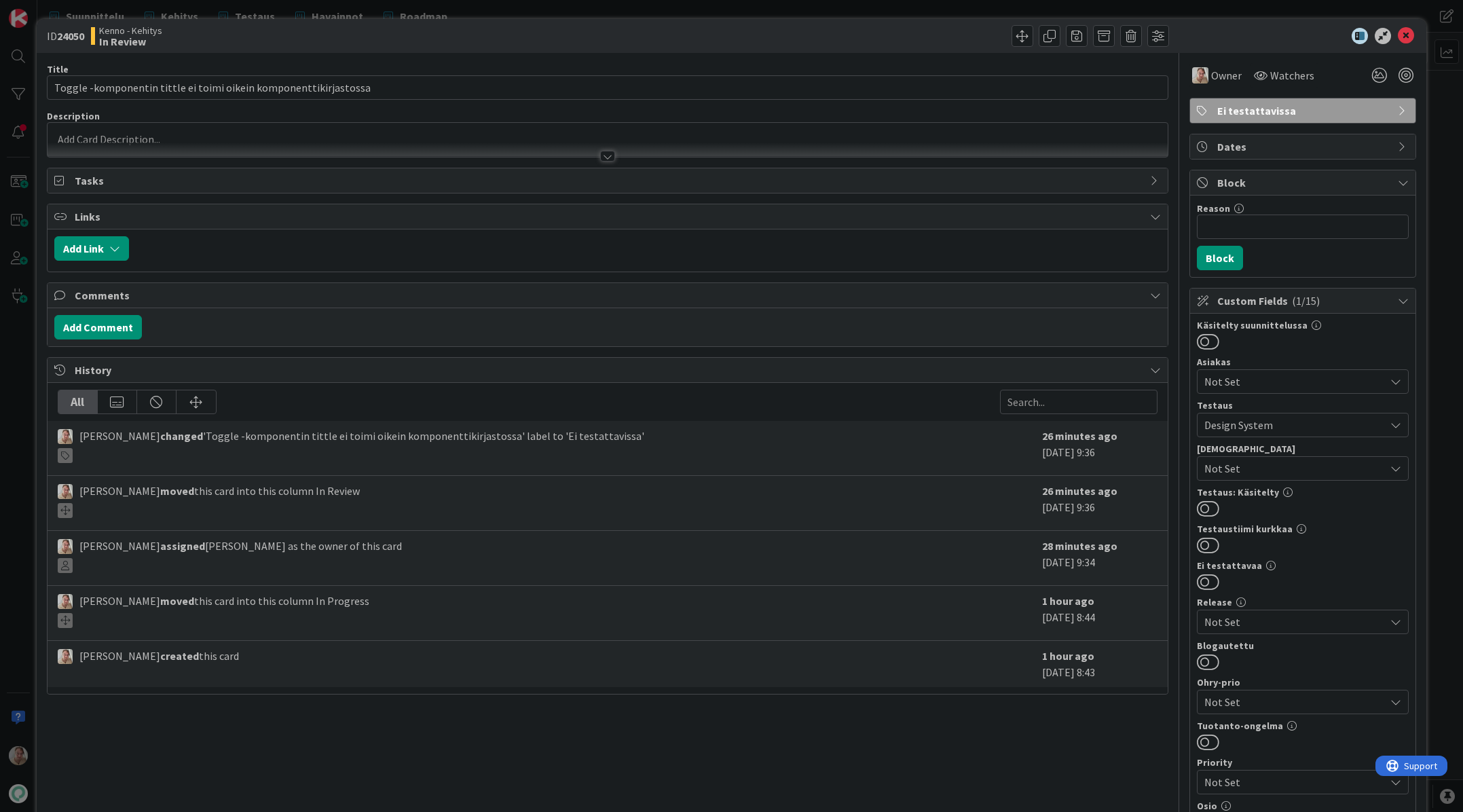
click at [195, 147] on div at bounding box center [607, 150] width 1120 height 14
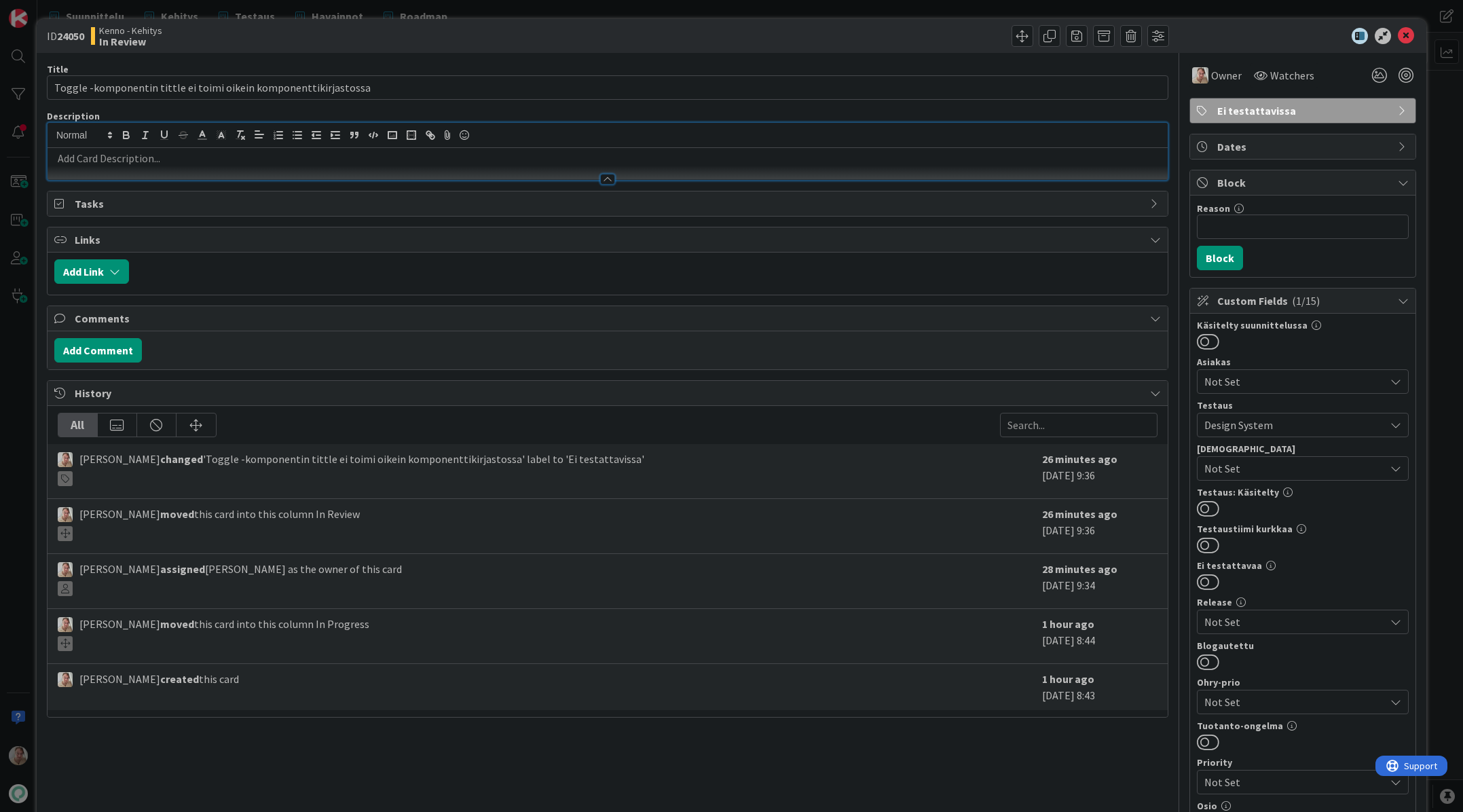
click at [199, 170] on div at bounding box center [607, 172] width 1120 height 14
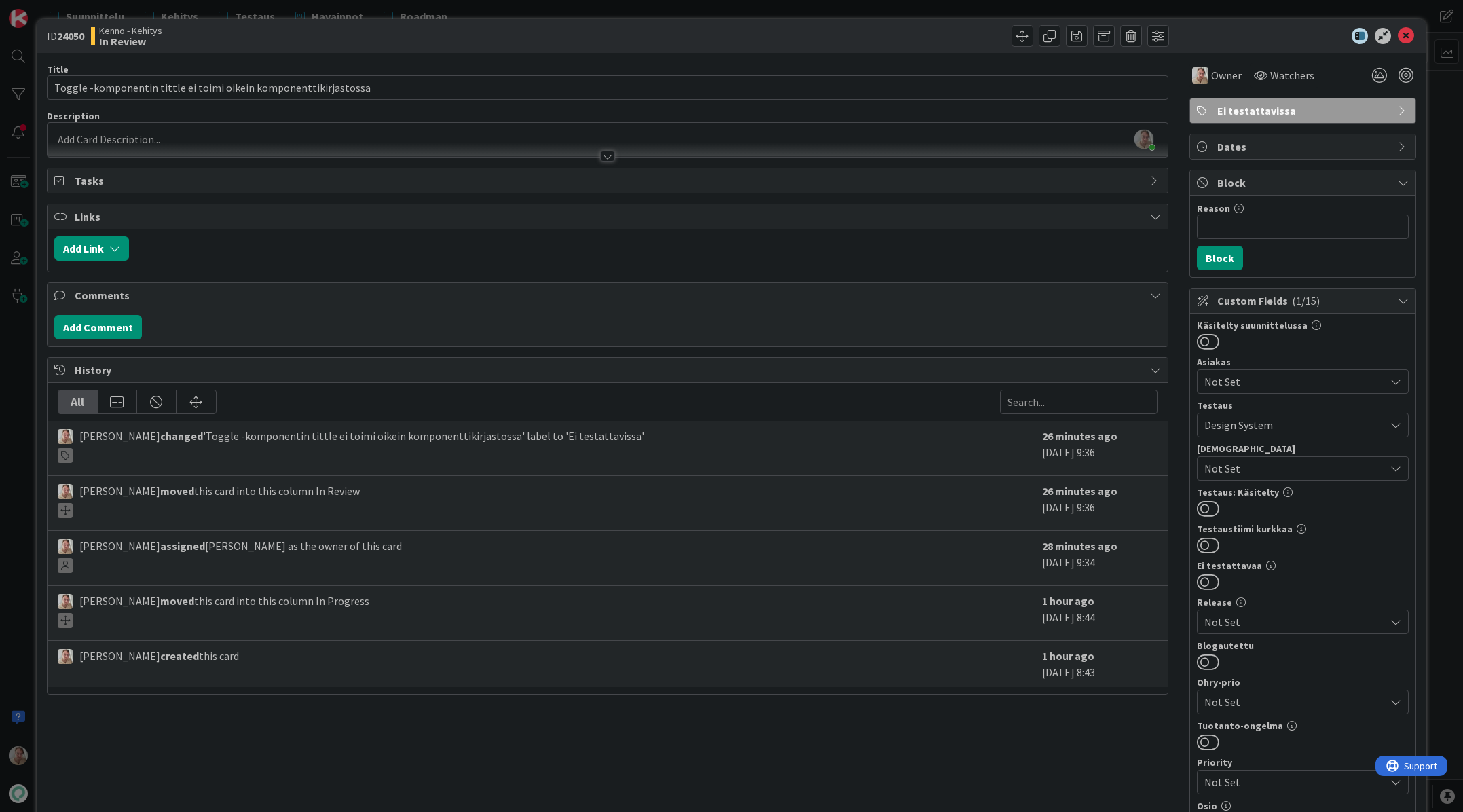
click at [193, 144] on div at bounding box center [607, 150] width 1120 height 14
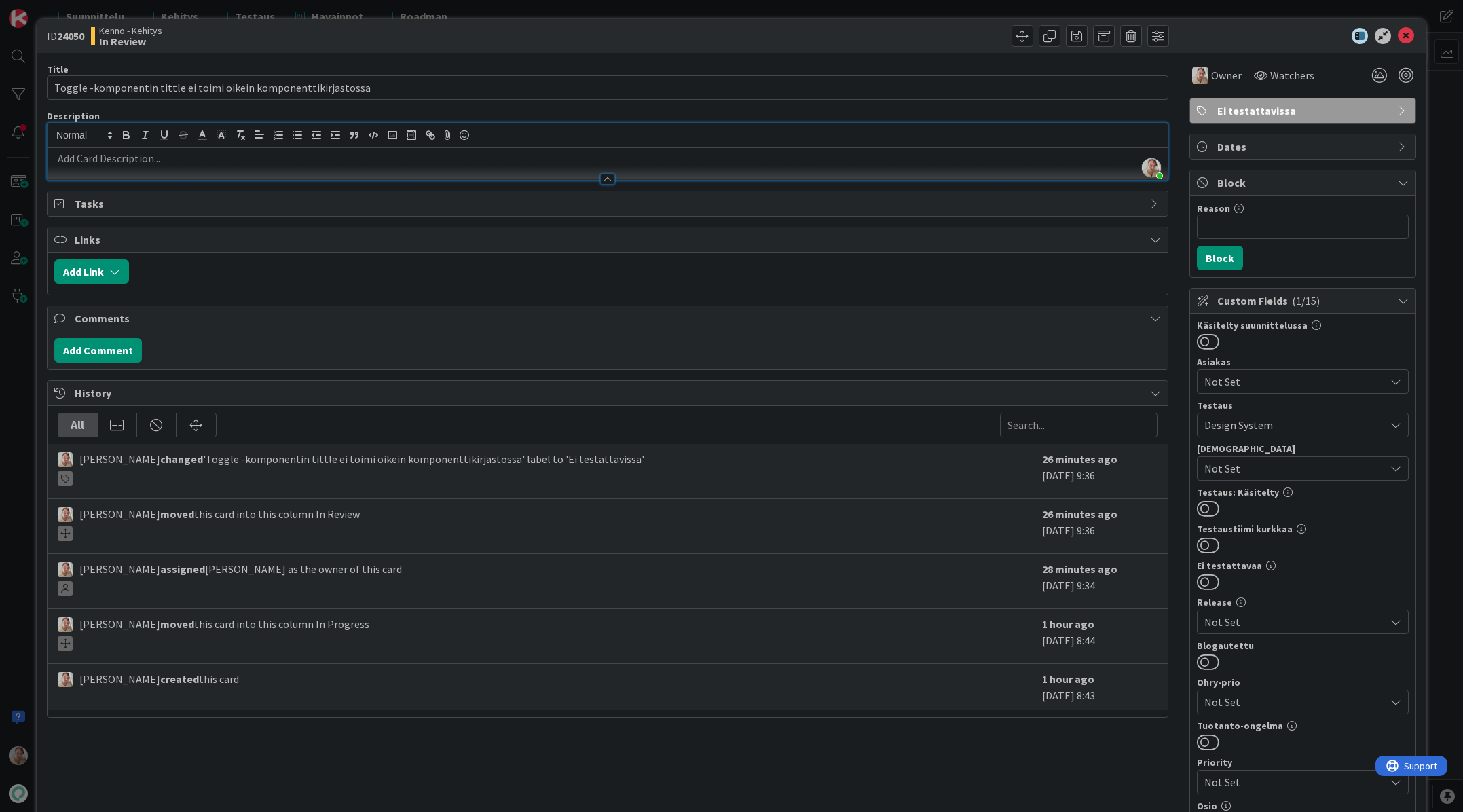
click at [178, 160] on p at bounding box center [607, 158] width 1107 height 16
paste div
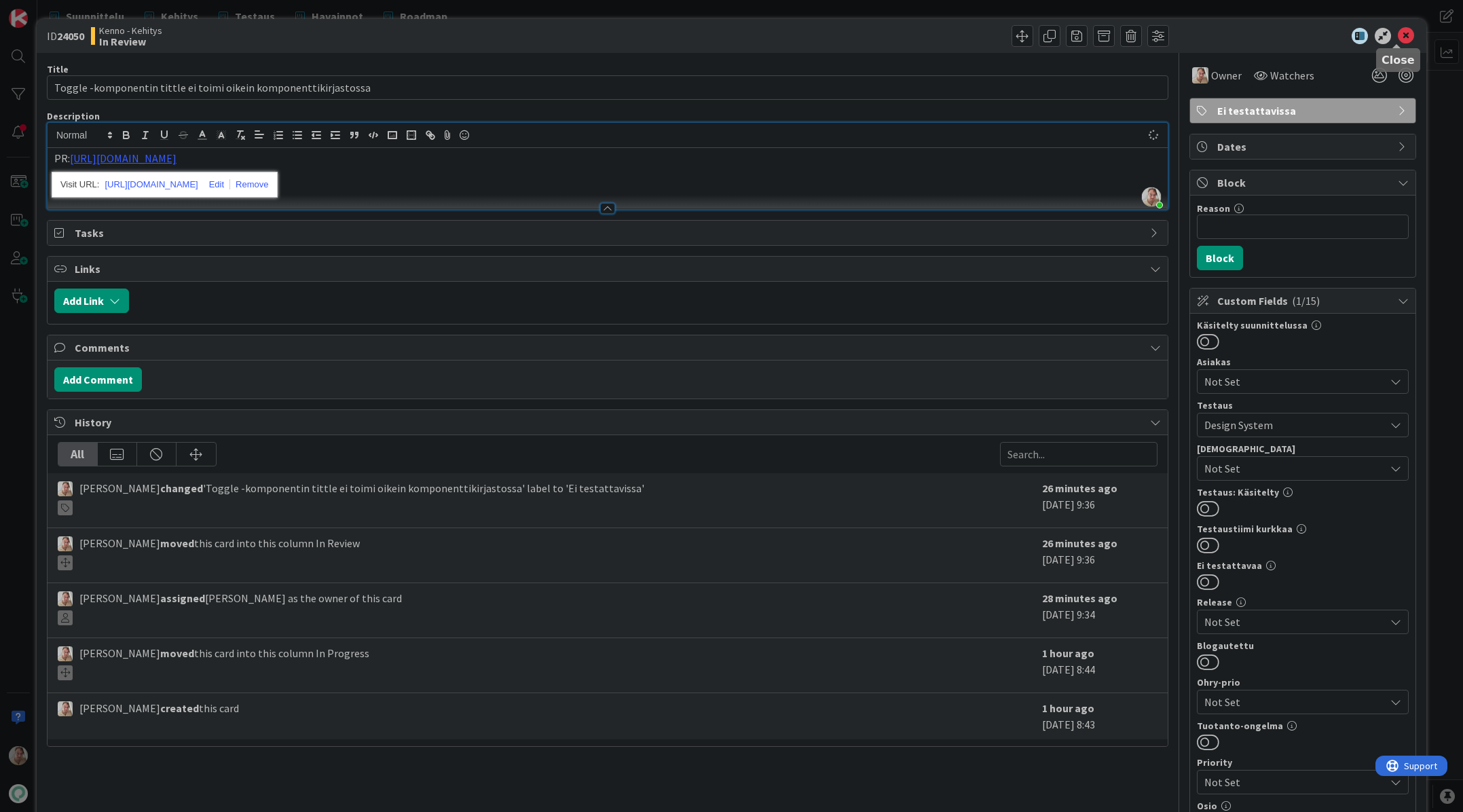
click at [1195, 38] on icon at bounding box center [1406, 36] width 17 height 17
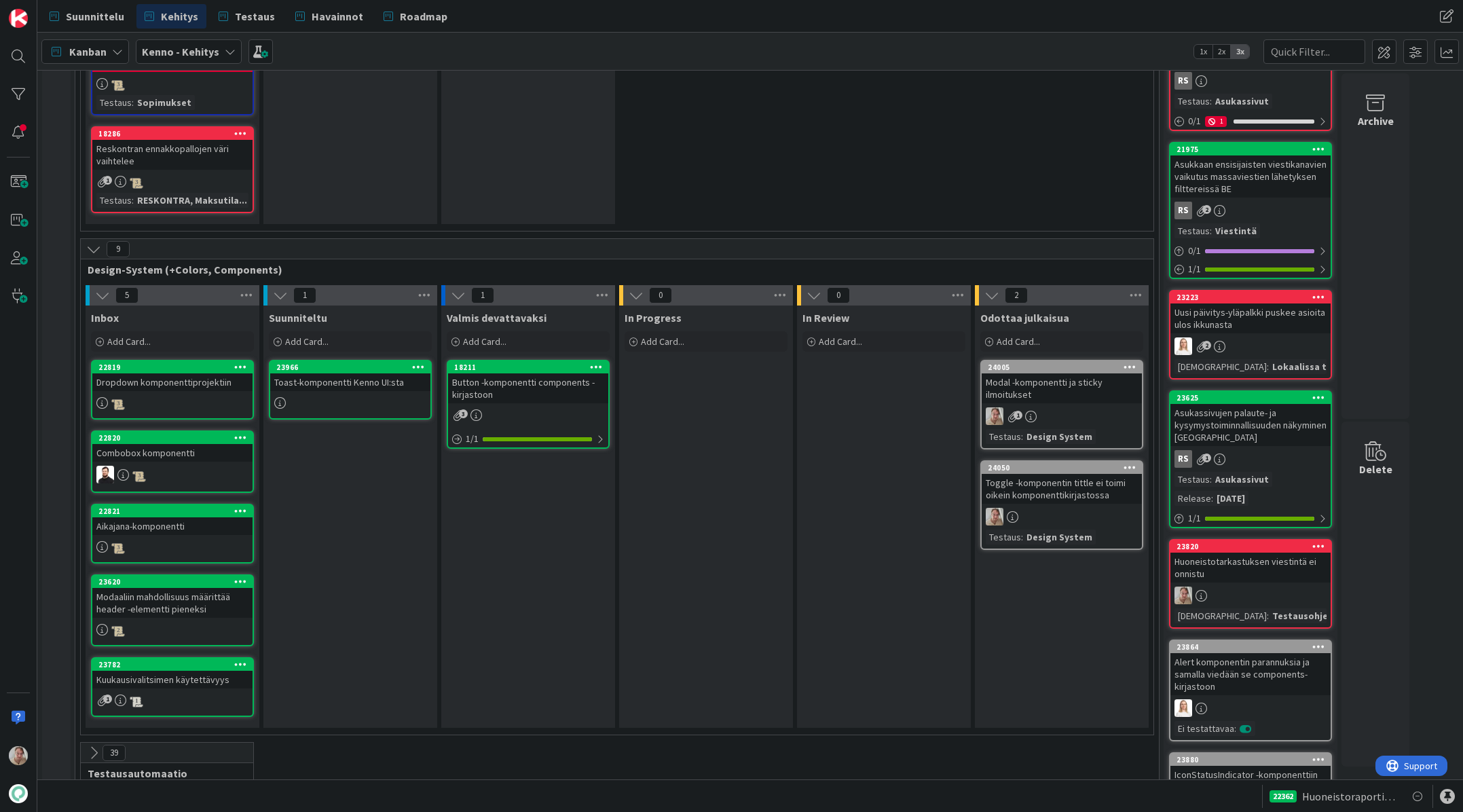
click at [1039, 379] on div "Modal -komponentti ja sticky ilmoitukset" at bounding box center [1062, 388] width 160 height 30
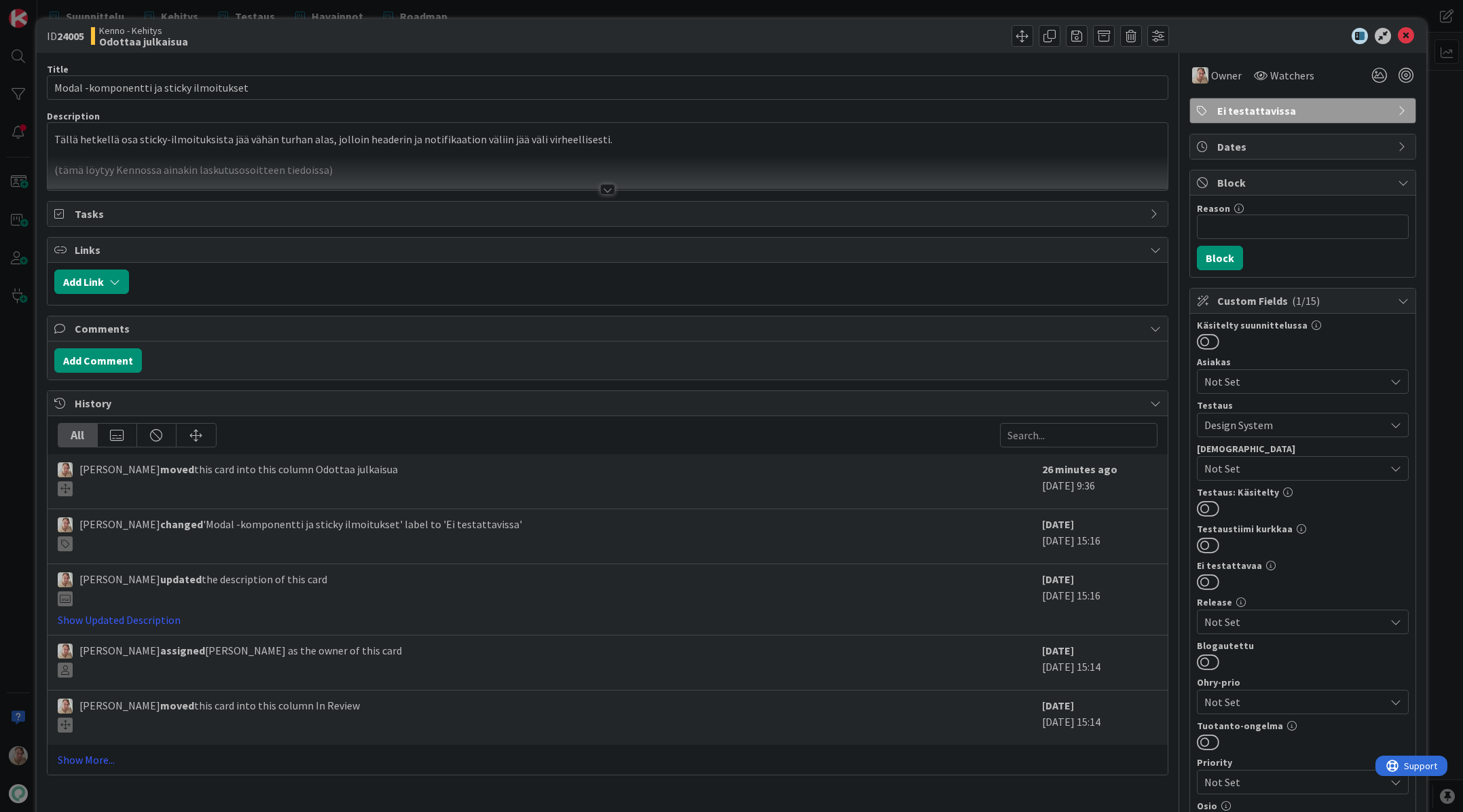
click at [634, 147] on p at bounding box center [607, 155] width 1107 height 16
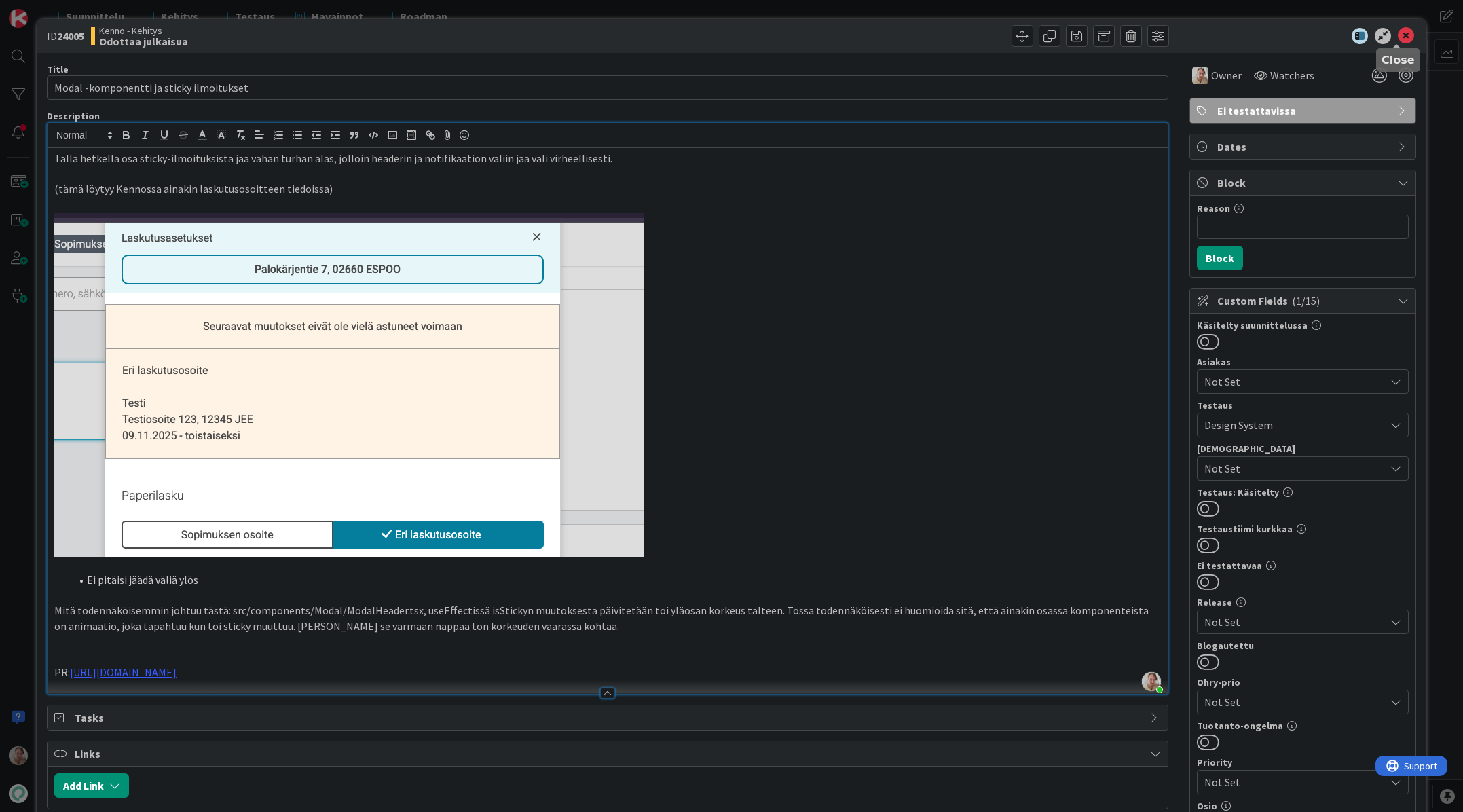
click at [1195, 39] on icon at bounding box center [1406, 36] width 17 height 17
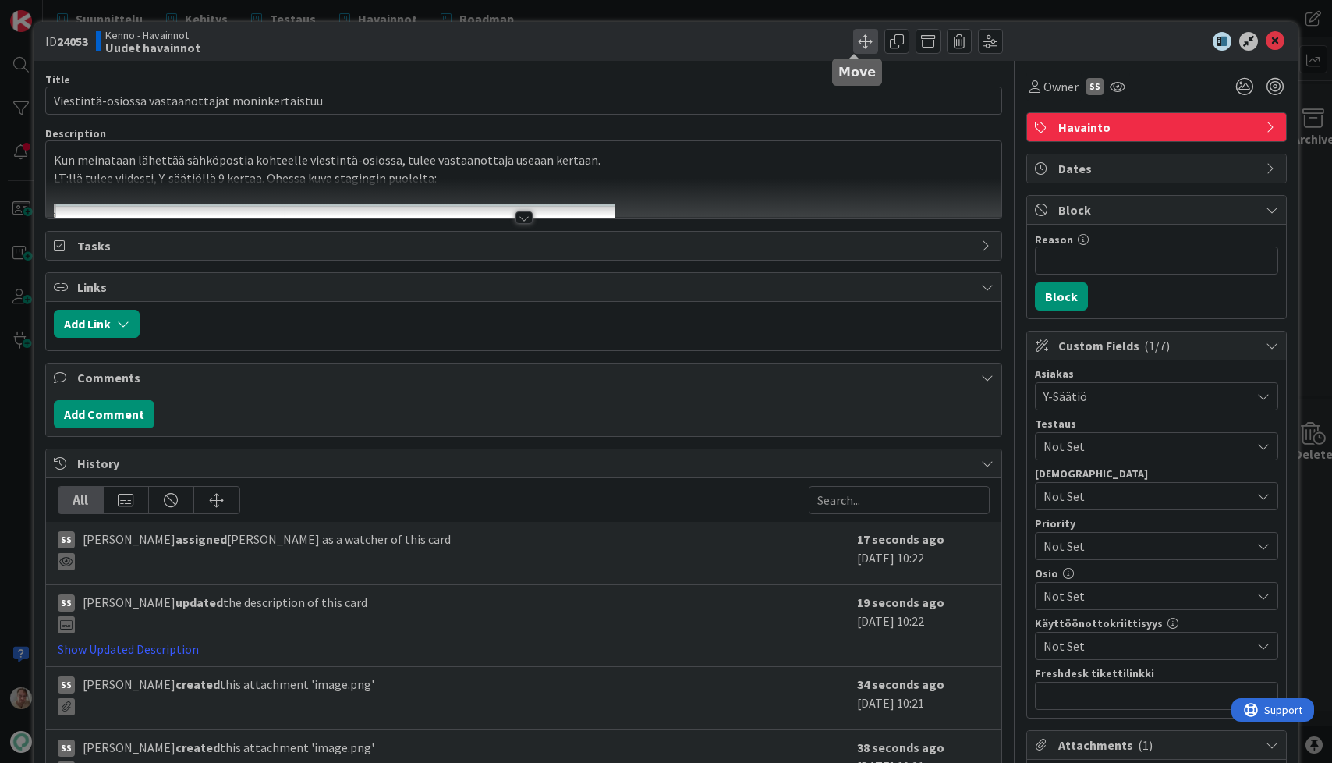
click at [853, 36] on span at bounding box center [865, 41] width 25 height 25
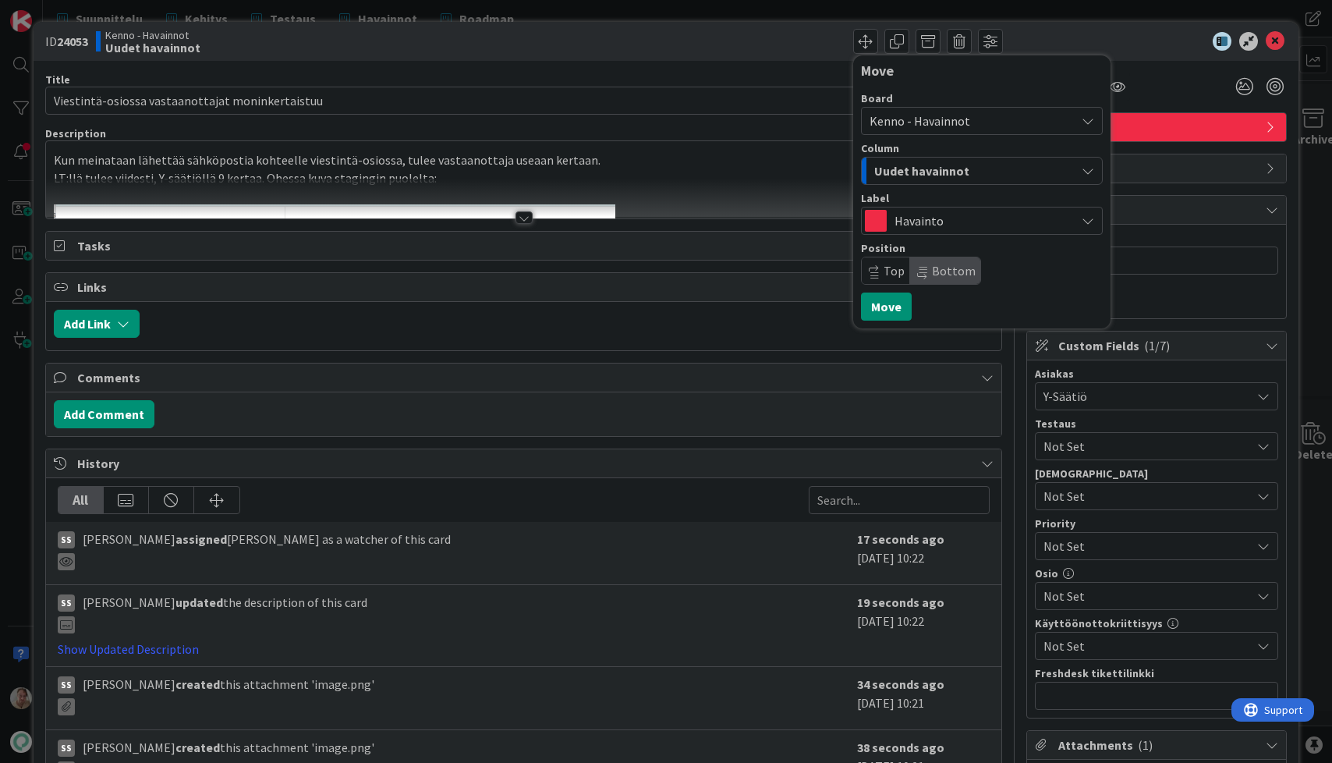
click at [925, 126] on span "Kenno - Havainnot" at bounding box center [920, 121] width 101 height 16
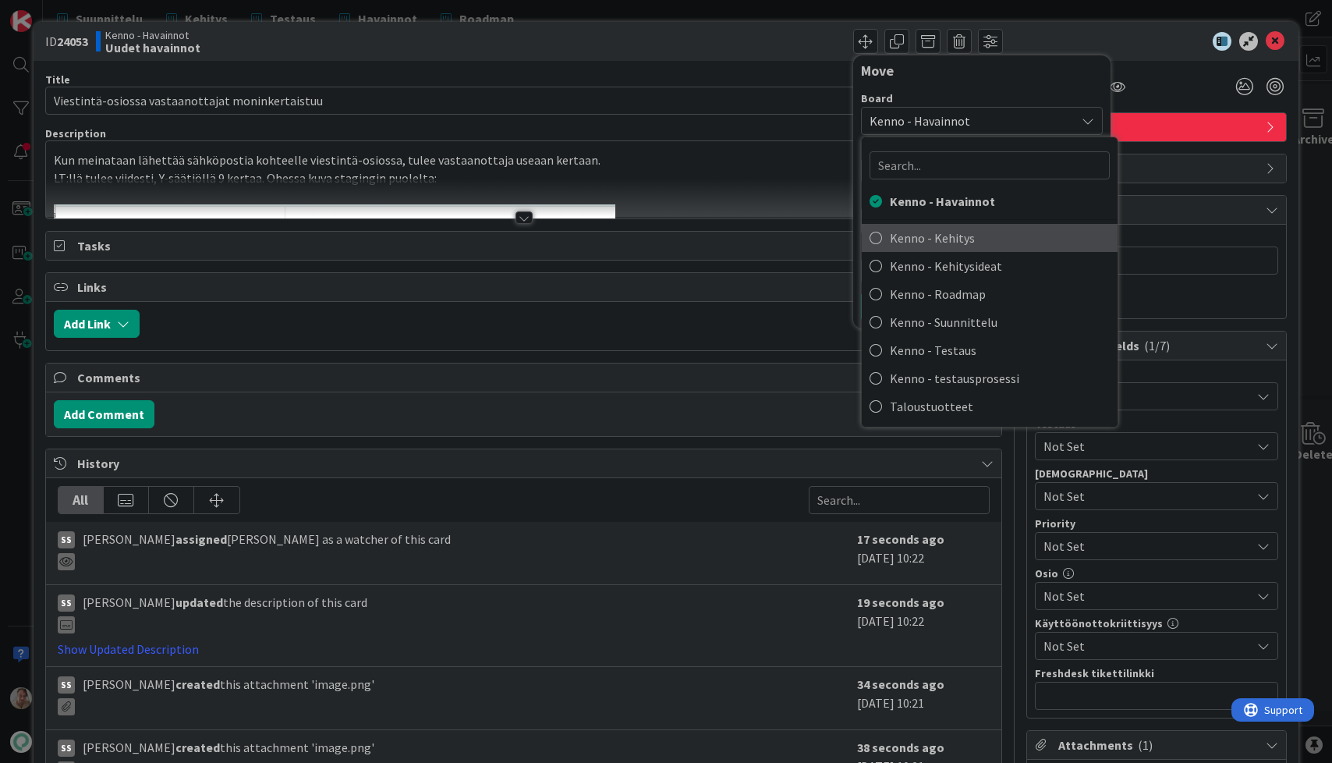
click at [955, 239] on span "Kenno - Kehitys" at bounding box center [1000, 237] width 220 height 23
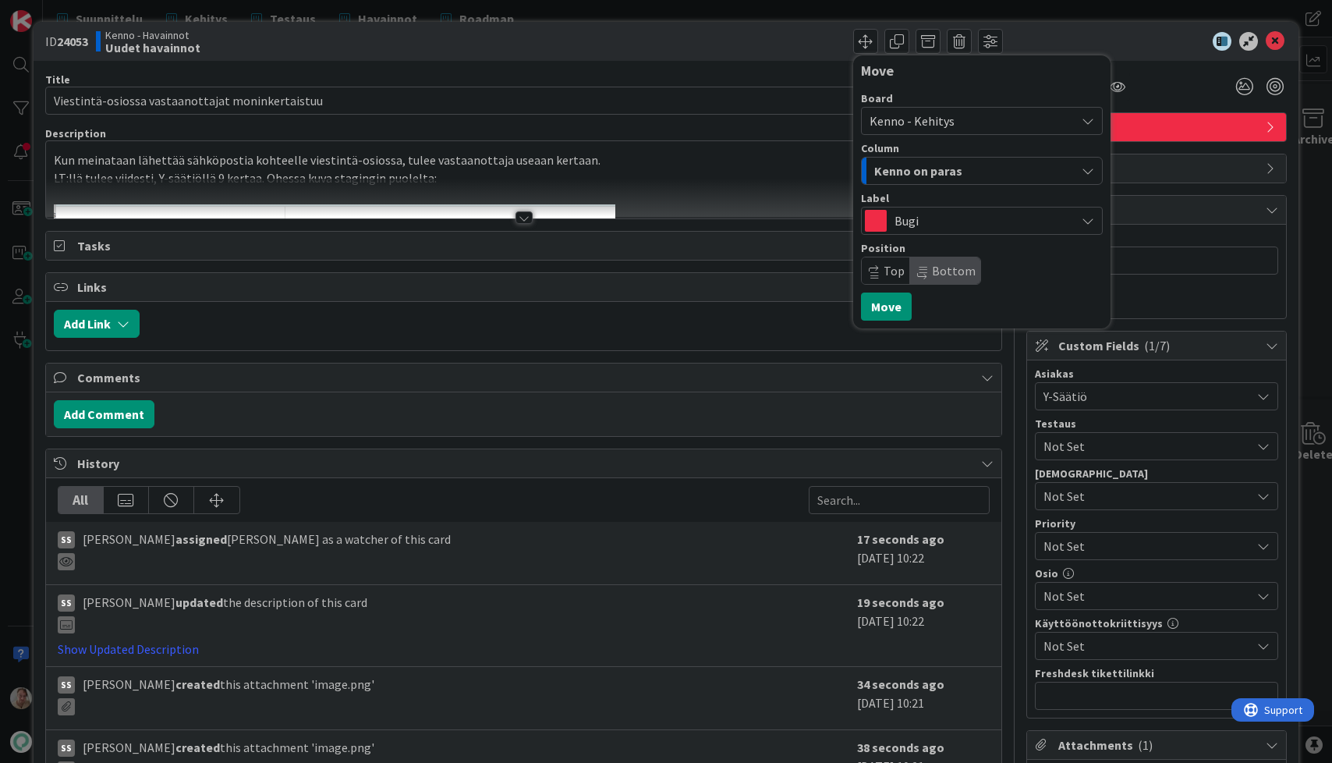
click at [932, 169] on span "Kenno on paras" at bounding box center [919, 171] width 88 height 20
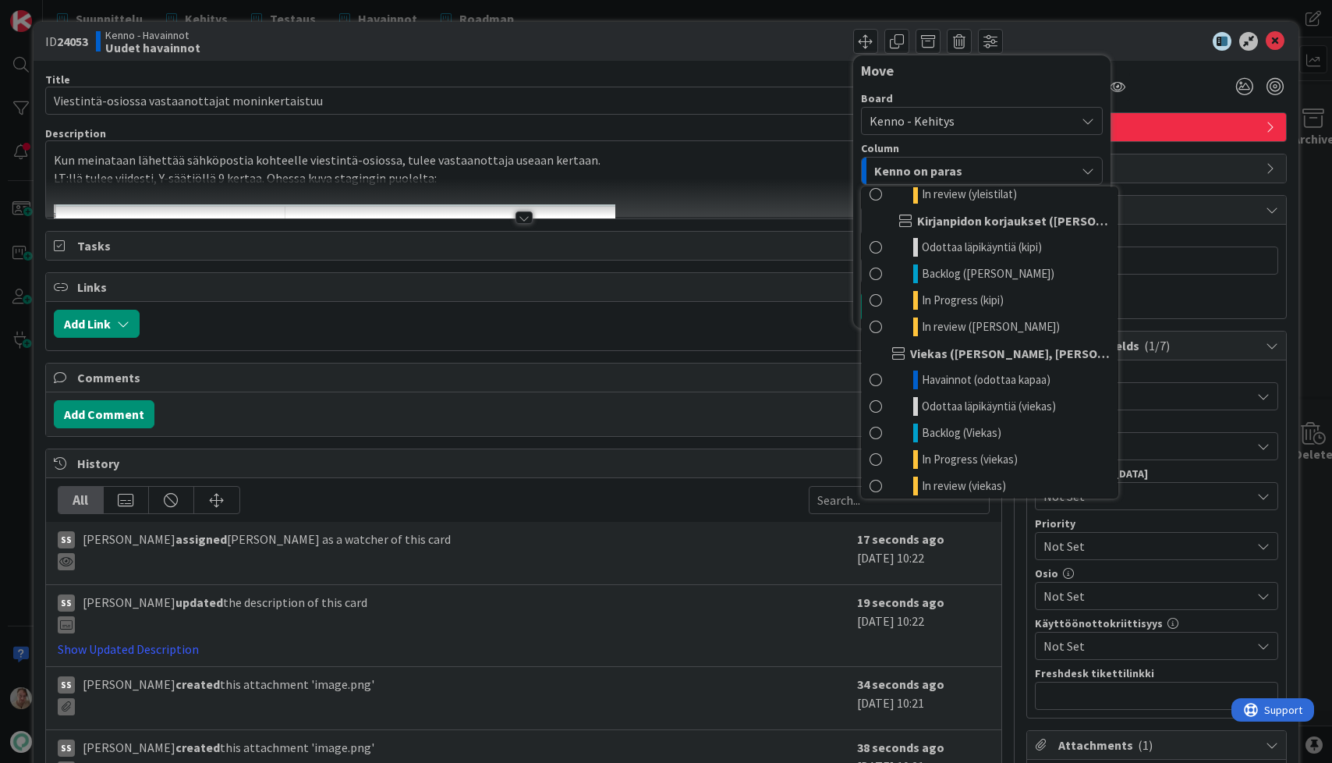
scroll to position [795, 0]
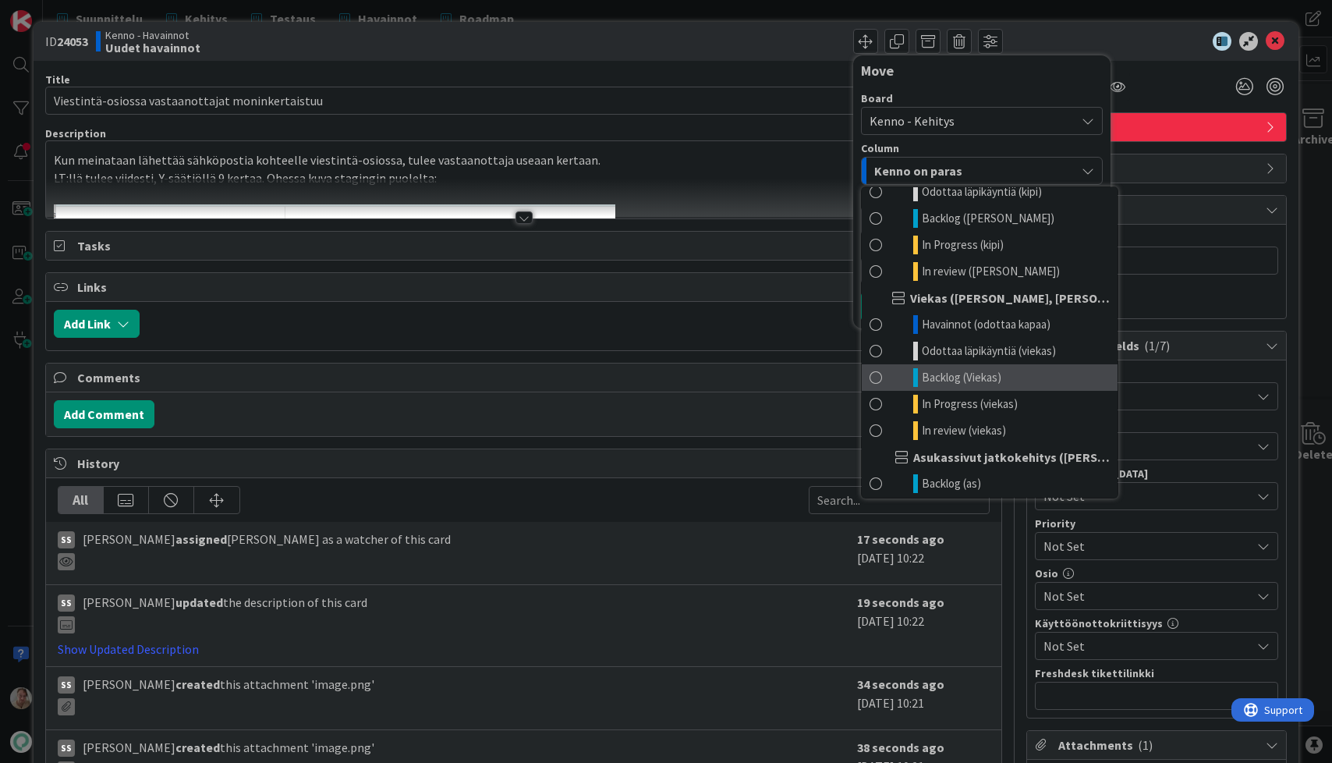
click at [964, 374] on span "Backlog (Viekas)" at bounding box center [962, 377] width 80 height 19
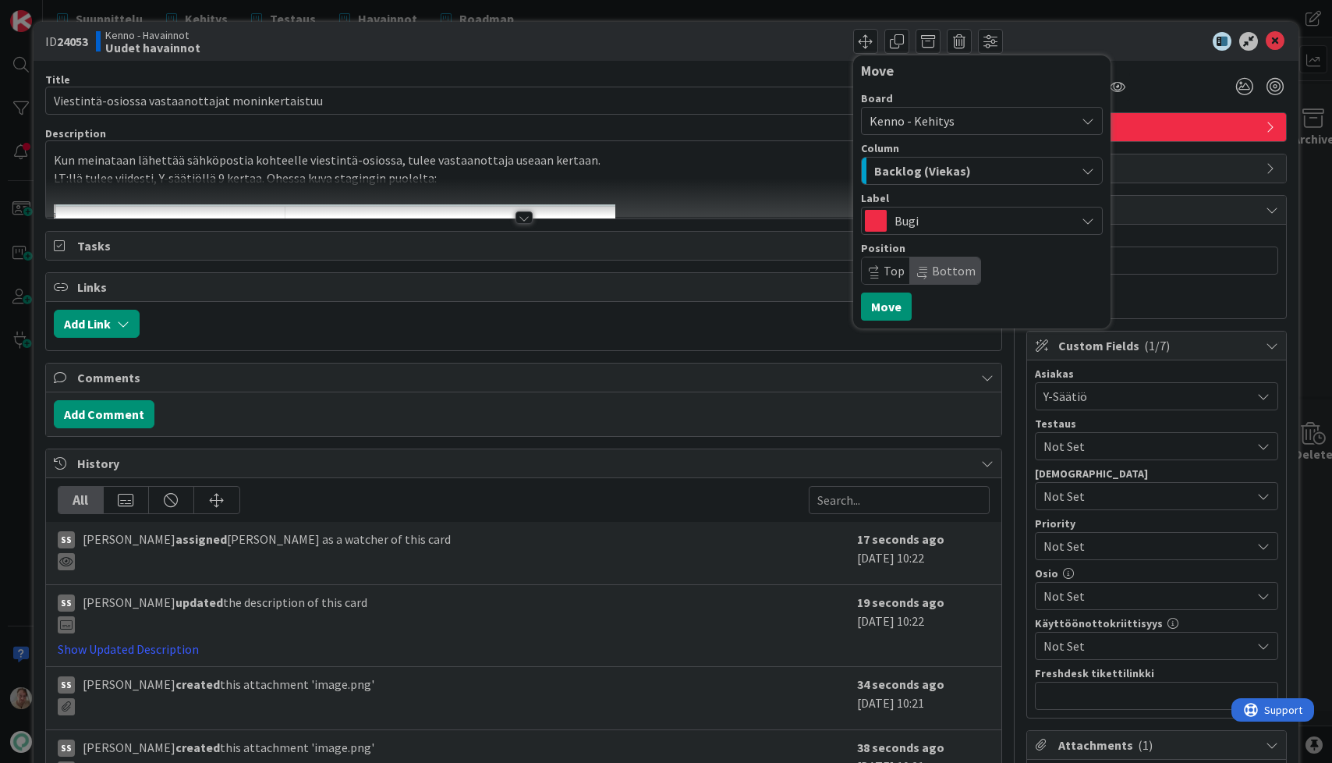
click at [871, 280] on icon at bounding box center [875, 275] width 9 height 9
click at [880, 310] on button "Move" at bounding box center [886, 307] width 51 height 28
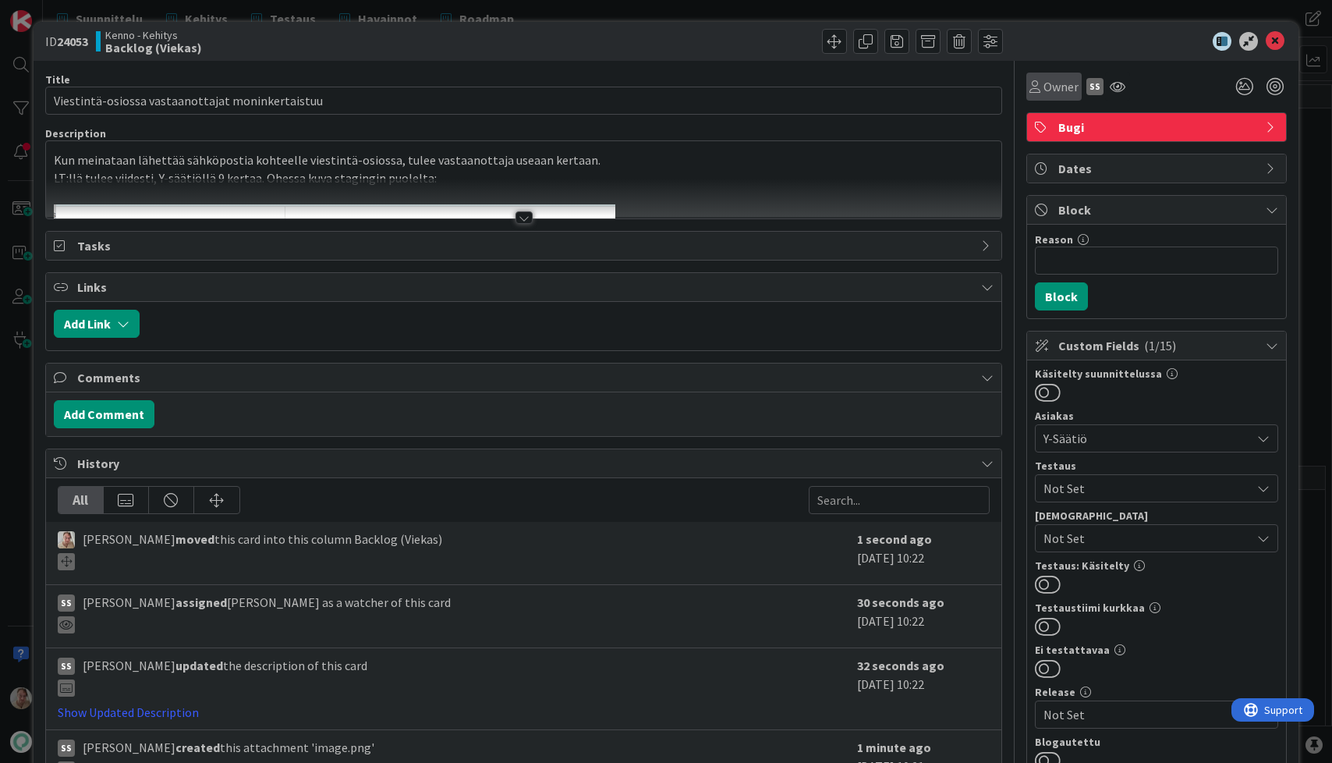
click at [1044, 82] on span "Owner" at bounding box center [1061, 86] width 35 height 19
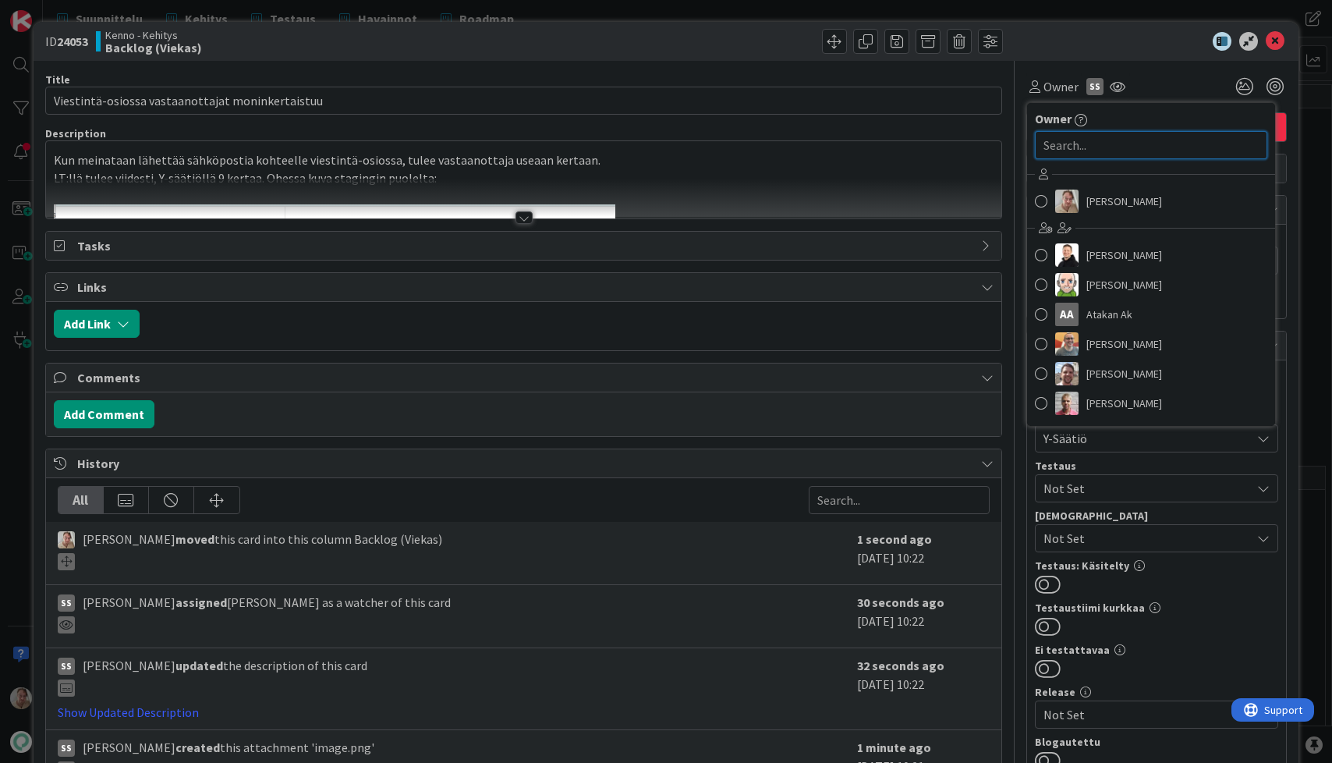
click at [1077, 146] on input "text" at bounding box center [1151, 145] width 232 height 28
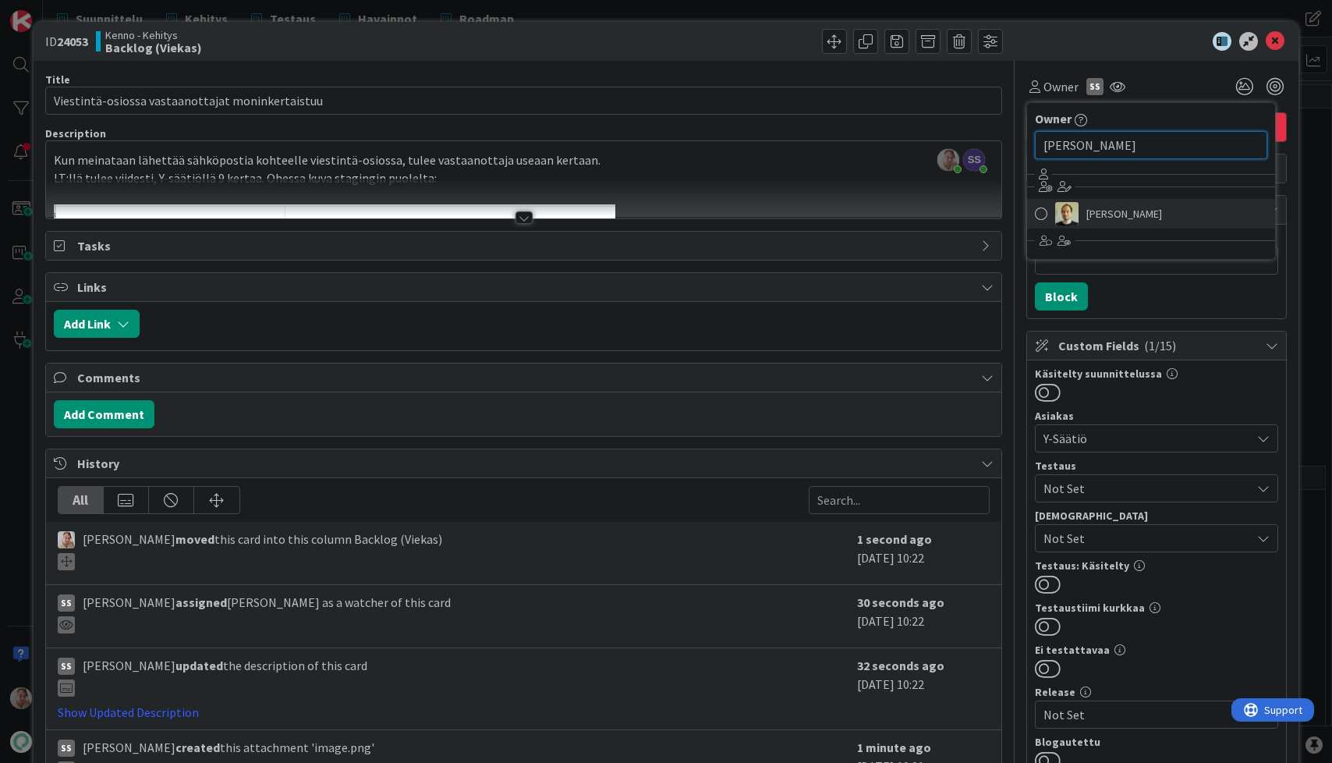
type input "mika"
click at [1115, 213] on span "[PERSON_NAME]" at bounding box center [1125, 213] width 76 height 23
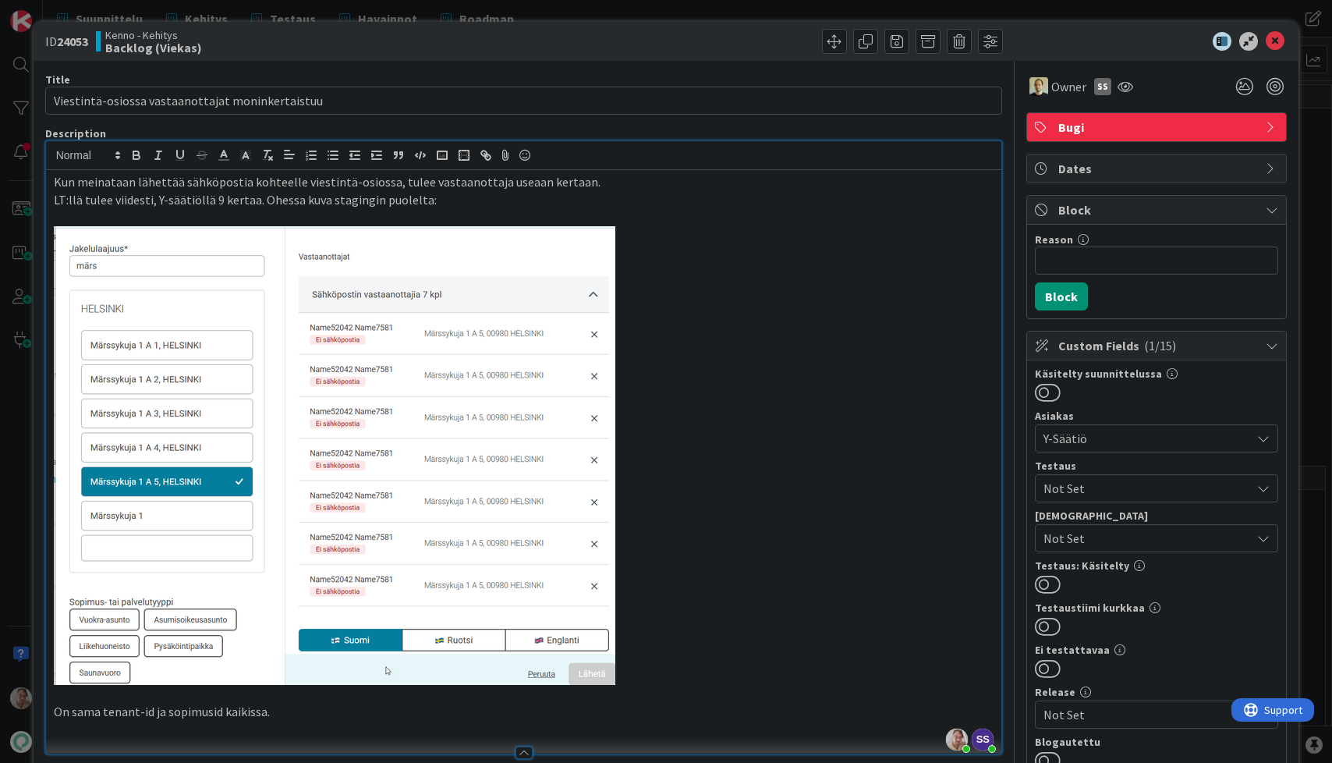
click at [833, 176] on div "Kun meinataan lähettää sähköpostia kohteelle viestintä-osiossa, tulee vastaanot…" at bounding box center [524, 462] width 956 height 584
